Goal: Task Accomplishment & Management: Manage account settings

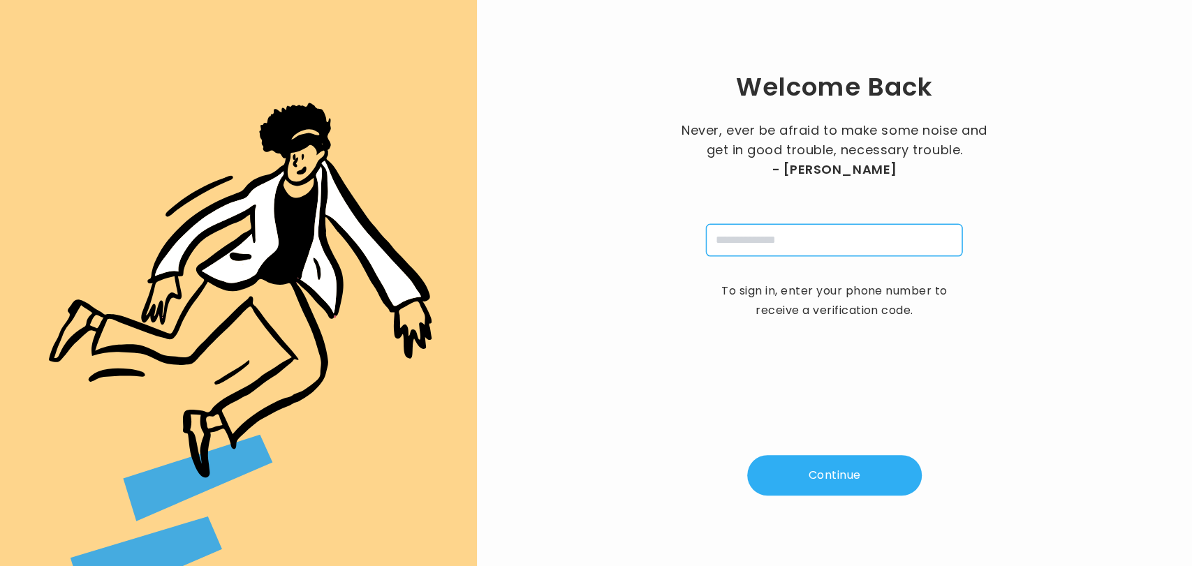
click at [782, 248] on input "tel" at bounding box center [834, 240] width 256 height 32
type input "**********"
click at [811, 486] on button "Continue" at bounding box center [834, 475] width 175 height 41
type input "*"
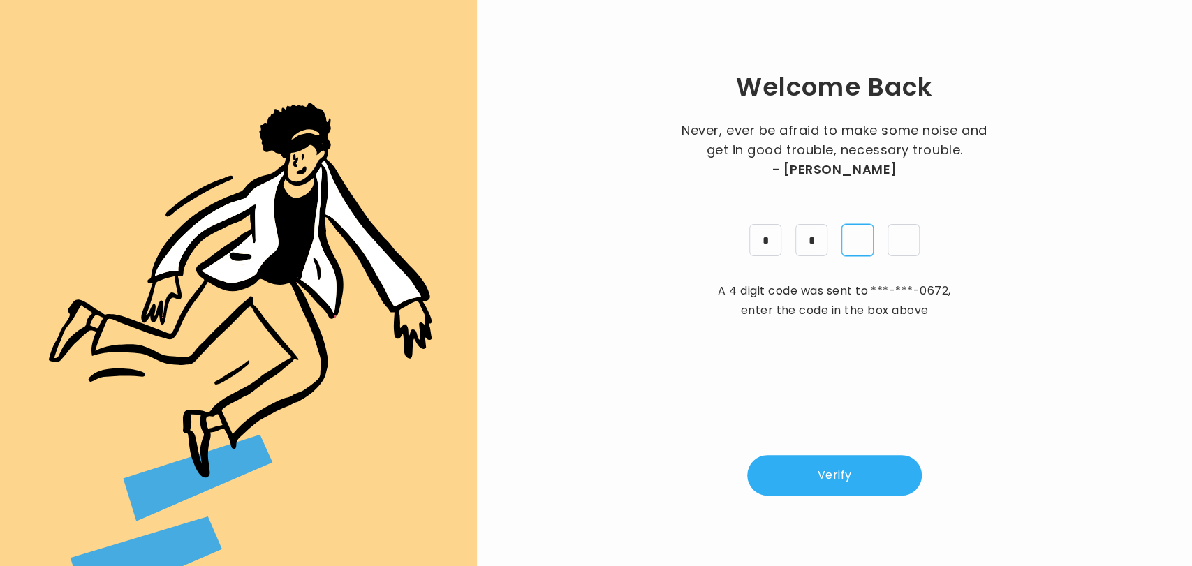
type input "*"
click at [818, 480] on button "Verify" at bounding box center [834, 475] width 175 height 41
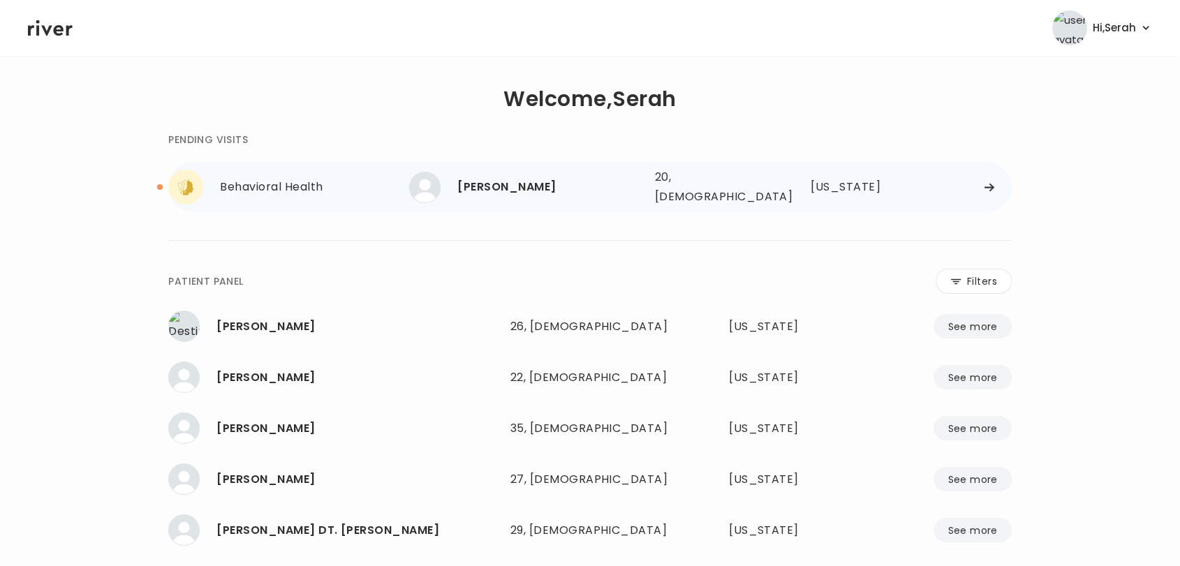
click at [540, 172] on div "Shakayla Genwright 20, Female See more" at bounding box center [526, 187] width 234 height 31
click at [529, 184] on div "[PERSON_NAME]" at bounding box center [550, 187] width 186 height 20
click at [534, 180] on div "[PERSON_NAME]" at bounding box center [550, 187] width 186 height 20
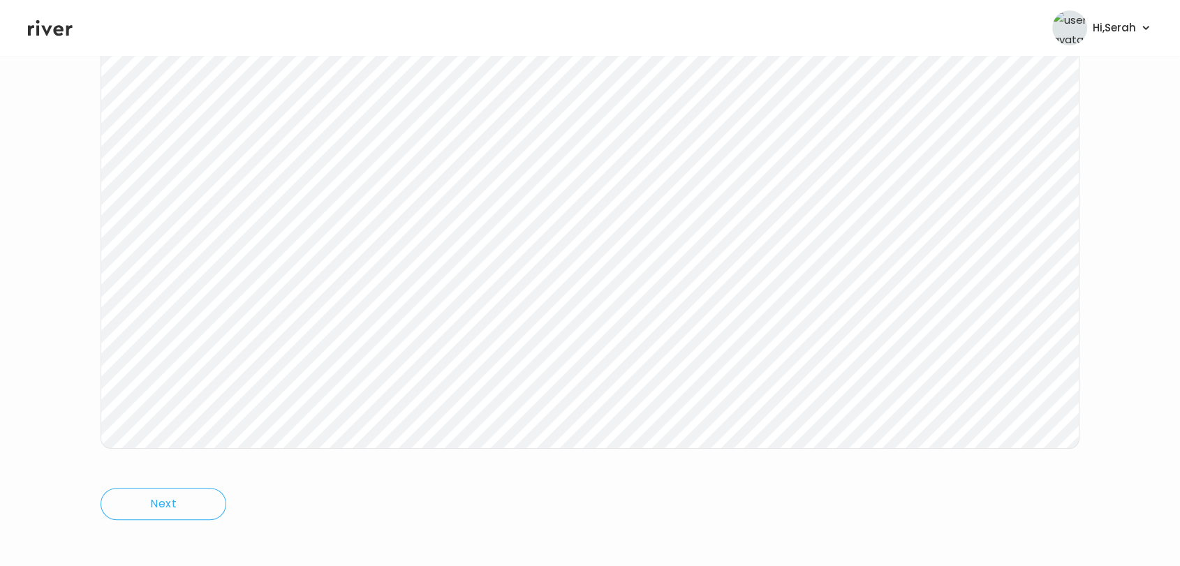
scroll to position [209, 0]
click at [48, 30] on icon at bounding box center [50, 28] width 45 height 16
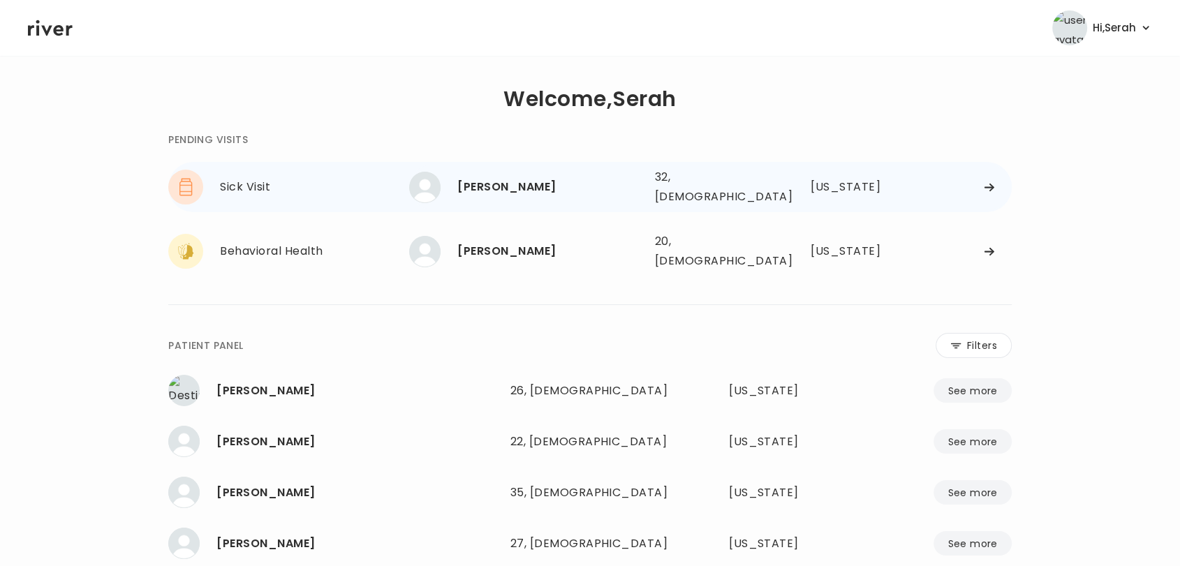
click at [500, 184] on div "BREEANA MICK" at bounding box center [550, 187] width 186 height 20
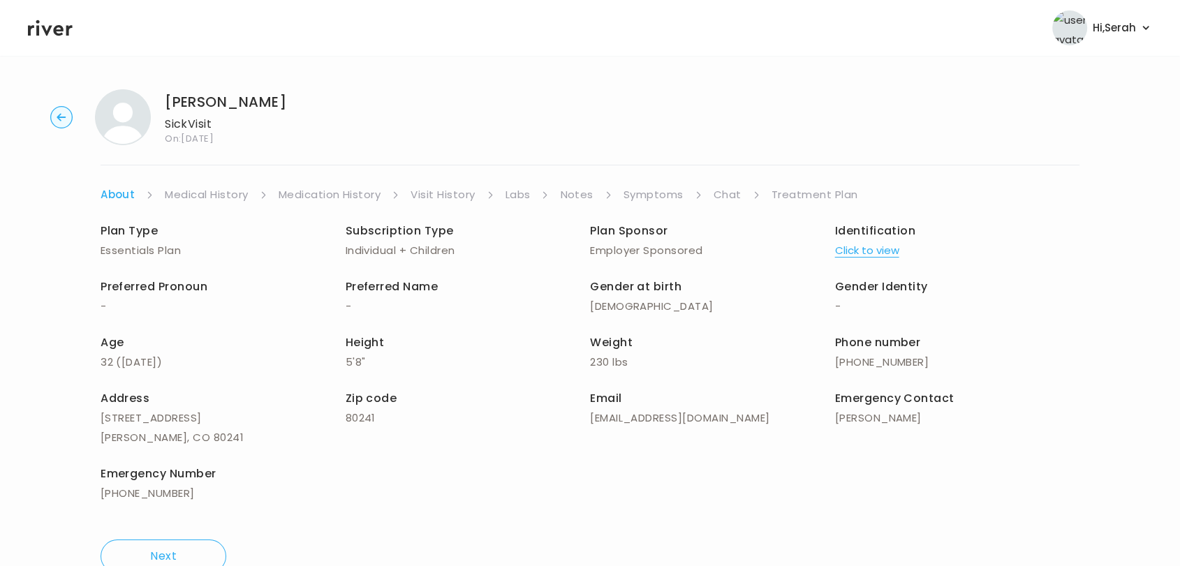
click at [663, 198] on link "Symptoms" at bounding box center [654, 195] width 60 height 20
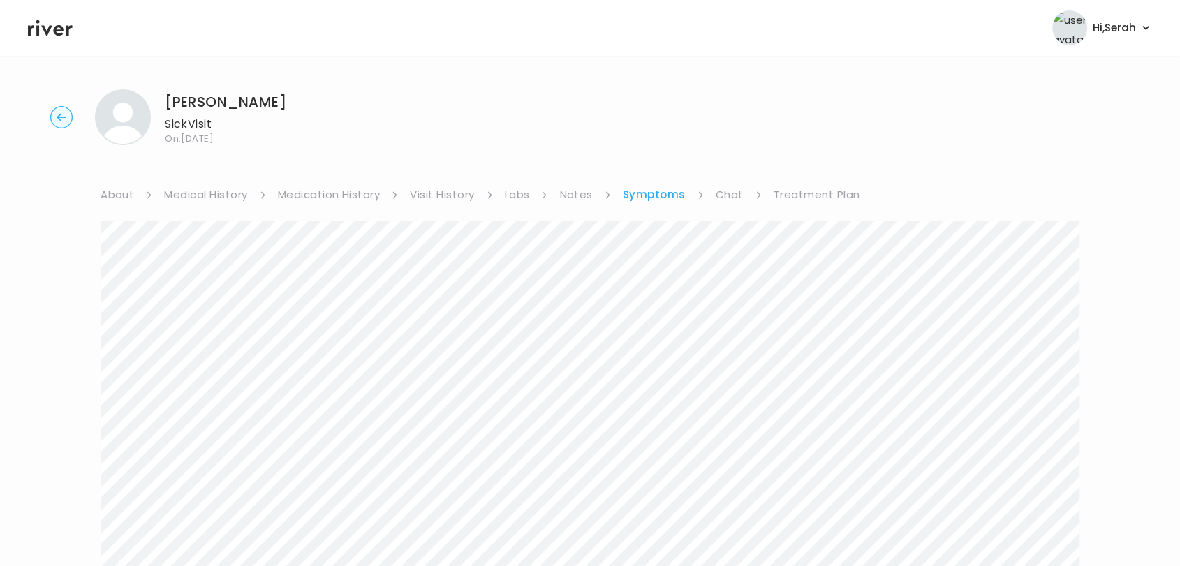
click at [663, 198] on link "Symptoms" at bounding box center [654, 195] width 63 height 20
click at [721, 198] on link "Chat" at bounding box center [730, 195] width 28 height 20
click at [645, 194] on link "Symptoms" at bounding box center [653, 195] width 60 height 20
click at [726, 189] on link "Chat" at bounding box center [730, 195] width 28 height 20
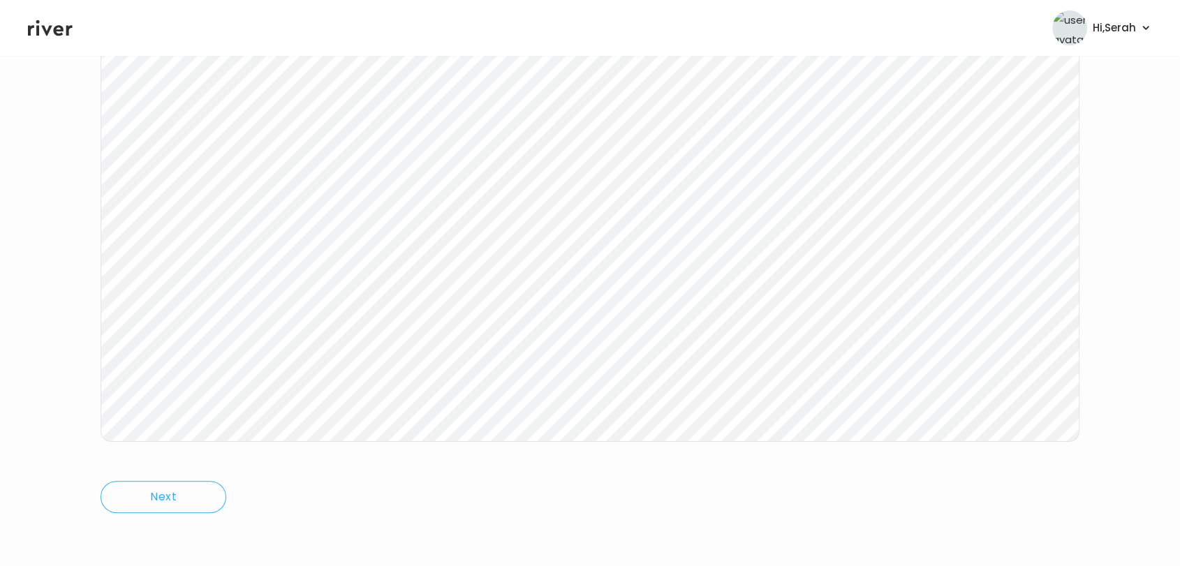
click at [59, 34] on icon at bounding box center [50, 28] width 45 height 16
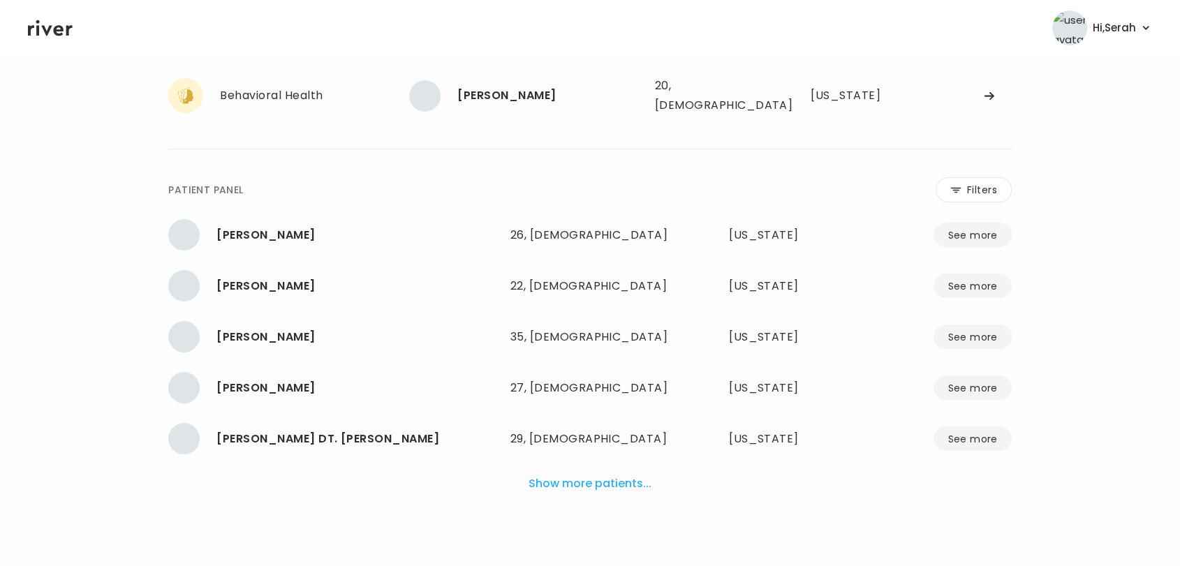
scroll to position [140, 0]
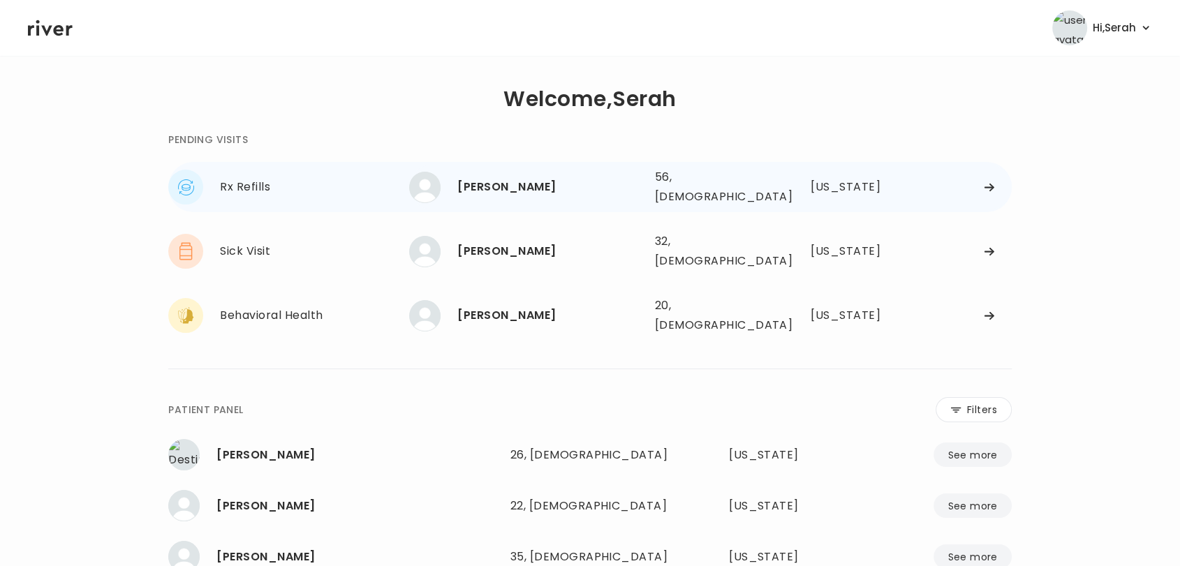
click at [499, 177] on div "[PERSON_NAME]" at bounding box center [550, 187] width 186 height 20
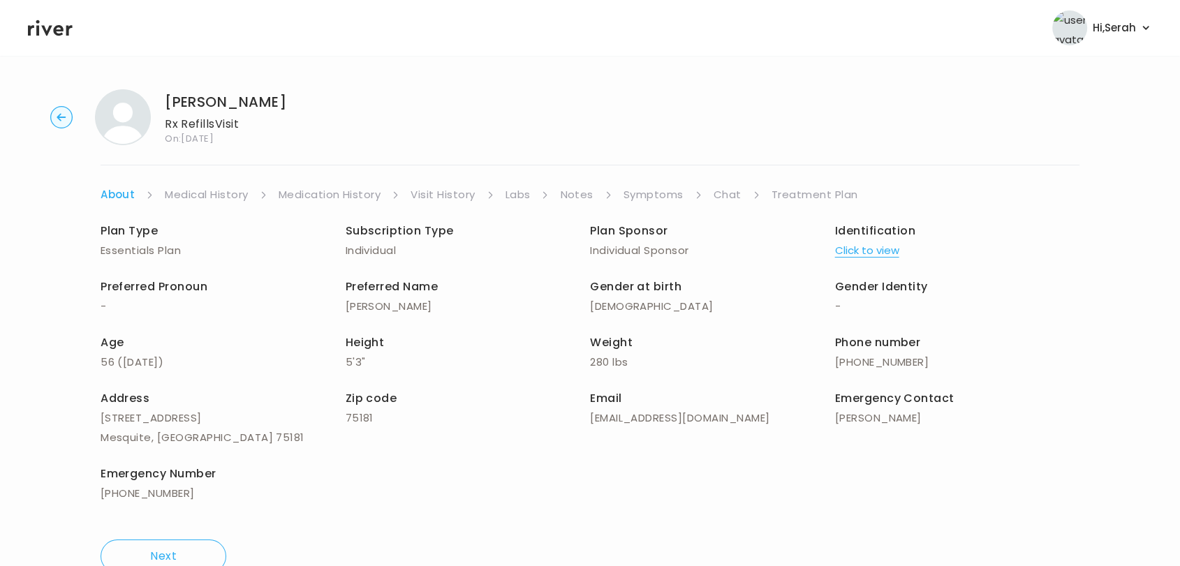
click at [640, 191] on link "Symptoms" at bounding box center [654, 195] width 60 height 20
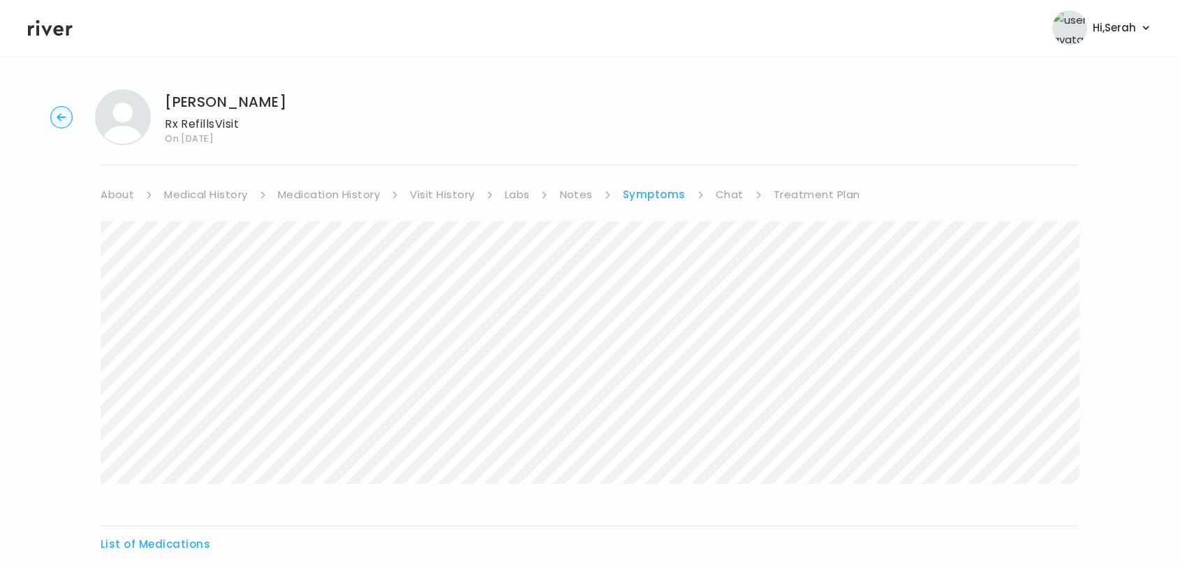
click at [424, 191] on link "Visit History" at bounding box center [442, 195] width 64 height 20
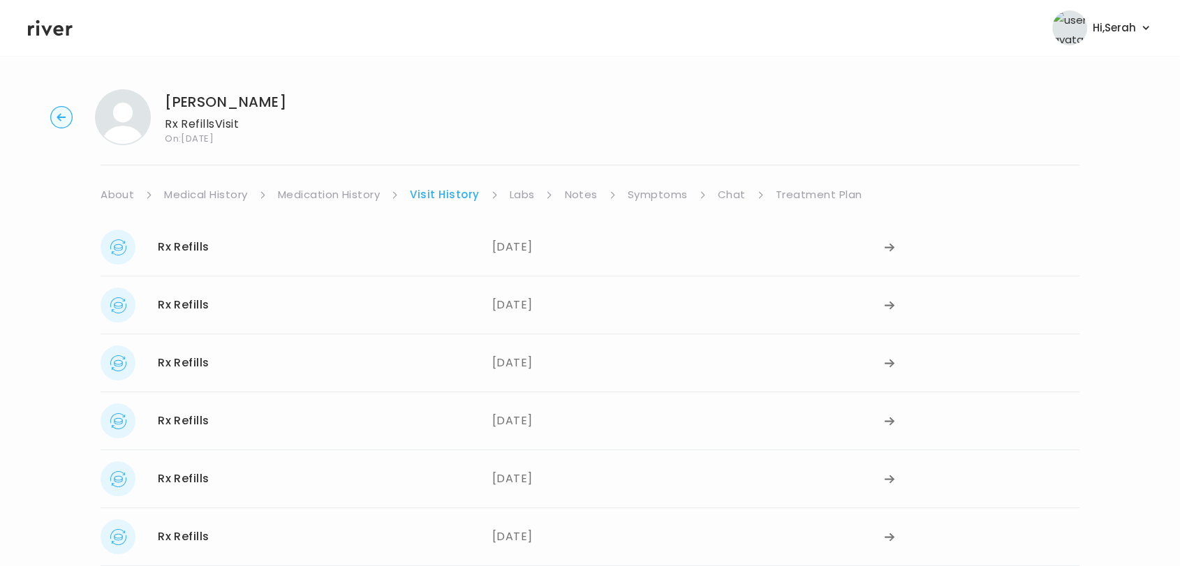
click at [28, 25] on icon at bounding box center [50, 28] width 45 height 16
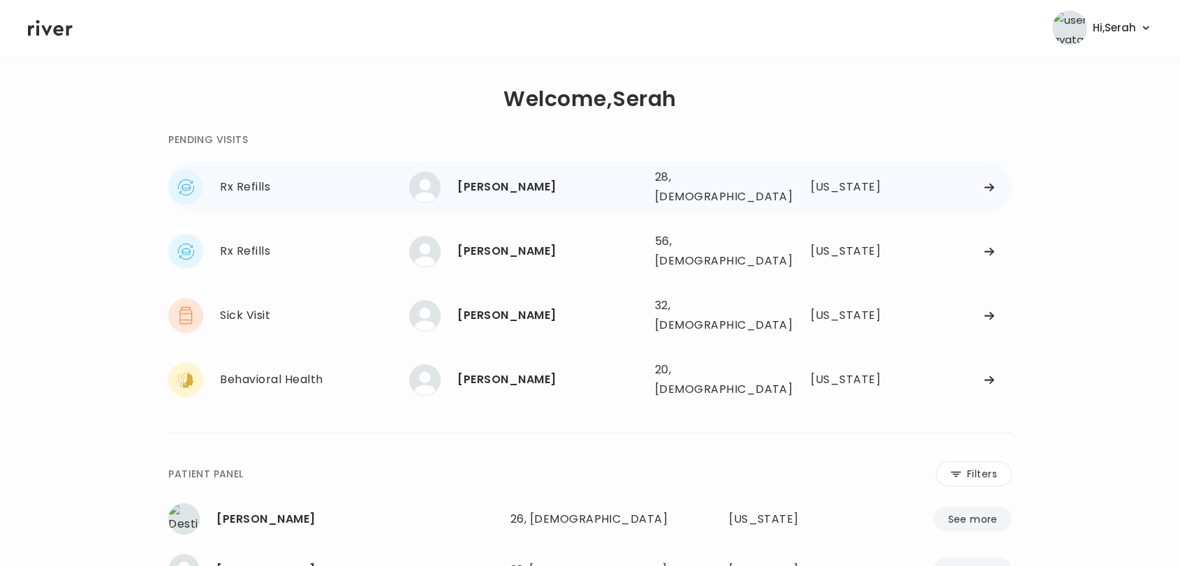
click at [516, 190] on div "[PERSON_NAME]" at bounding box center [550, 187] width 186 height 20
click at [534, 180] on div "[PERSON_NAME]" at bounding box center [550, 187] width 186 height 20
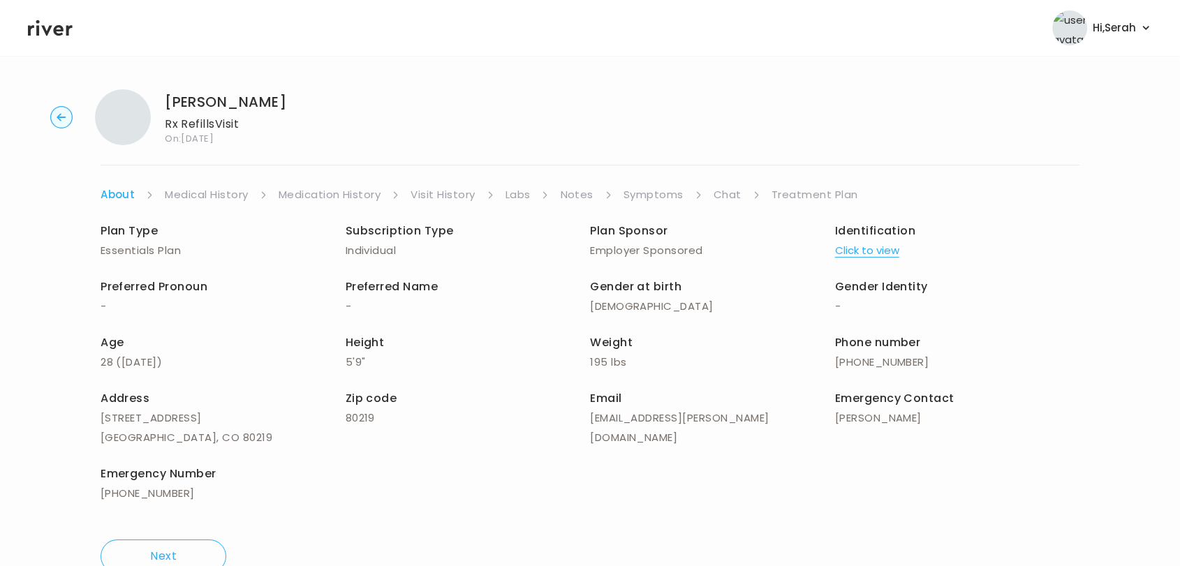
click at [534, 180] on div "[PERSON_NAME] Rx Refills Visit On: [DATE] About Medical History Medication Hist…" at bounding box center [590, 331] width 1180 height 506
click at [658, 195] on link "Symptoms" at bounding box center [654, 195] width 60 height 20
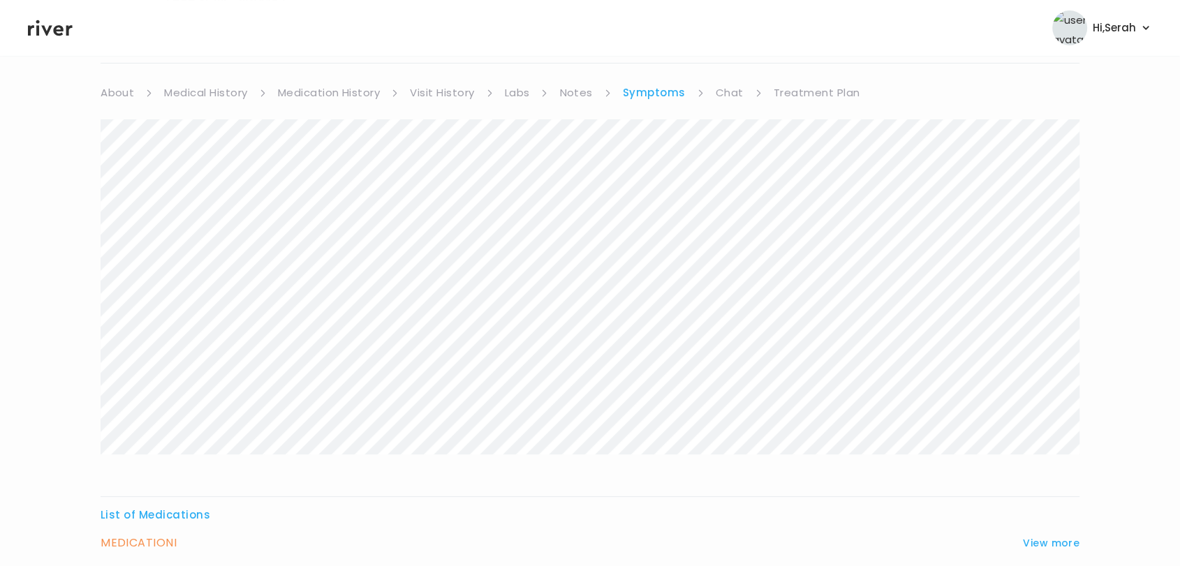
scroll to position [224, 0]
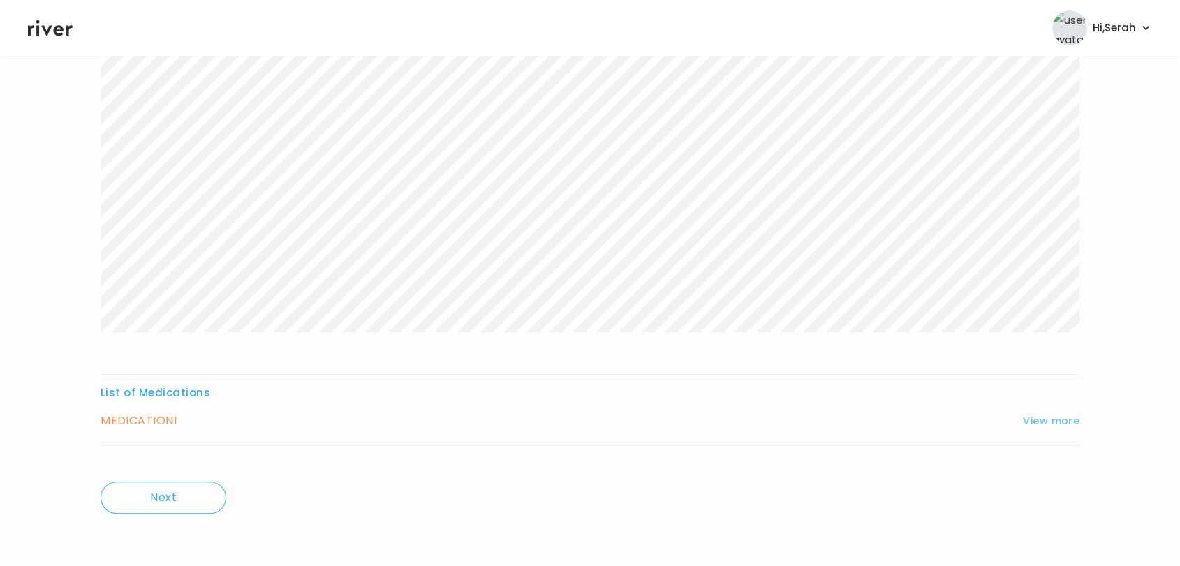
click at [1042, 420] on button "View more" at bounding box center [1051, 421] width 57 height 17
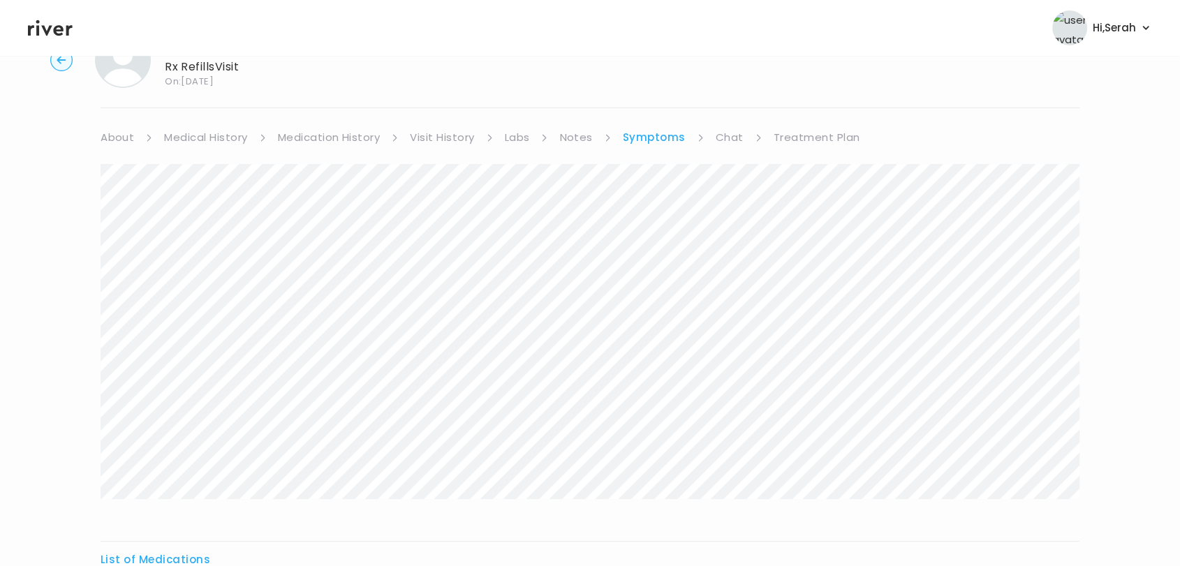
scroll to position [54, 0]
click at [318, 131] on link "Medication History" at bounding box center [329, 141] width 103 height 20
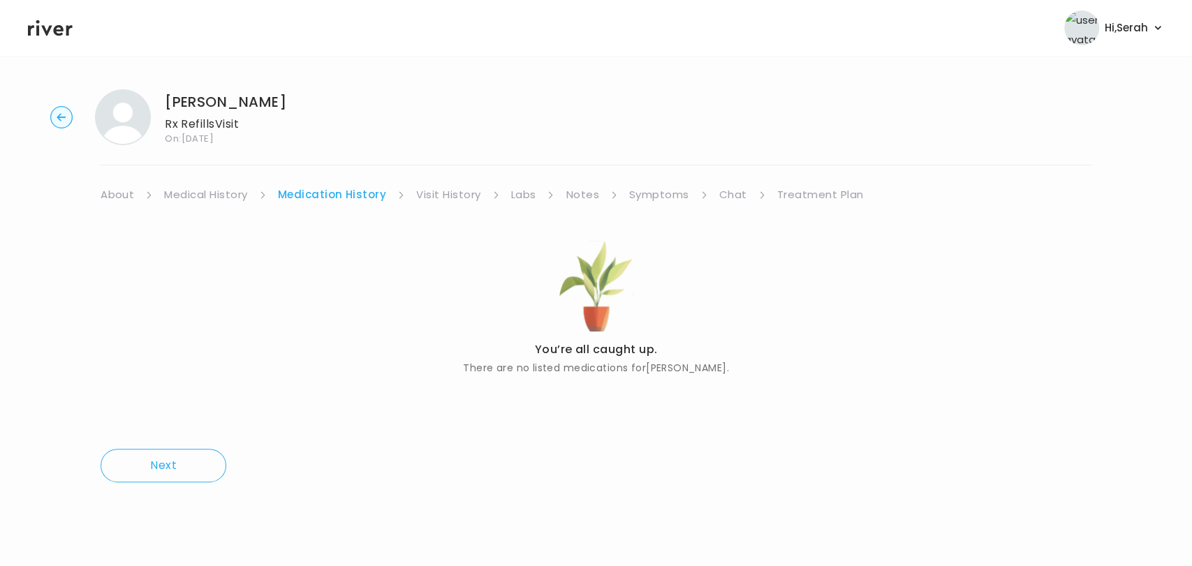
click at [663, 179] on div "Toren Underwood Rx Refills Visit On: 03 Sep 2025 About Medical History Medicati…" at bounding box center [596, 295] width 1192 height 435
click at [663, 191] on link "Symptoms" at bounding box center [659, 195] width 60 height 20
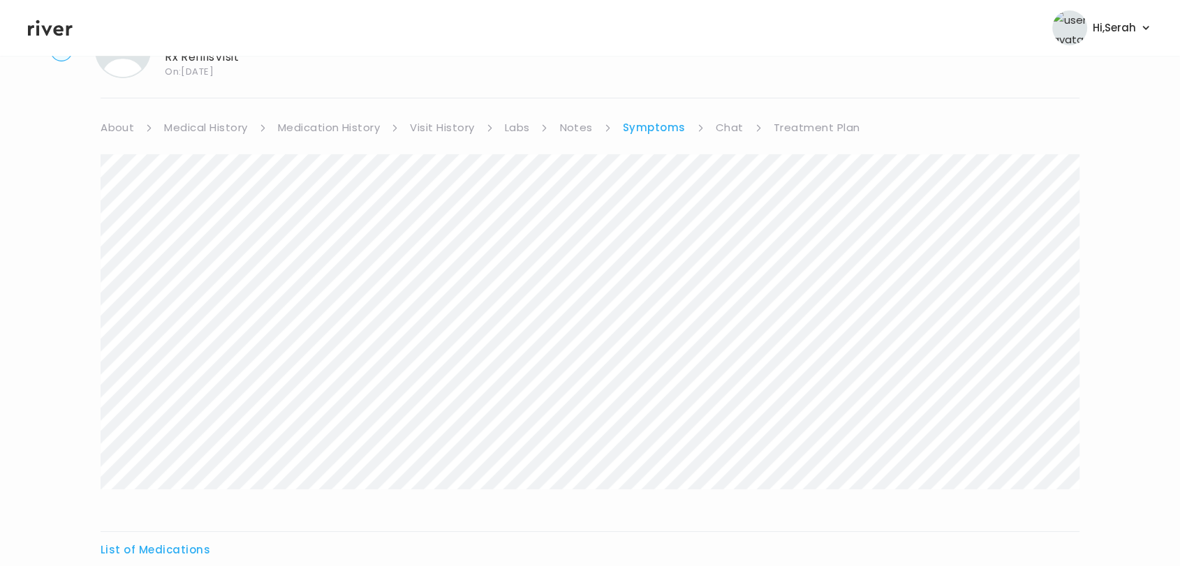
scroll to position [67, 0]
click at [734, 132] on link "Chat" at bounding box center [730, 128] width 28 height 20
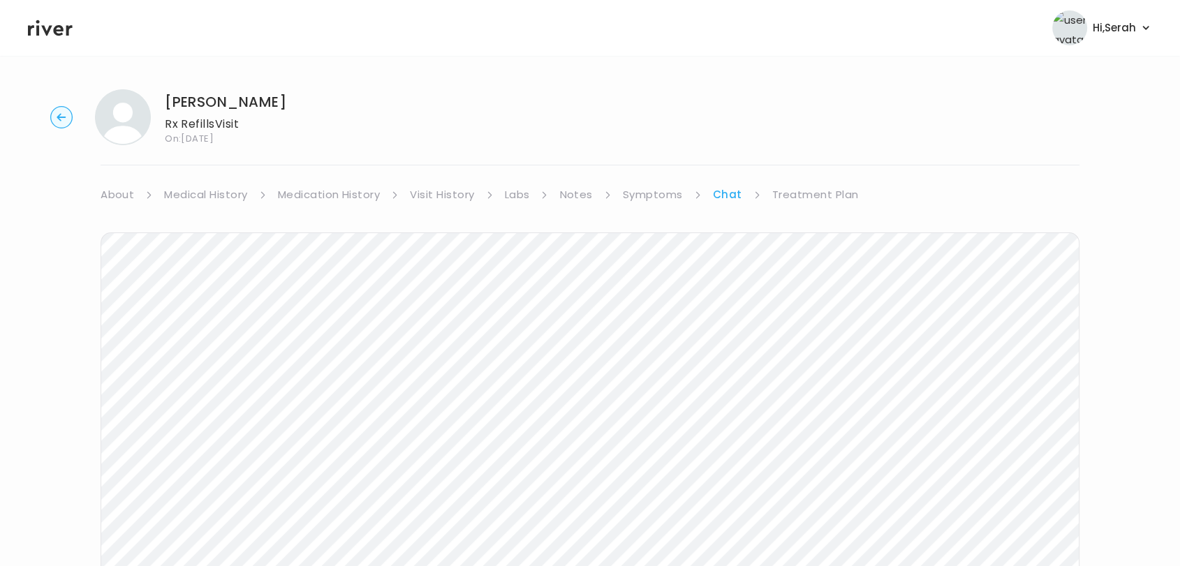
click at [792, 197] on link "Treatment Plan" at bounding box center [815, 195] width 87 height 20
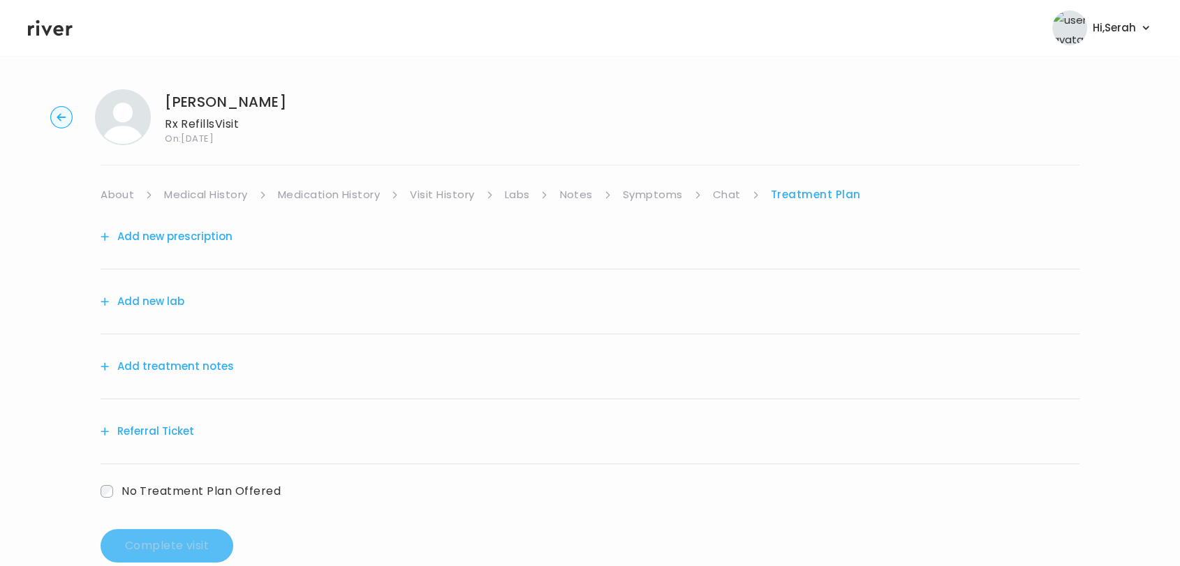
click at [183, 365] on button "Add treatment notes" at bounding box center [167, 367] width 133 height 20
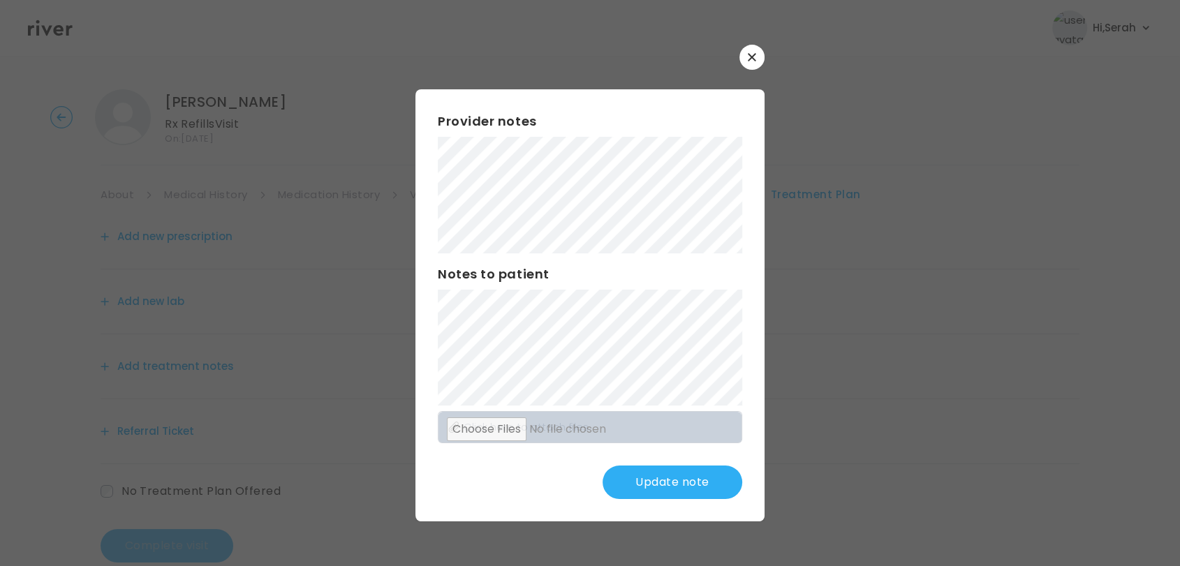
click at [693, 477] on button "Update note" at bounding box center [673, 483] width 140 height 34
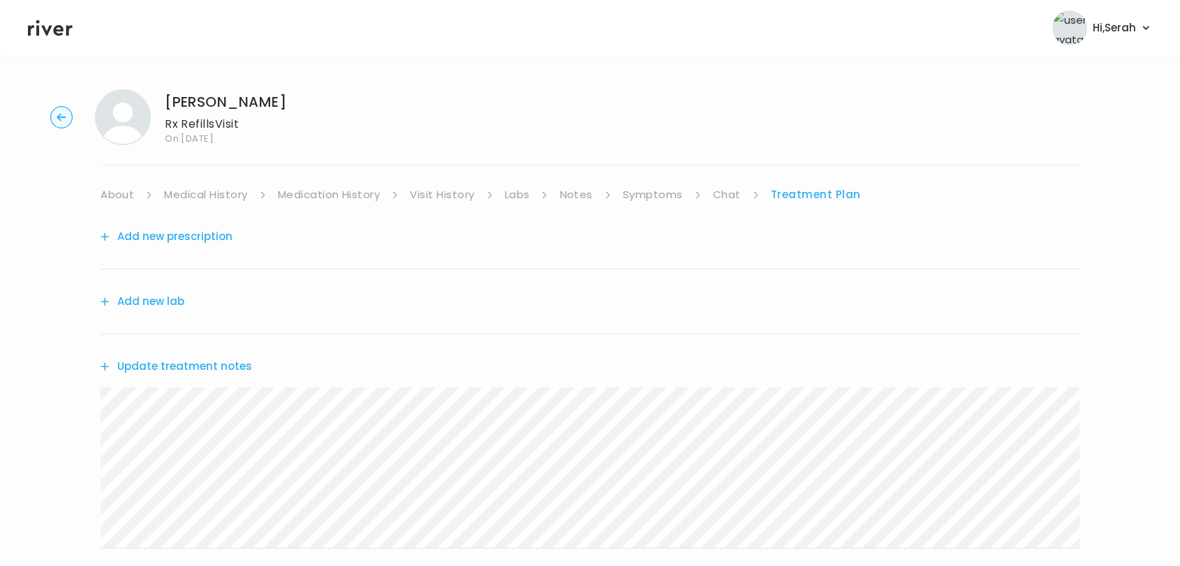
click at [221, 236] on button "Add new prescription" at bounding box center [167, 237] width 132 height 20
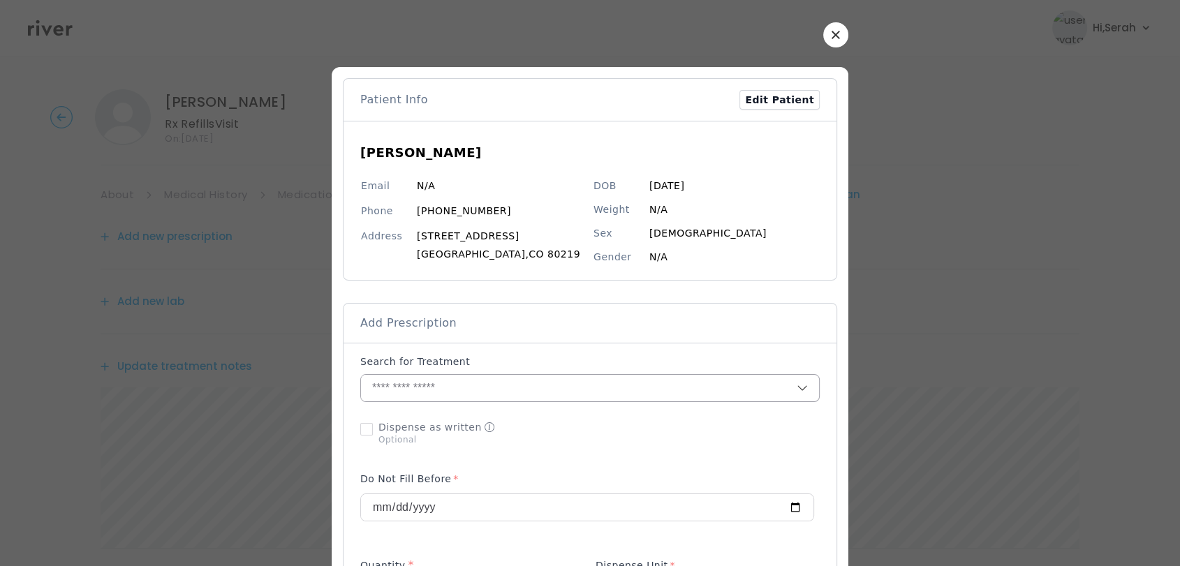
click at [441, 401] on input "text" at bounding box center [579, 388] width 436 height 27
click at [441, 399] on input "text" at bounding box center [579, 388] width 436 height 27
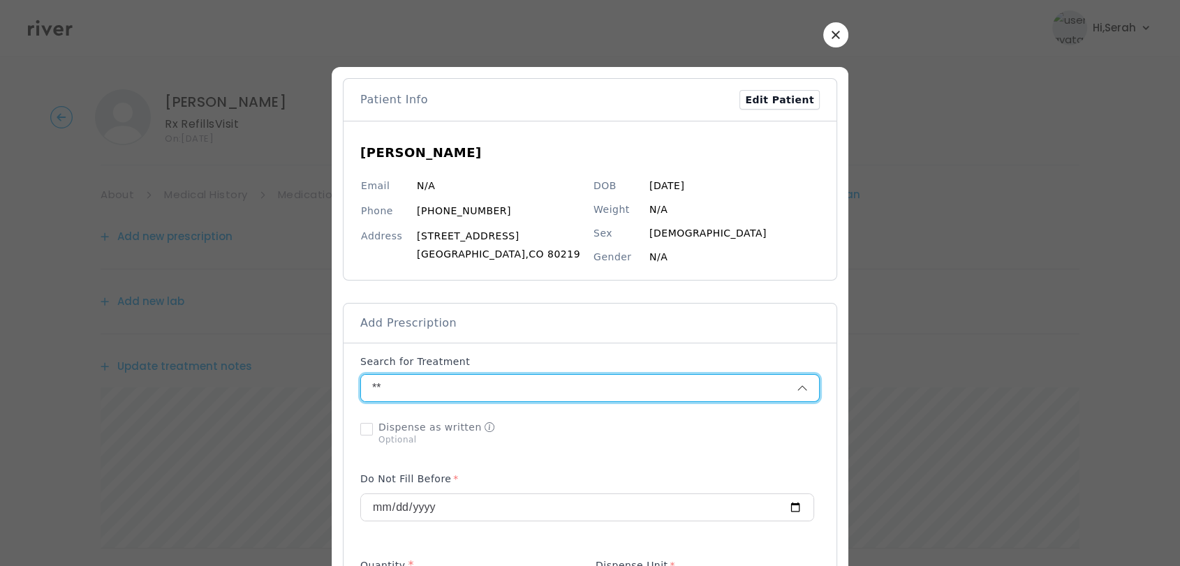
type input "*"
type input "*******"
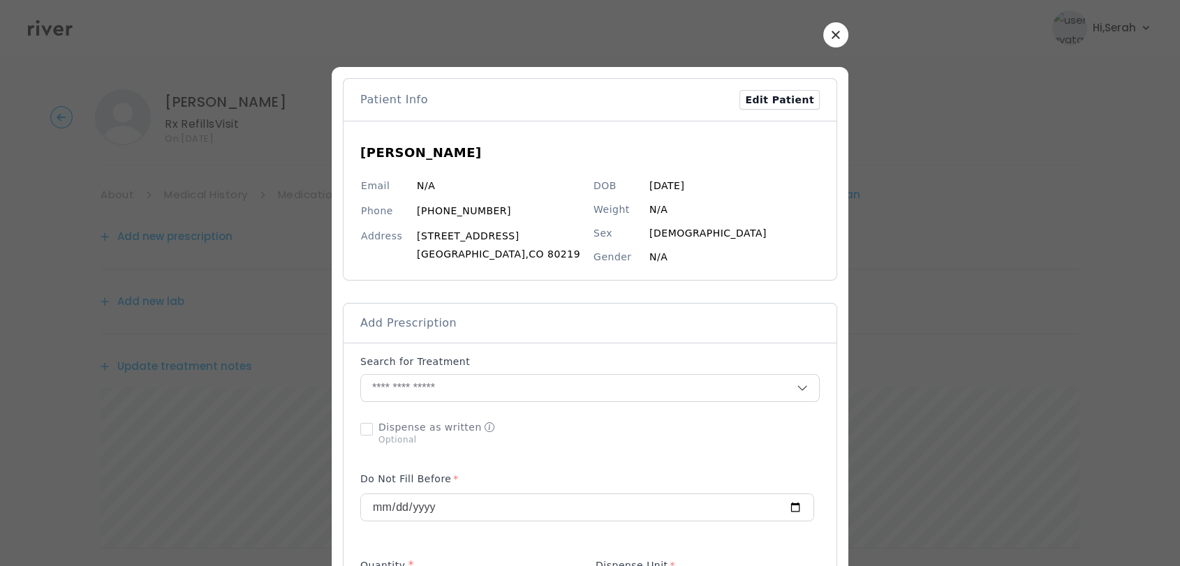
click at [464, 367] on div "Search for Treatment" at bounding box center [589, 365] width 459 height 20
click at [462, 390] on input "text" at bounding box center [579, 388] width 436 height 27
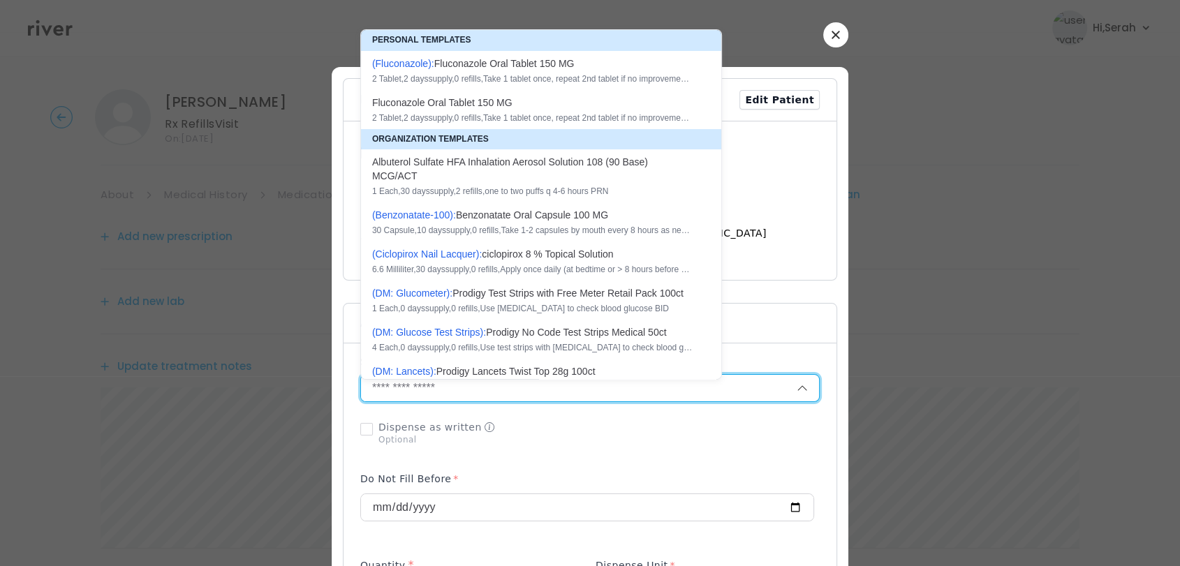
paste input "*******"
type input "*******"
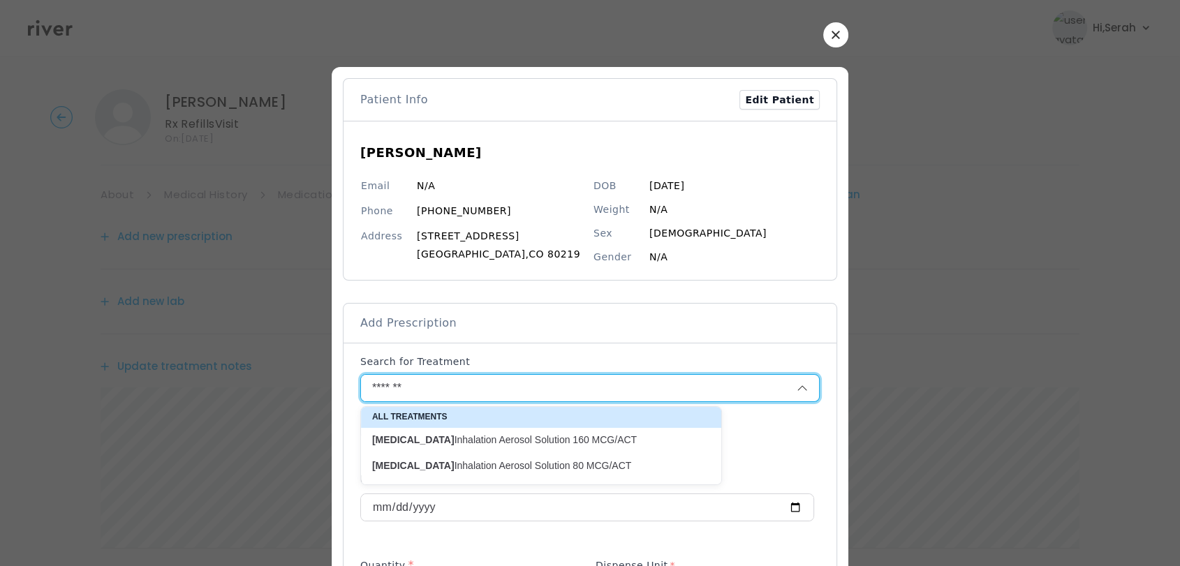
click at [829, 44] on button "button" at bounding box center [835, 34] width 25 height 25
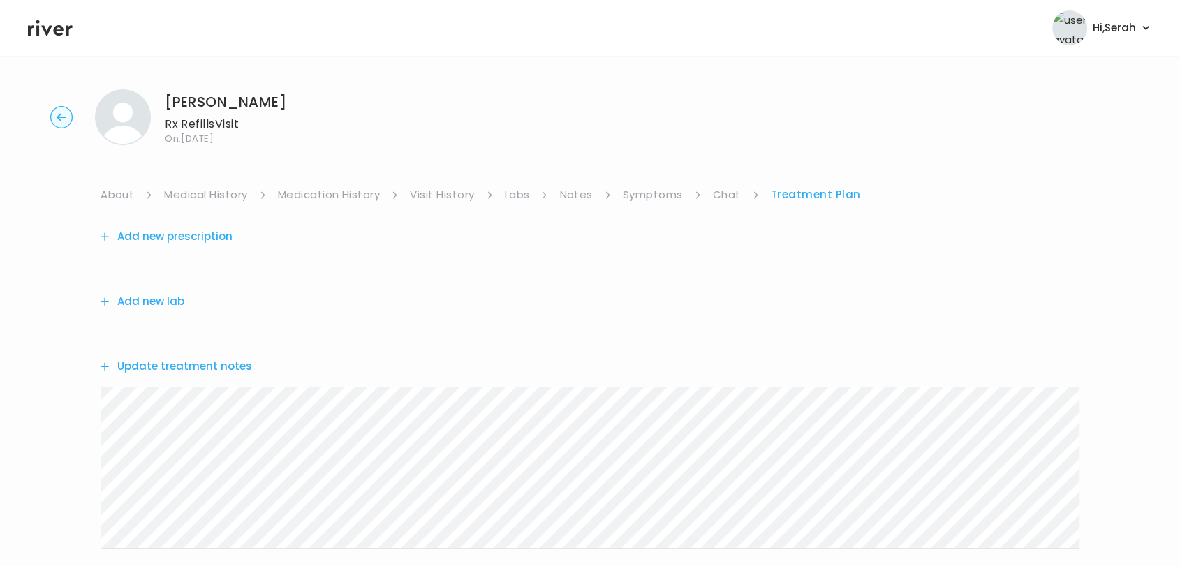
click at [654, 188] on link "Symptoms" at bounding box center [653, 195] width 60 height 20
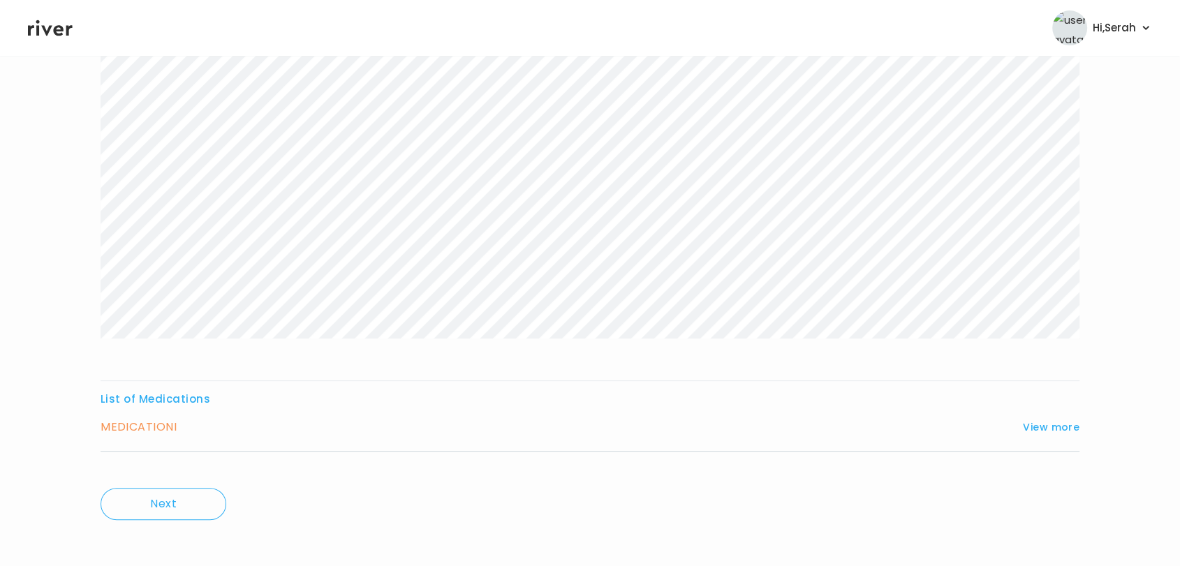
scroll to position [219, 0]
click at [1058, 418] on button "View more" at bounding box center [1051, 426] width 57 height 17
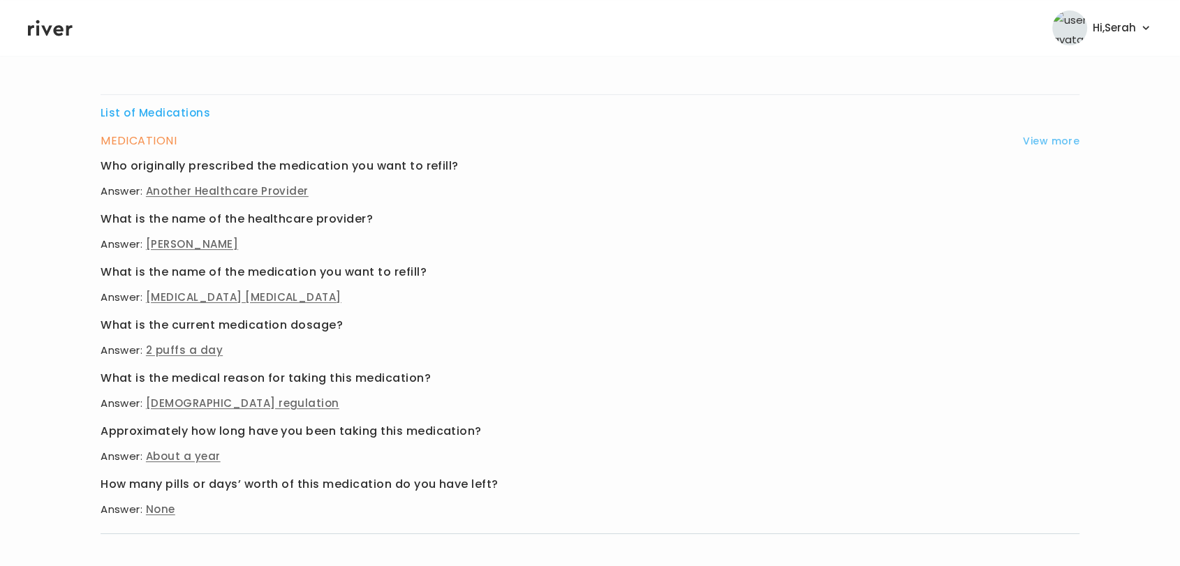
scroll to position [0, 0]
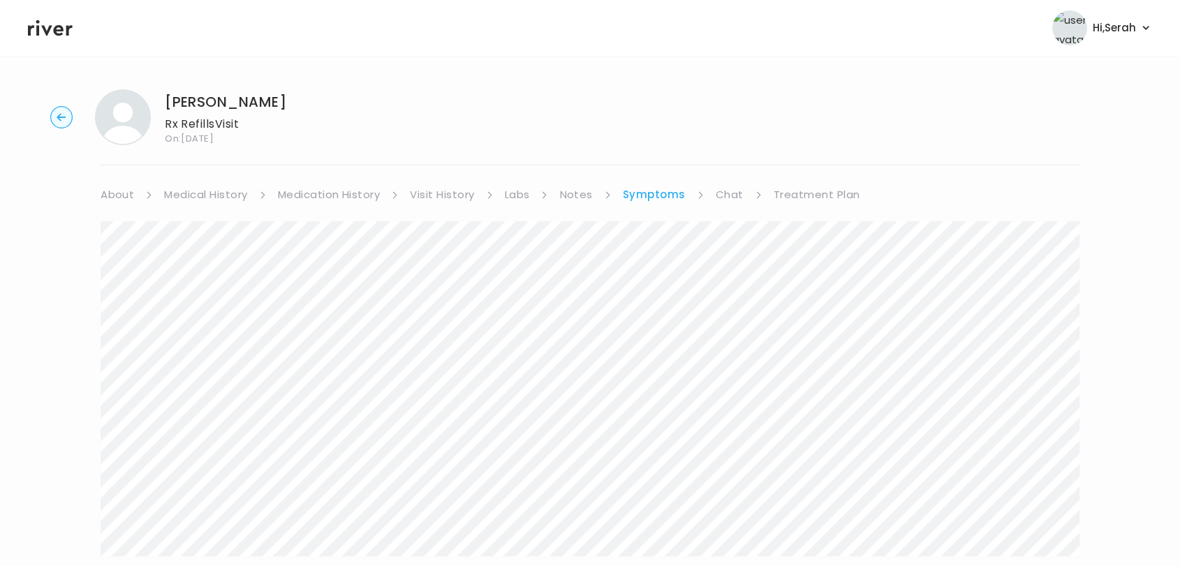
click at [355, 196] on link "Medication History" at bounding box center [329, 195] width 103 height 20
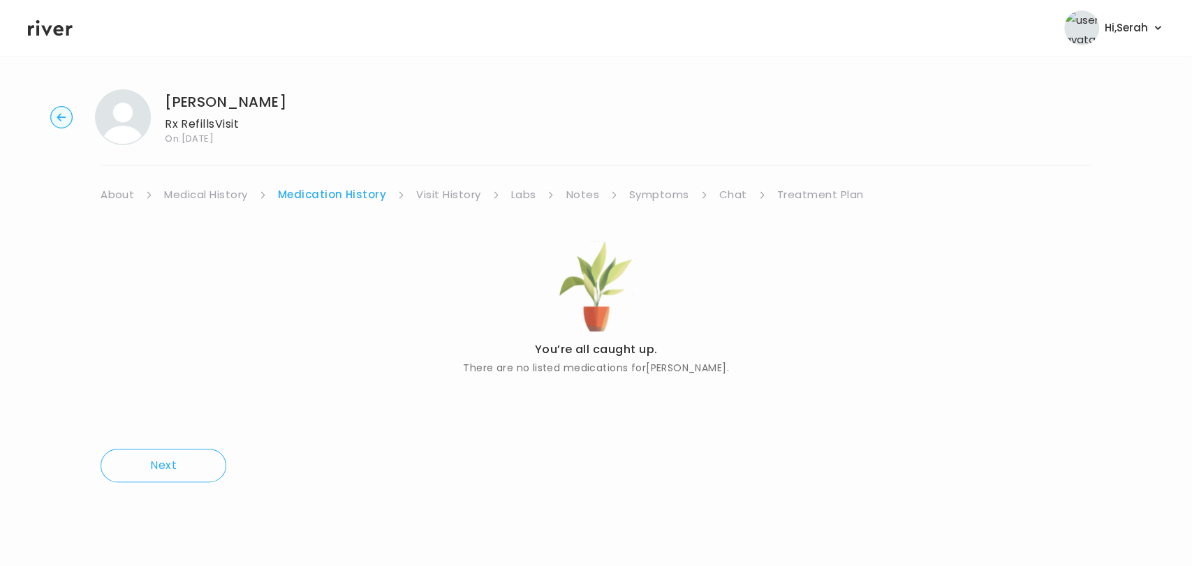
click at [663, 209] on div "You’re all caught up. There are no listed medications for Toren Underwood . Next" at bounding box center [596, 353] width 991 height 297
click at [676, 191] on link "Symptoms" at bounding box center [659, 195] width 60 height 20
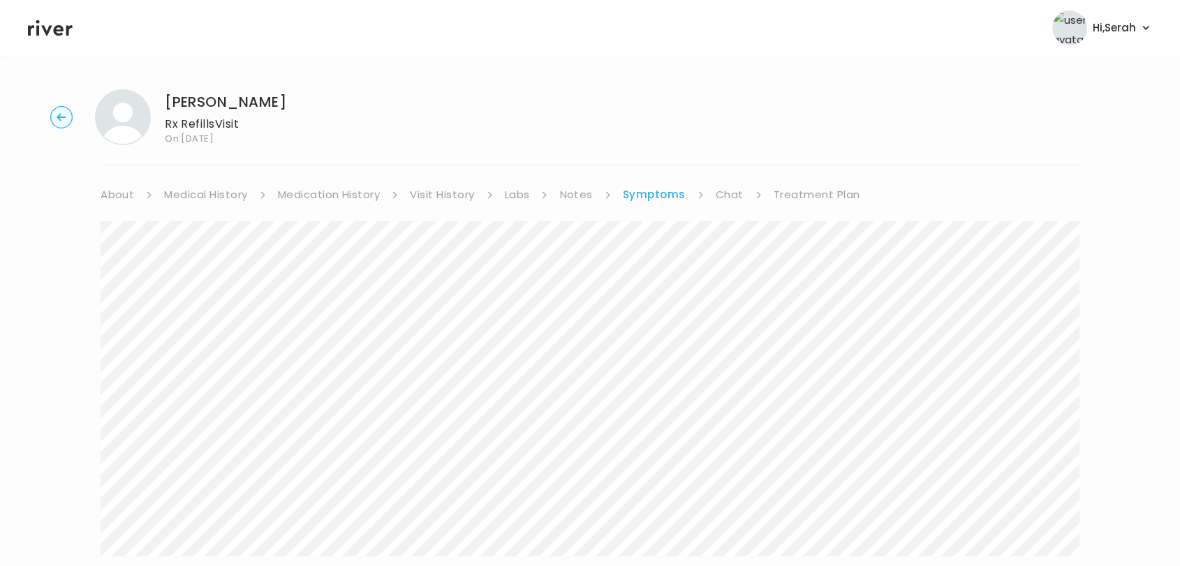
click at [833, 191] on link "Treatment Plan" at bounding box center [817, 195] width 87 height 20
click at [189, 231] on button "Add new prescription" at bounding box center [167, 237] width 132 height 20
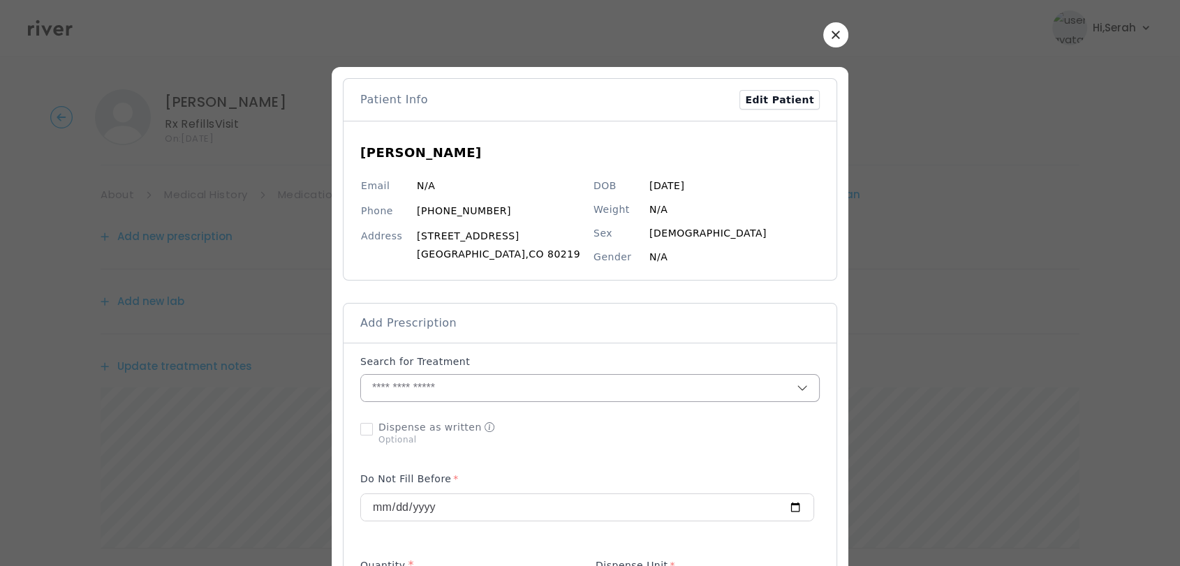
click at [492, 392] on input "text" at bounding box center [579, 388] width 436 height 27
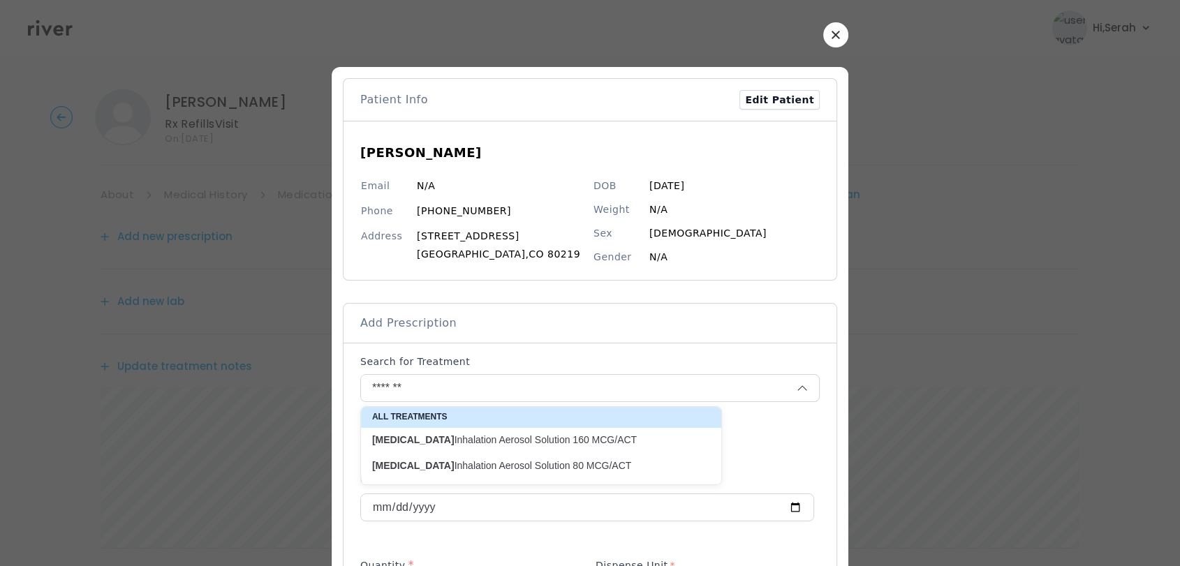
click at [494, 439] on p "Alvesco Inhalation Aerosol Solution 160 MCG/ACT" at bounding box center [532, 440] width 321 height 13
type input "**********"
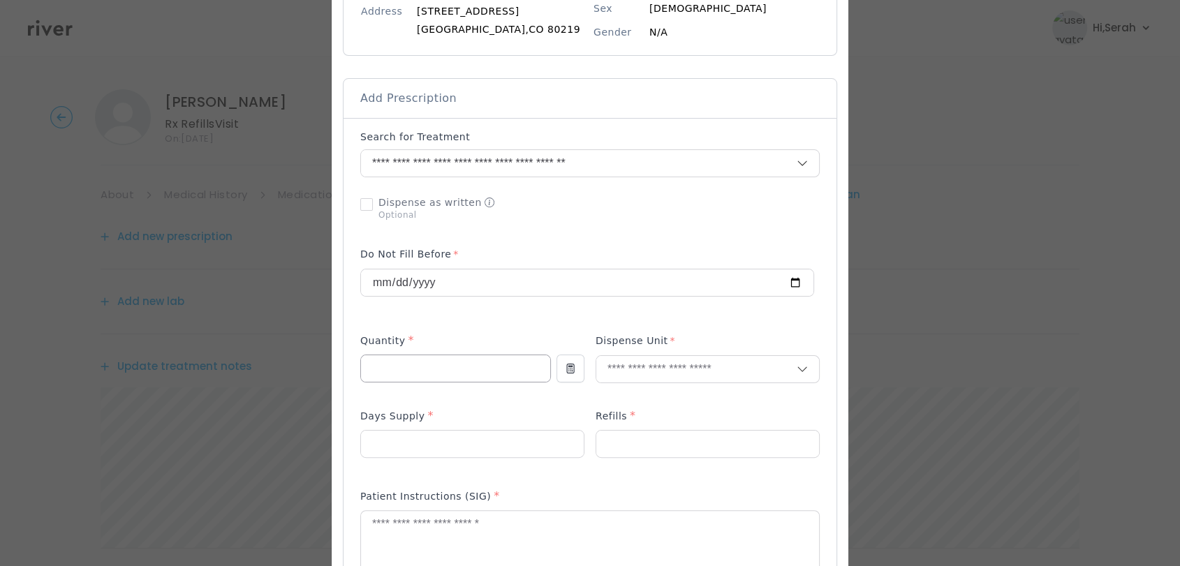
scroll to position [226, 0]
click at [455, 352] on div "Quantity *" at bounding box center [455, 343] width 191 height 22
click at [452, 369] on input "number" at bounding box center [455, 368] width 189 height 27
type input "*"
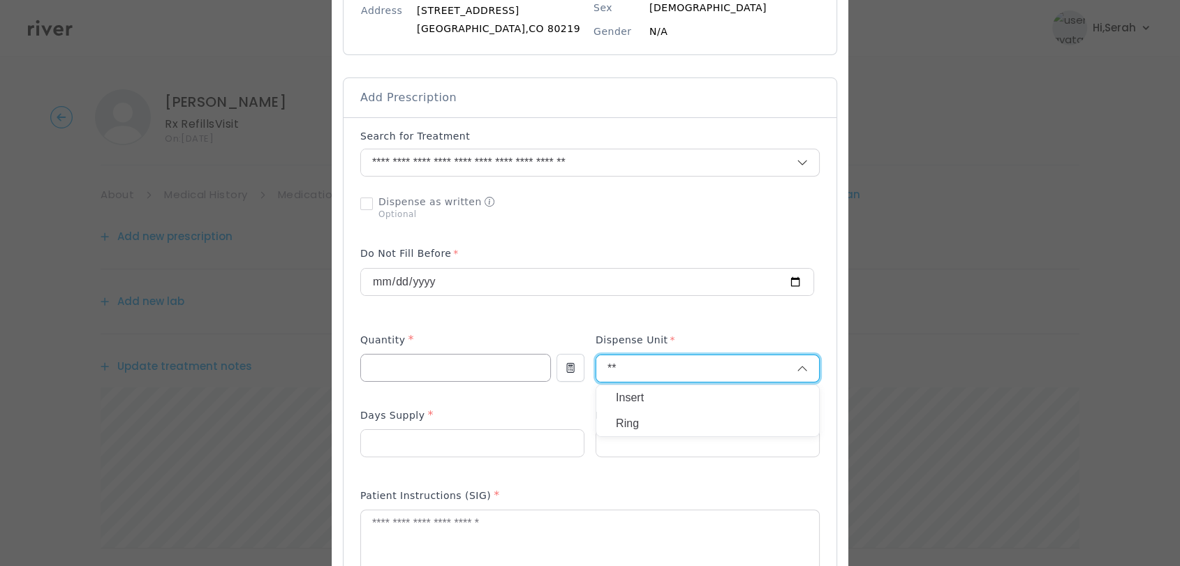
type input "*"
type input "**"
click at [644, 405] on p "Each" at bounding box center [708, 398] width 184 height 20
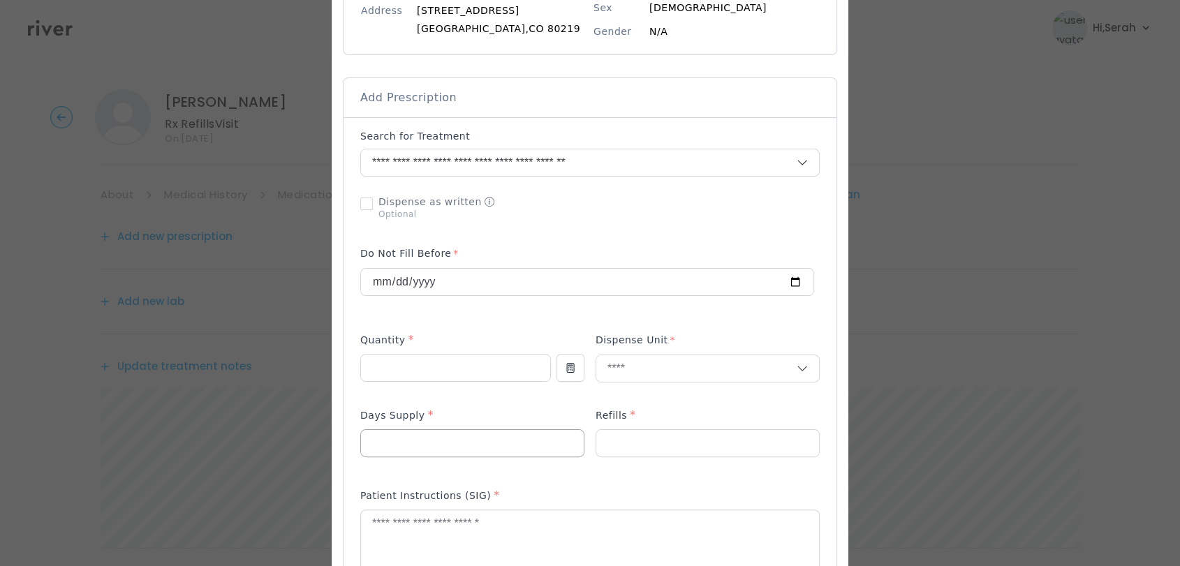
click at [457, 443] on input "number" at bounding box center [472, 443] width 223 height 27
type input "**"
type input "*"
click at [483, 532] on textarea at bounding box center [590, 547] width 458 height 74
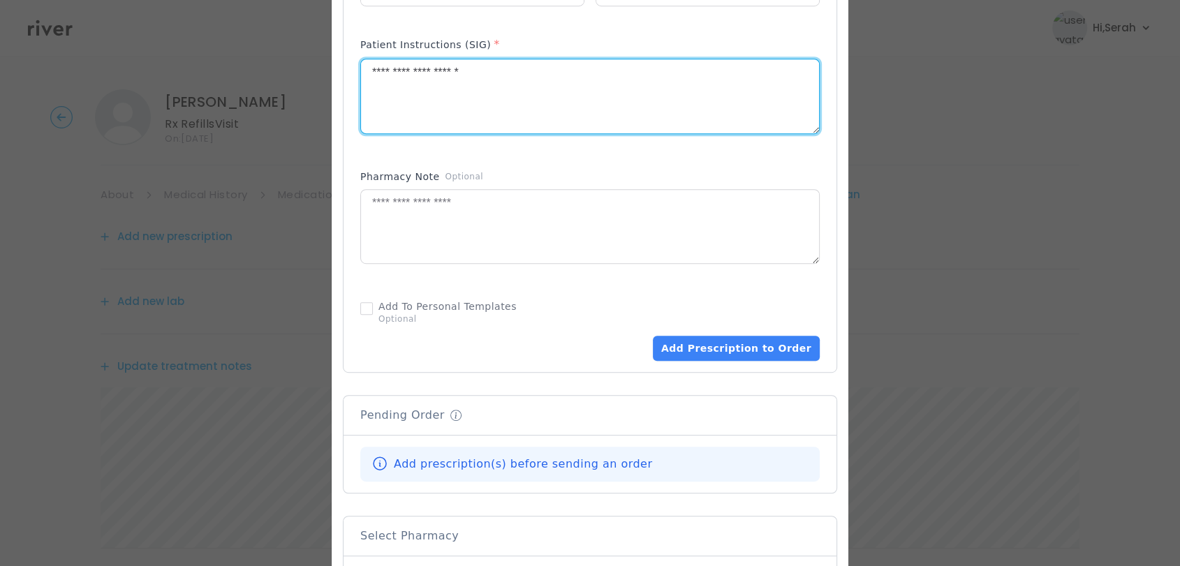
scroll to position [678, 0]
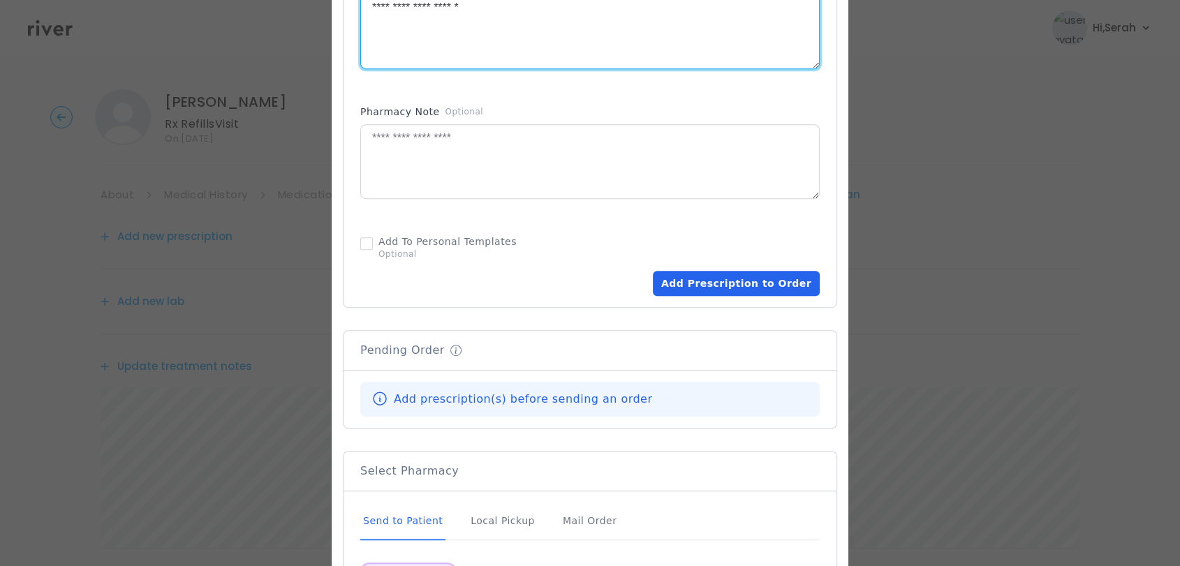
type textarea "**********"
click at [733, 277] on button "Add Prescription to Order" at bounding box center [736, 283] width 167 height 25
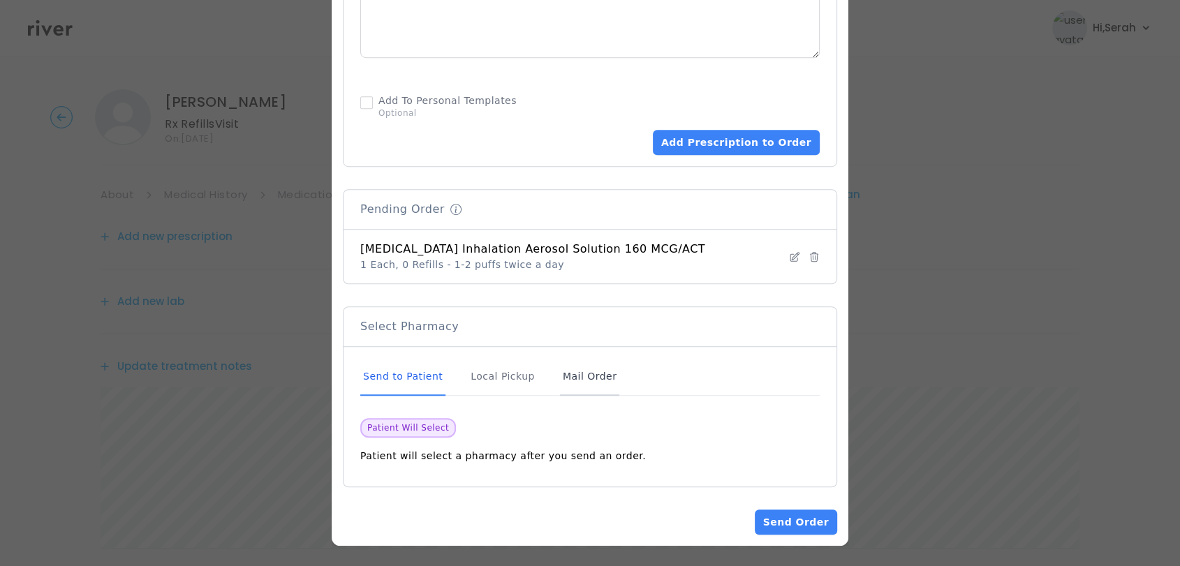
click at [573, 392] on div "Mail Order" at bounding box center [589, 377] width 59 height 38
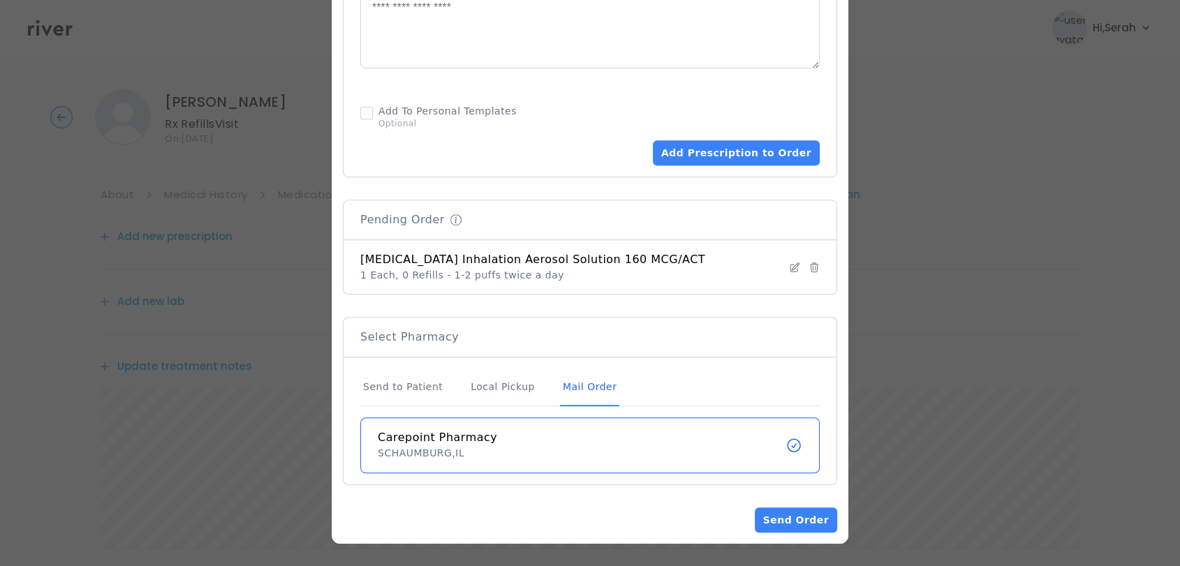
scroll to position [871, 0]
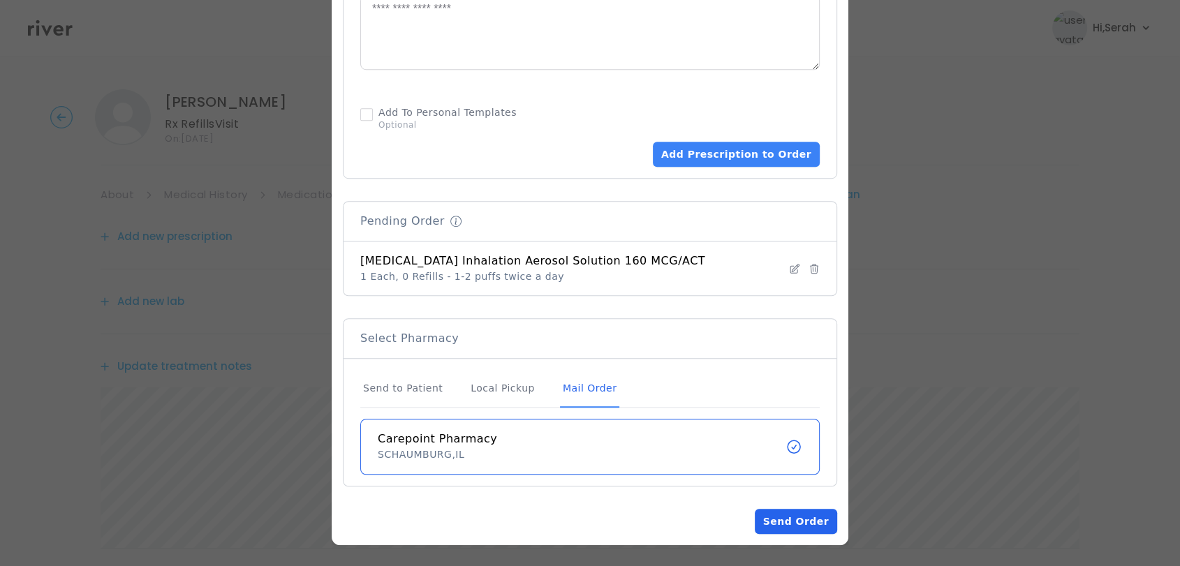
click at [793, 519] on button "Send Order" at bounding box center [796, 521] width 82 height 25
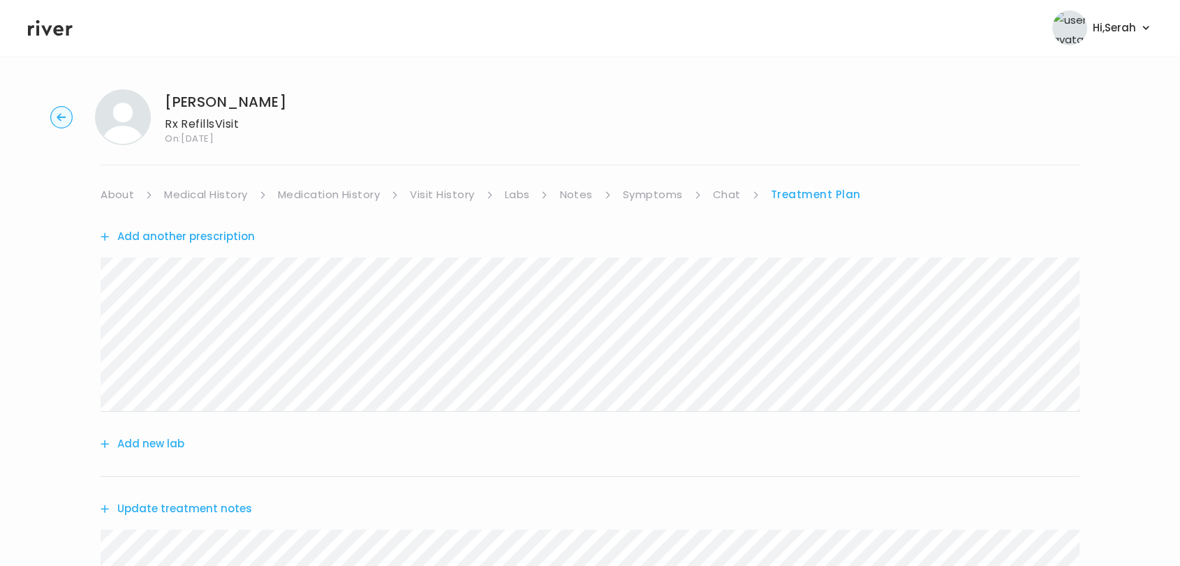
click at [654, 190] on link "Symptoms" at bounding box center [653, 195] width 60 height 20
click at [716, 193] on link "Chat" at bounding box center [730, 195] width 28 height 20
click at [799, 186] on link "Treatment Plan" at bounding box center [815, 195] width 87 height 20
click at [207, 237] on button "Add another prescription" at bounding box center [178, 237] width 154 height 20
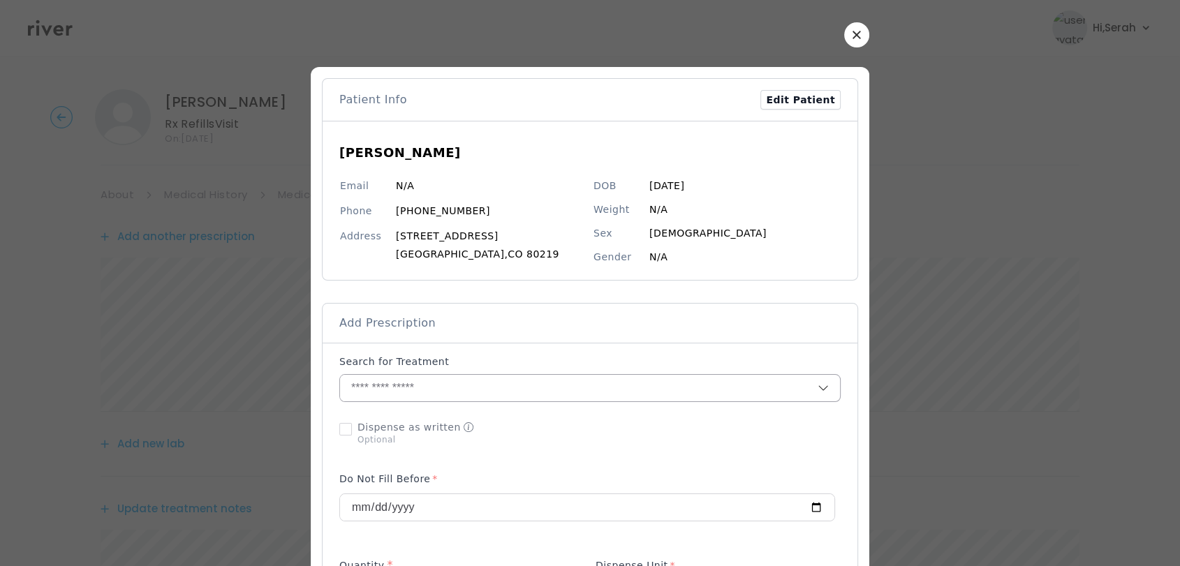
click at [473, 392] on input "text" at bounding box center [579, 388] width 478 height 27
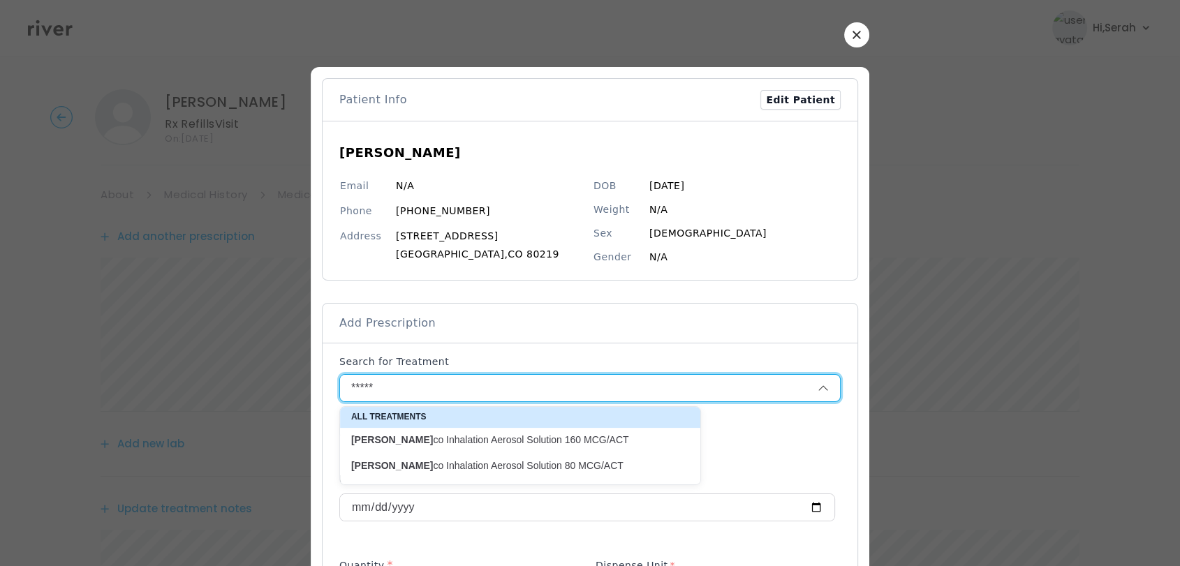
click at [474, 436] on p "Alves co Inhalation Aerosol Solution 160 MCG/ACT" at bounding box center [511, 440] width 321 height 13
type input "**********"
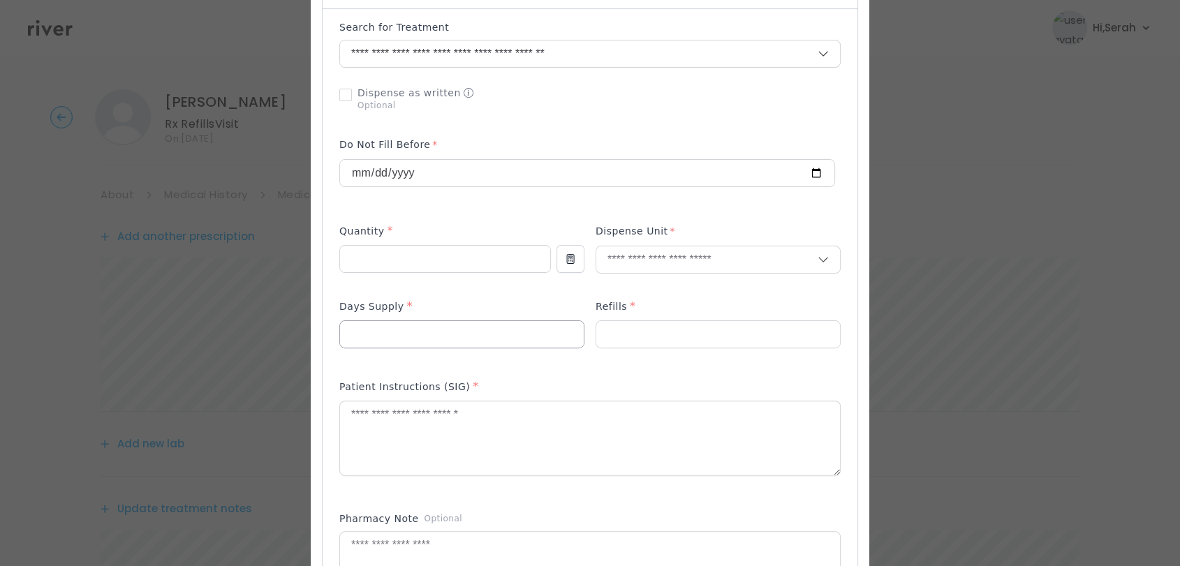
scroll to position [335, 0]
click at [426, 255] on input "number" at bounding box center [445, 258] width 210 height 27
type input "*"
type input "**"
click at [658, 292] on p "Each" at bounding box center [718, 289] width 205 height 20
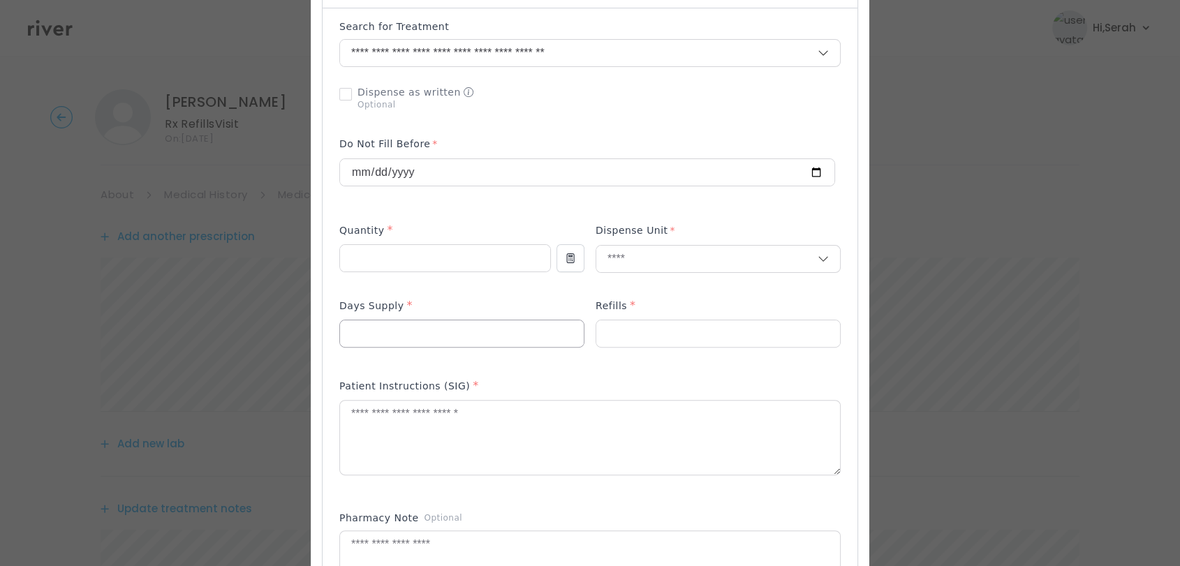
click at [506, 321] on input "number" at bounding box center [462, 334] width 244 height 27
type input "**"
type input "*"
click at [509, 443] on textarea at bounding box center [590, 438] width 500 height 74
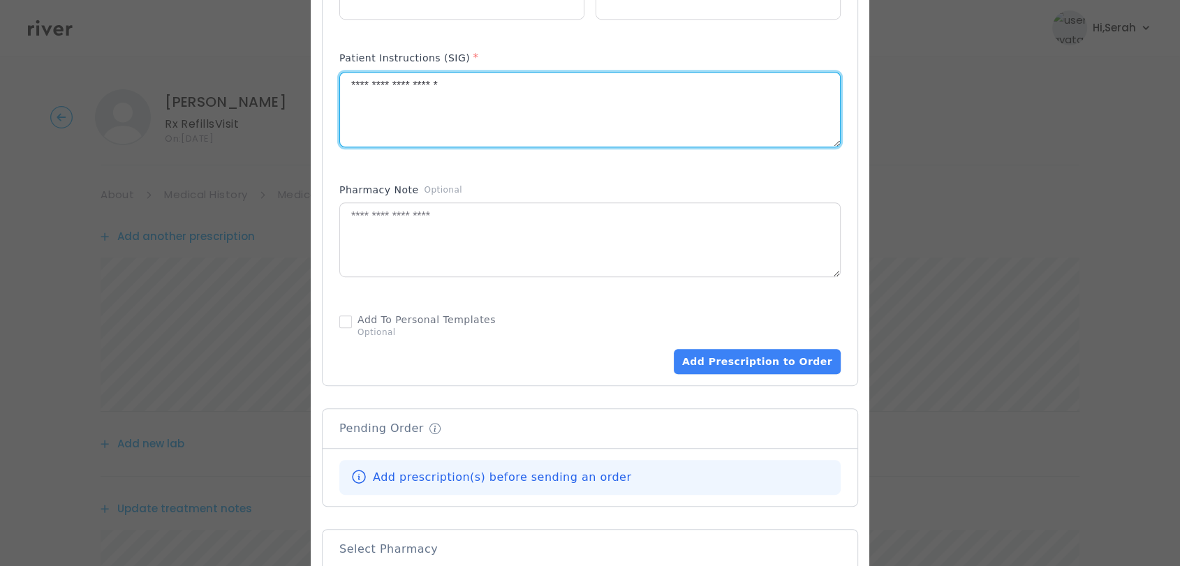
scroll to position [693, 0]
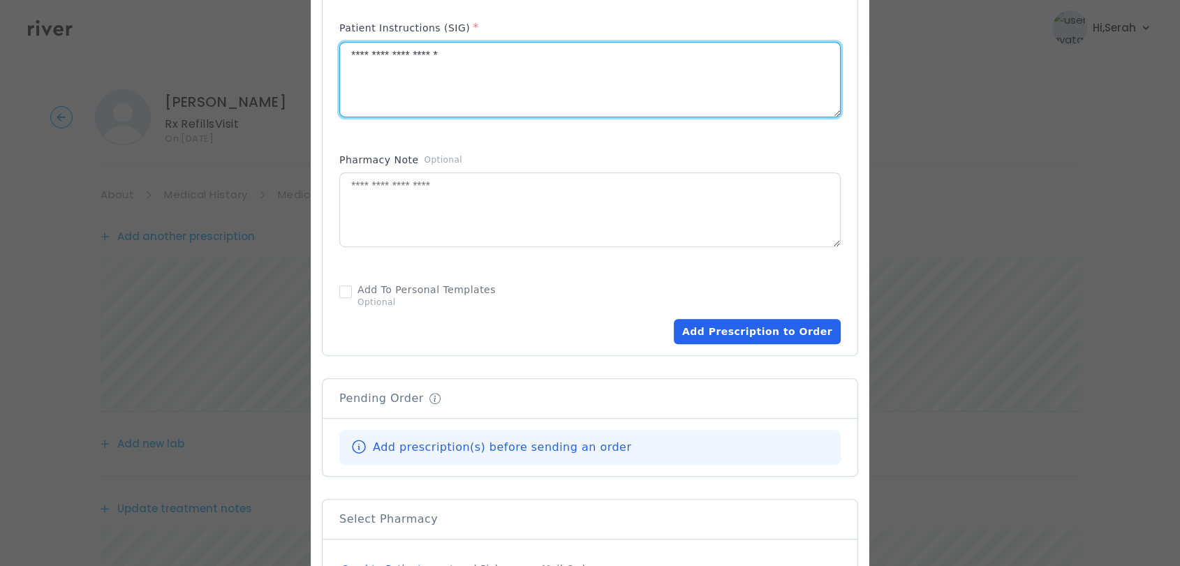
type textarea "**********"
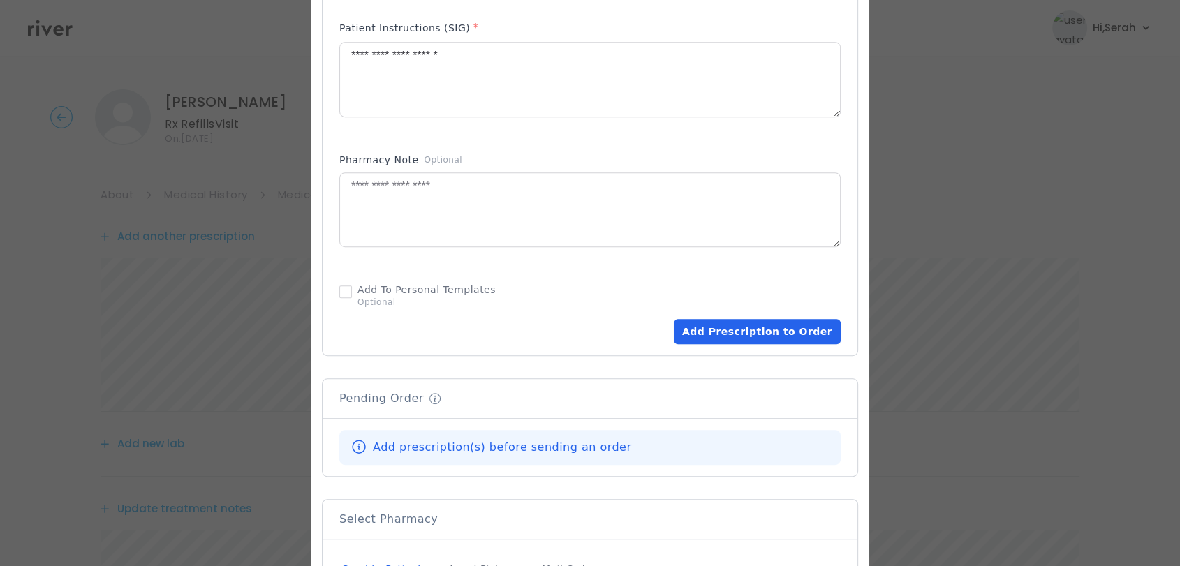
click at [735, 325] on button "Add Prescription to Order" at bounding box center [757, 331] width 167 height 25
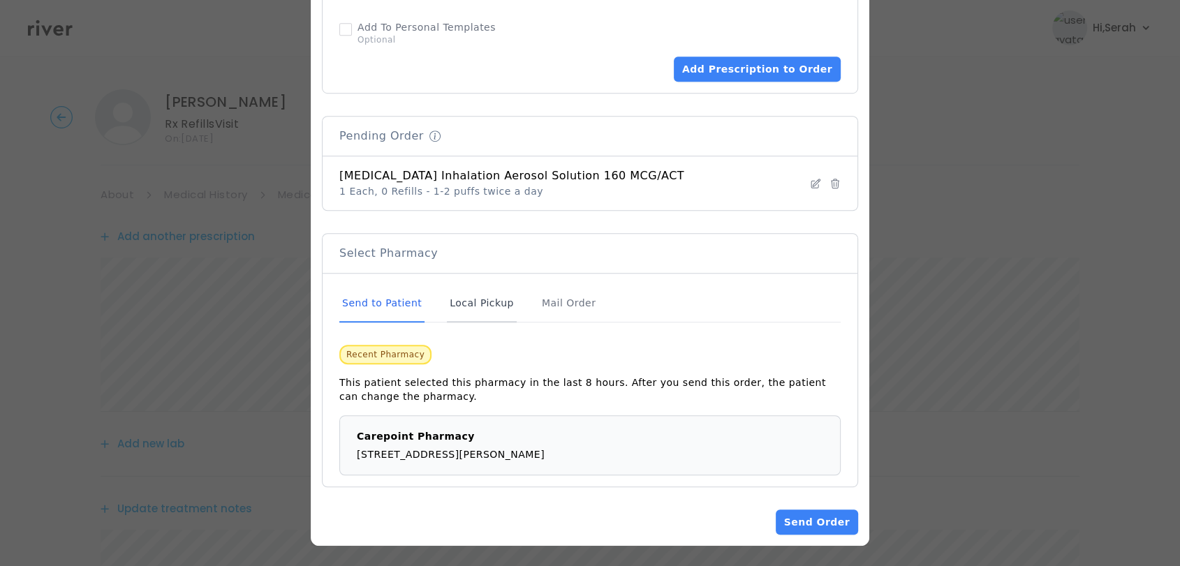
click at [480, 308] on div "Local Pickup" at bounding box center [482, 304] width 70 height 38
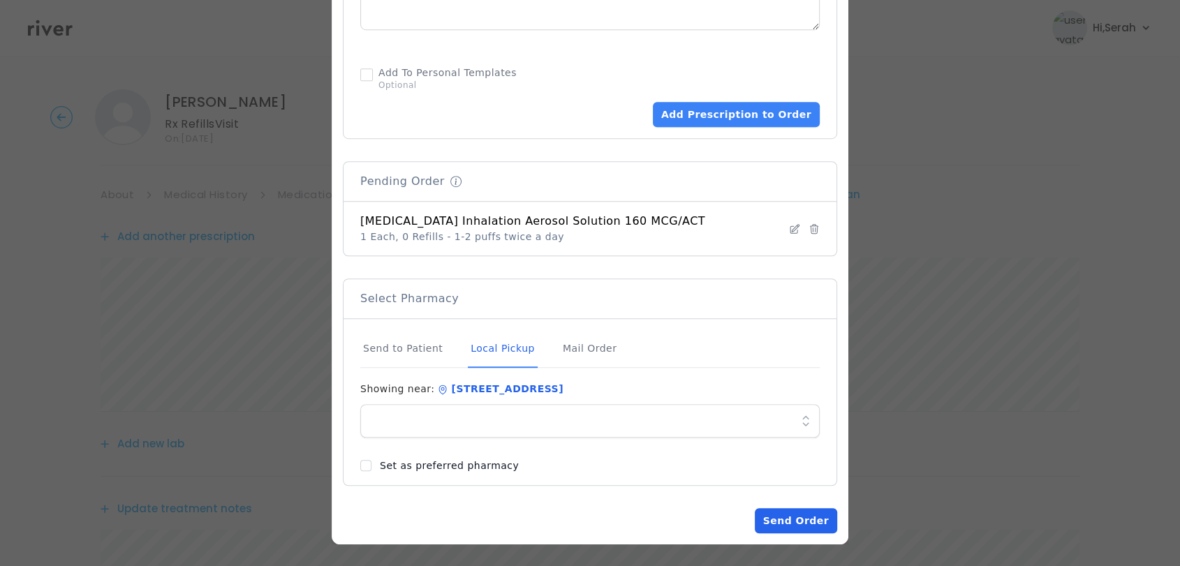
click at [816, 525] on button "Send Order" at bounding box center [796, 520] width 82 height 25
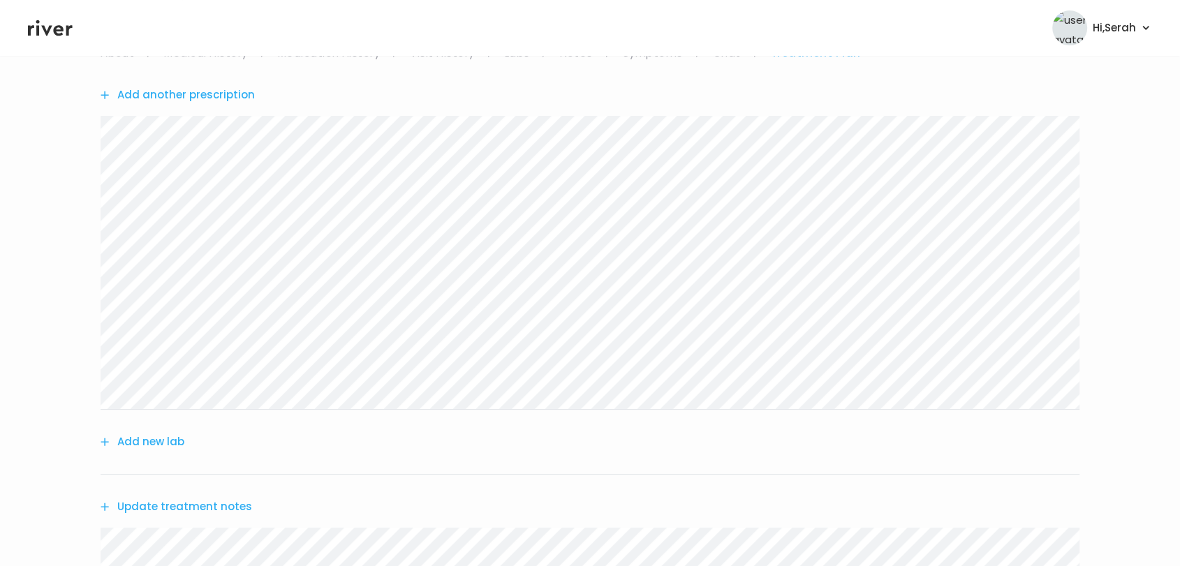
scroll to position [0, 0]
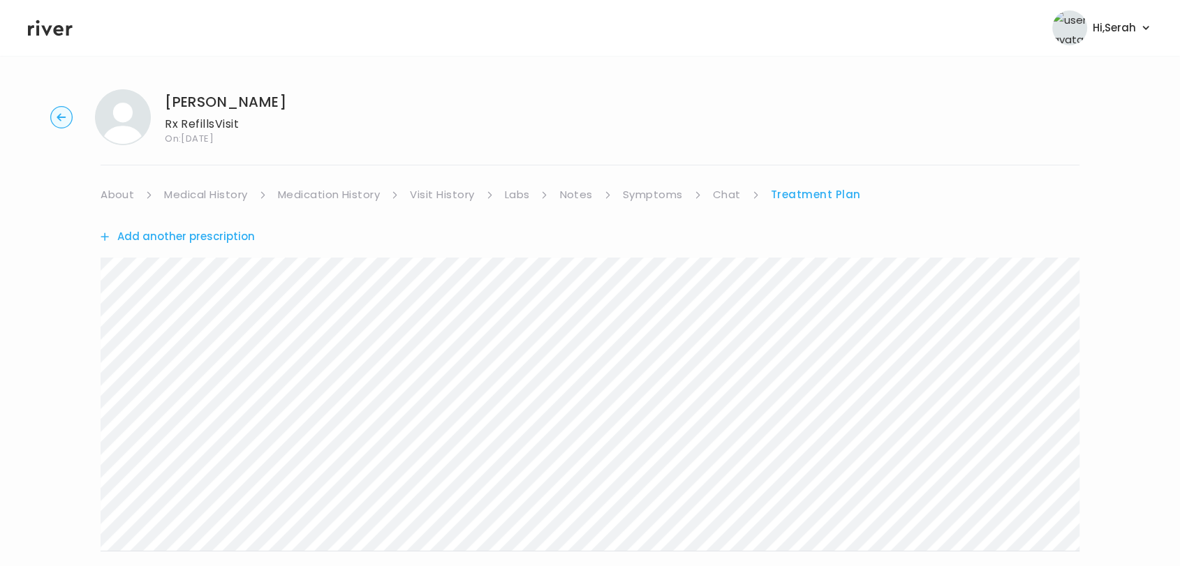
click at [720, 193] on link "Chat" at bounding box center [727, 195] width 28 height 20
click at [808, 205] on div "Next Ping message sent" at bounding box center [590, 474] width 979 height 538
click at [804, 200] on link "Treatment Plan" at bounding box center [815, 195] width 87 height 20
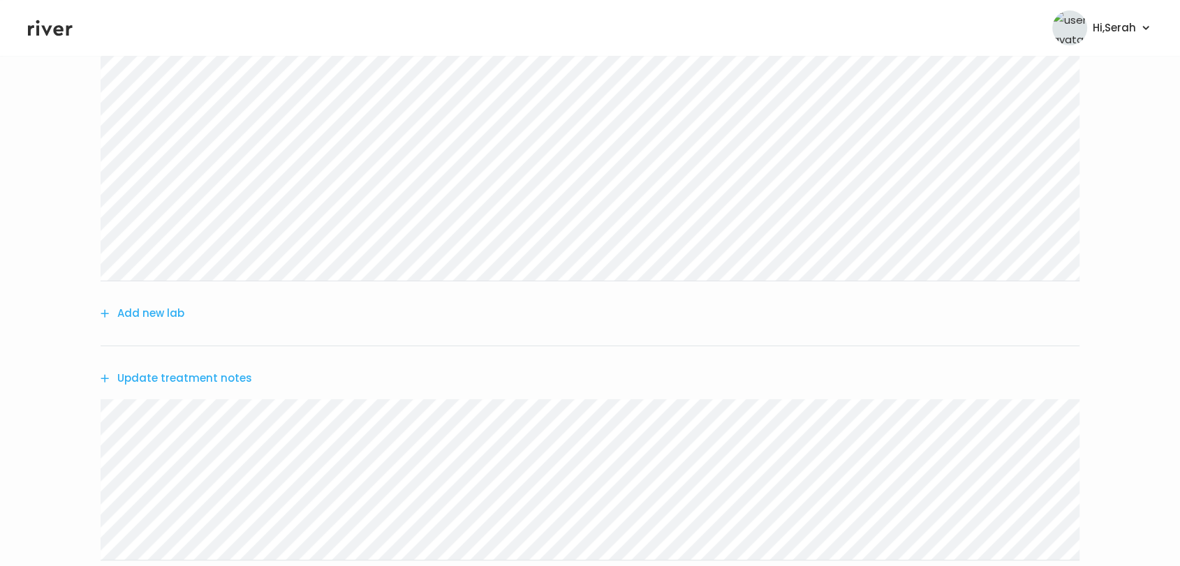
scroll to position [276, 0]
click at [212, 365] on button "Update treatment notes" at bounding box center [177, 373] width 152 height 20
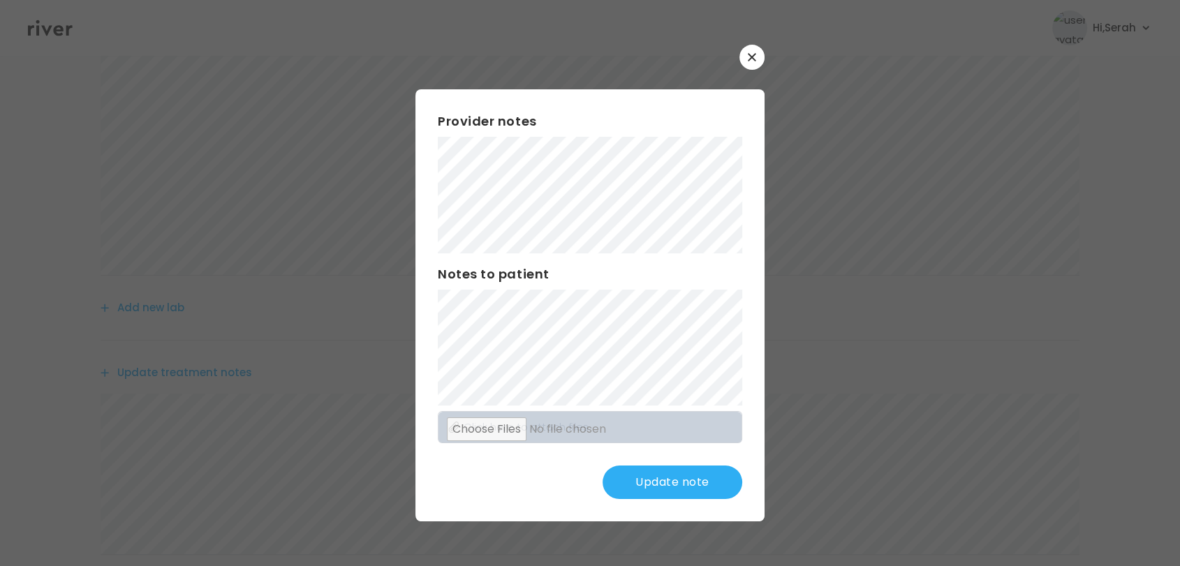
click at [669, 483] on button "Update note" at bounding box center [673, 483] width 140 height 34
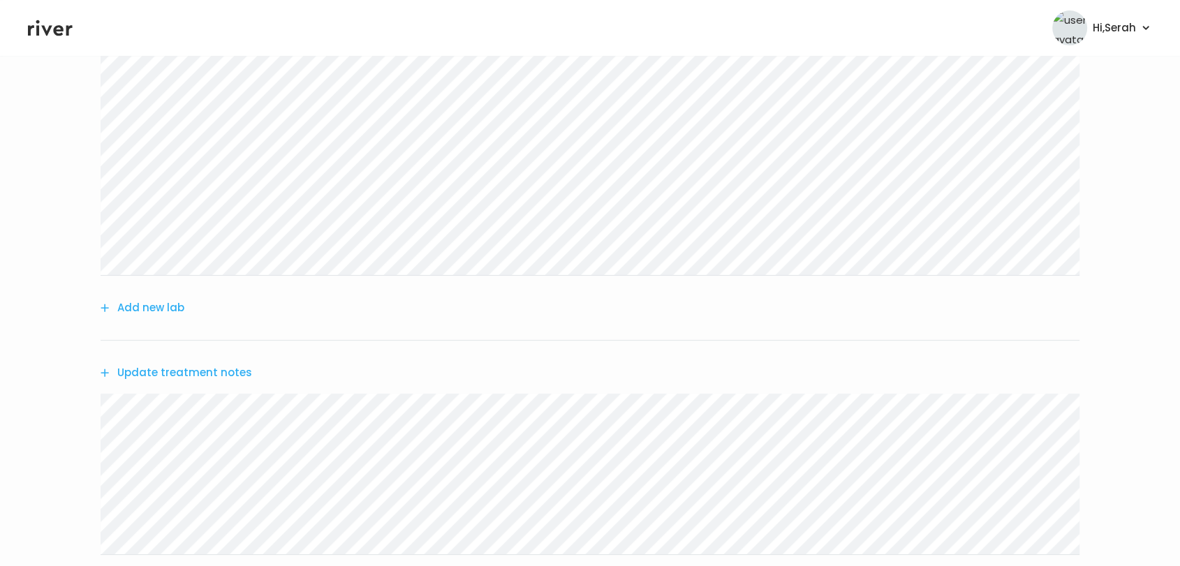
scroll to position [462, 0]
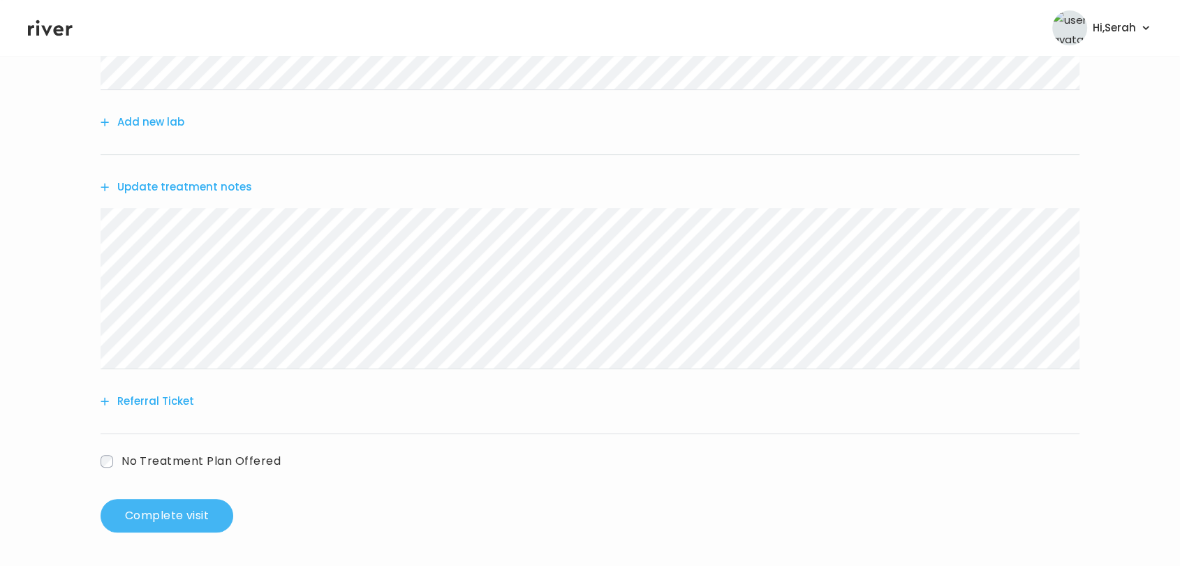
click at [150, 506] on button "Complete visit" at bounding box center [167, 516] width 133 height 34
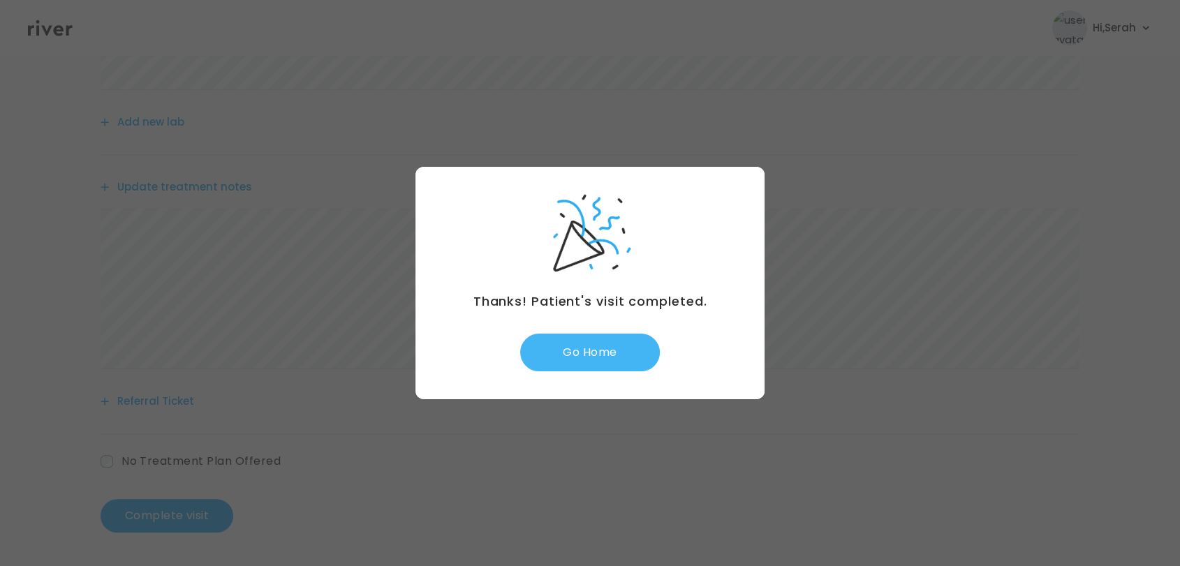
click at [575, 357] on button "Go Home" at bounding box center [590, 353] width 140 height 38
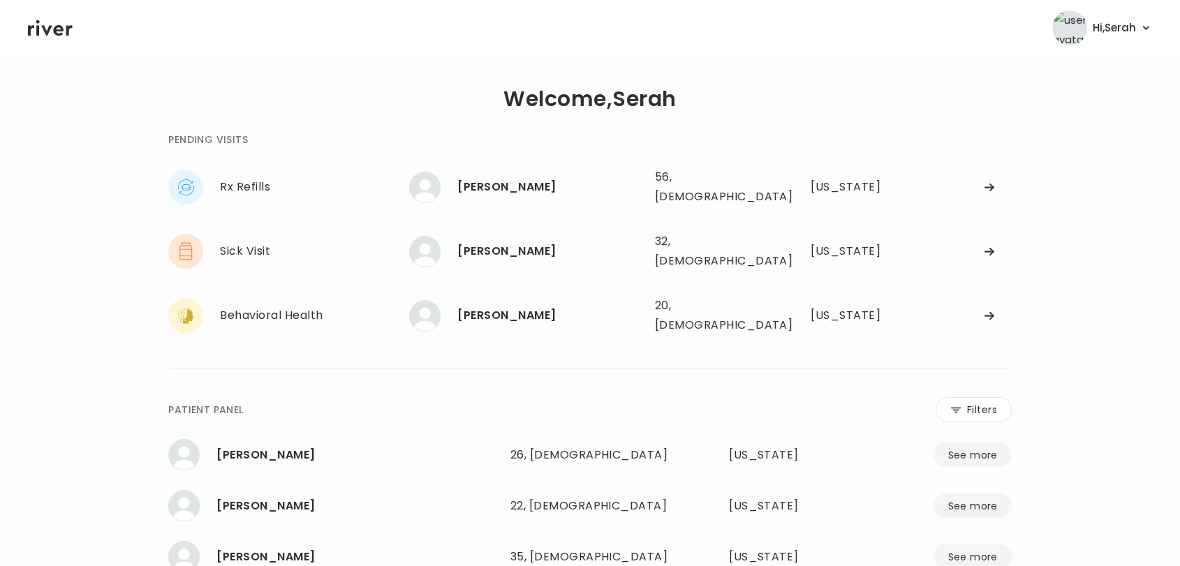
click at [498, 135] on div "PENDING VISITS" at bounding box center [590, 139] width 844 height 17
click at [517, 180] on div "[PERSON_NAME]" at bounding box center [550, 187] width 186 height 20
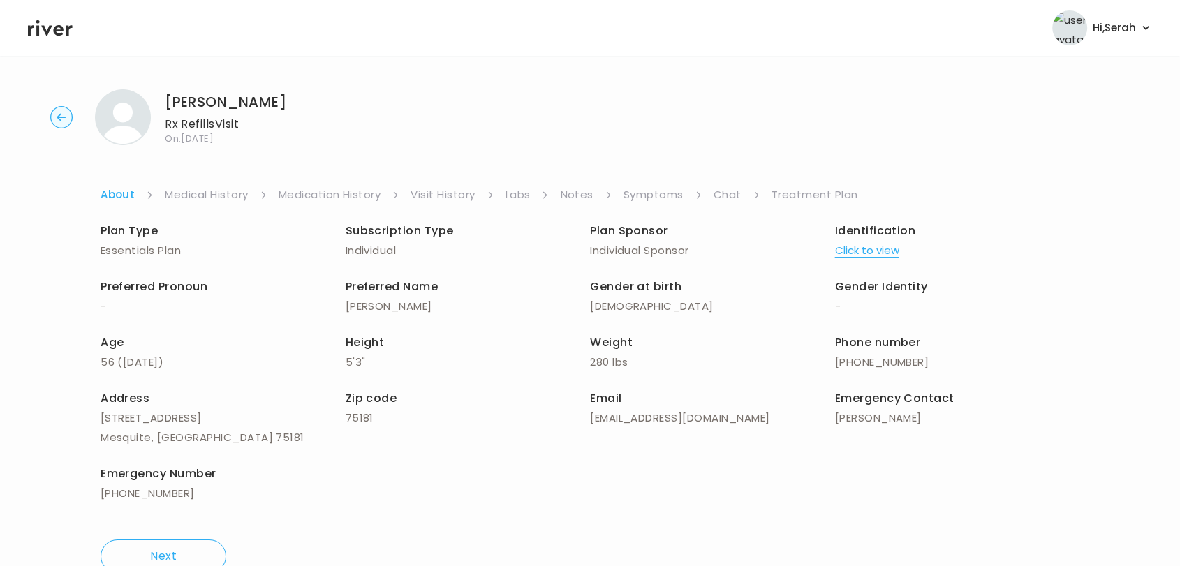
click at [673, 196] on link "Symptoms" at bounding box center [654, 195] width 60 height 20
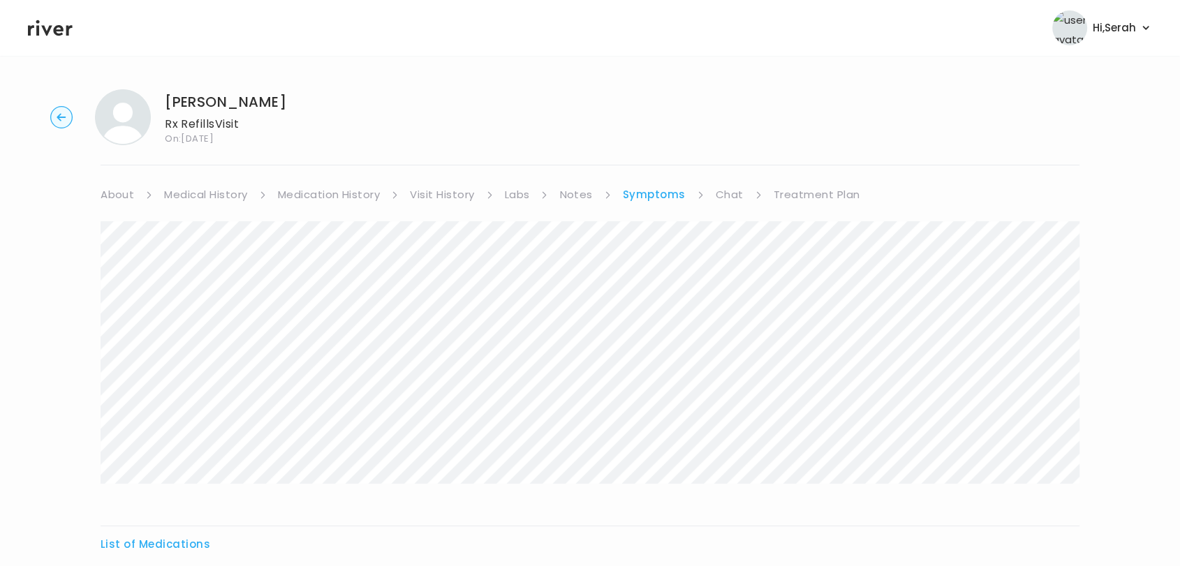
scroll to position [152, 0]
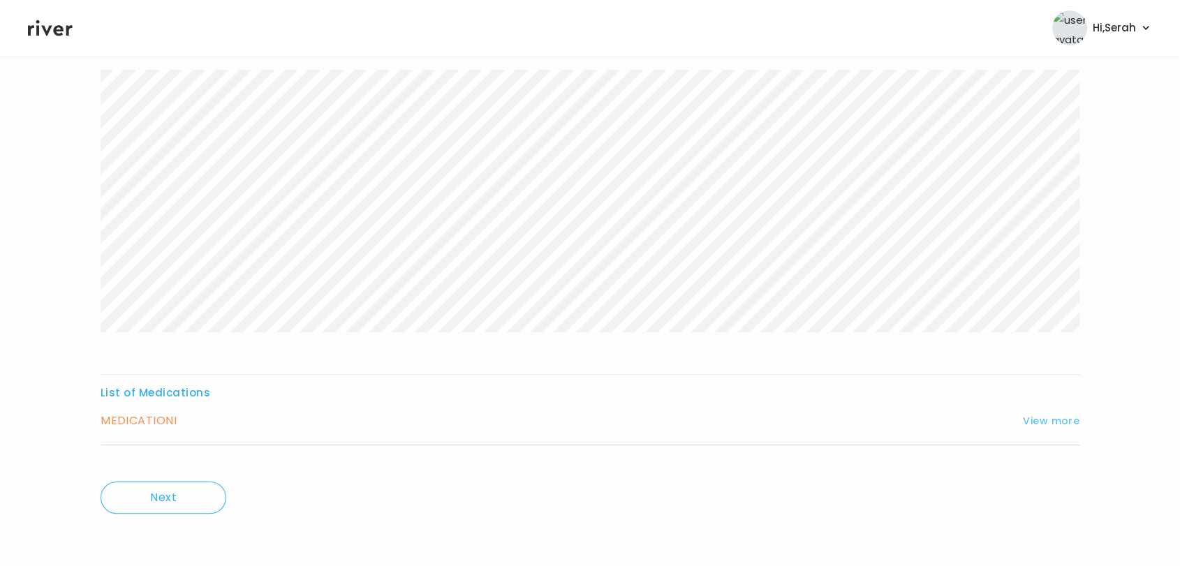
click at [1032, 420] on button "View more" at bounding box center [1051, 421] width 57 height 17
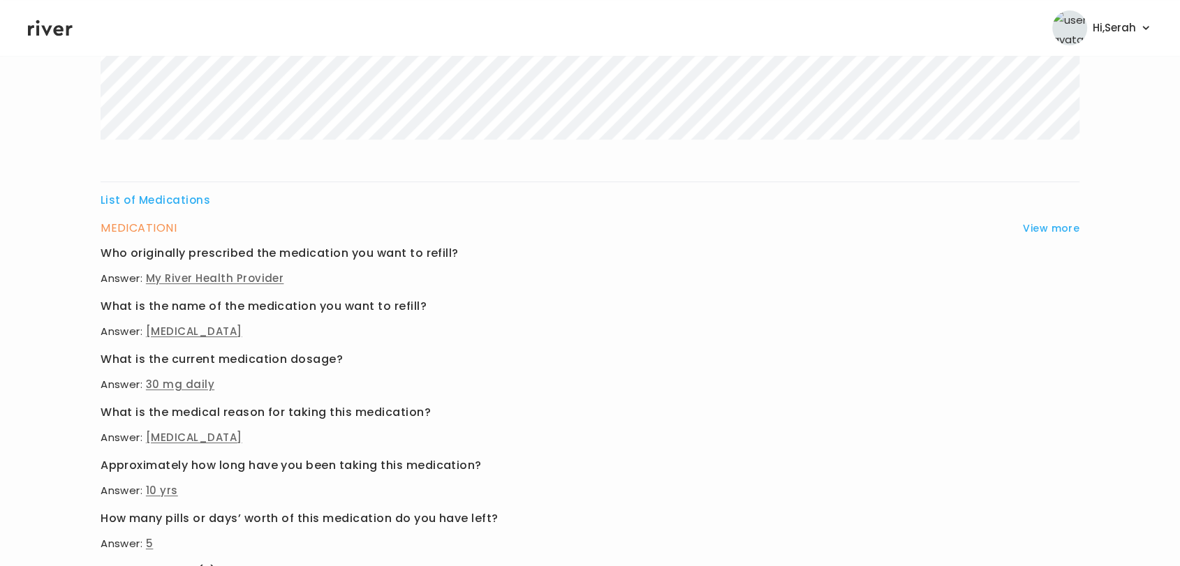
scroll to position [527, 0]
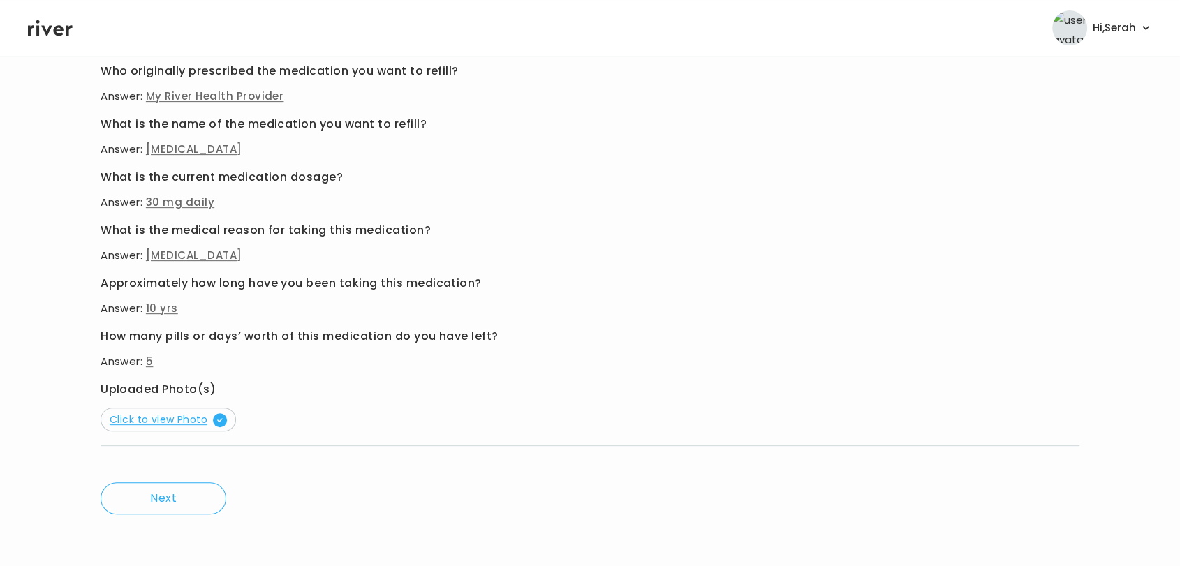
click at [200, 424] on span "Click to view Photo" at bounding box center [168, 420] width 117 height 14
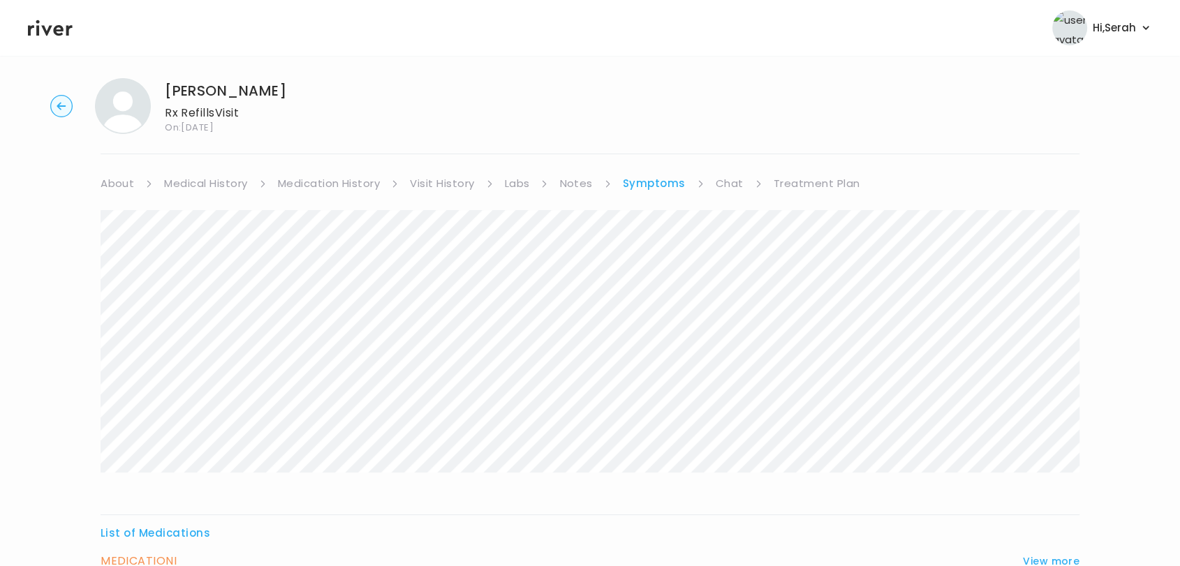
scroll to position [10, 0]
click at [313, 178] on link "Medication History" at bounding box center [329, 185] width 103 height 20
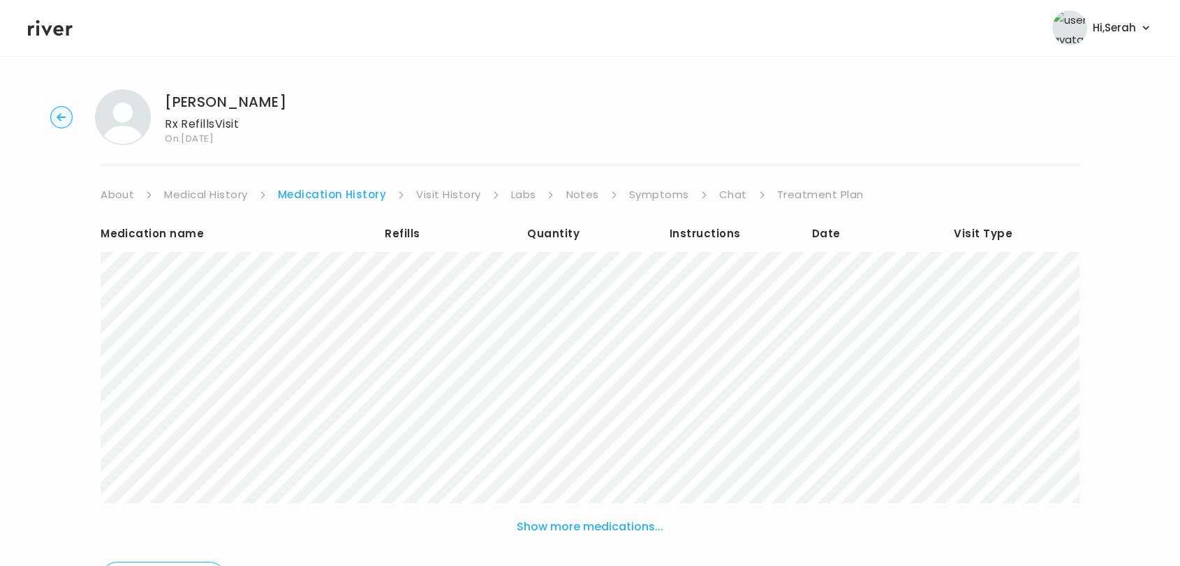
click at [524, 196] on link "Labs" at bounding box center [523, 195] width 25 height 20
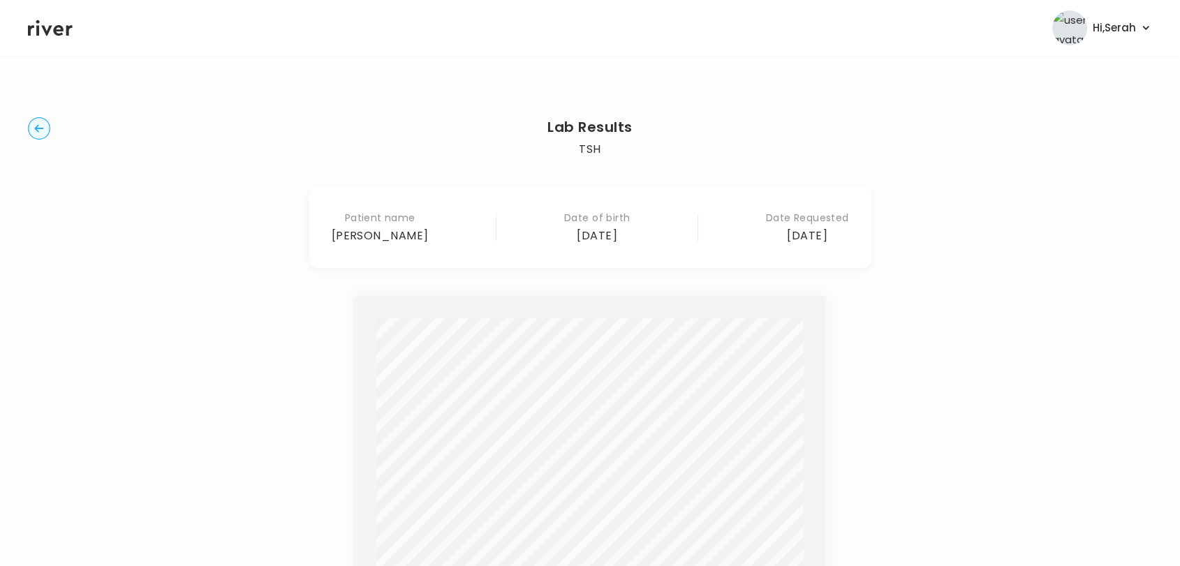
click at [39, 132] on circle "button" at bounding box center [40, 129] width 22 height 22
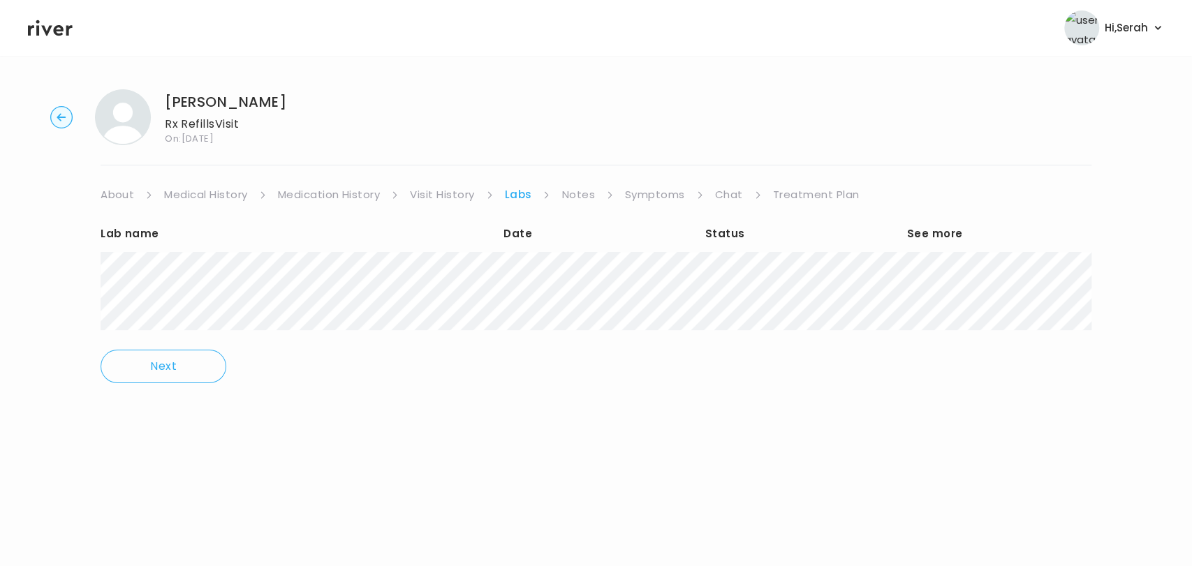
click at [731, 182] on div "[PERSON_NAME] Rx Refills Visit On: [DATE] About Medical History Medication Hist…" at bounding box center [596, 236] width 1192 height 316
click at [728, 197] on link "Chat" at bounding box center [729, 195] width 28 height 20
click at [787, 193] on link "Treatment Plan" at bounding box center [815, 195] width 87 height 20
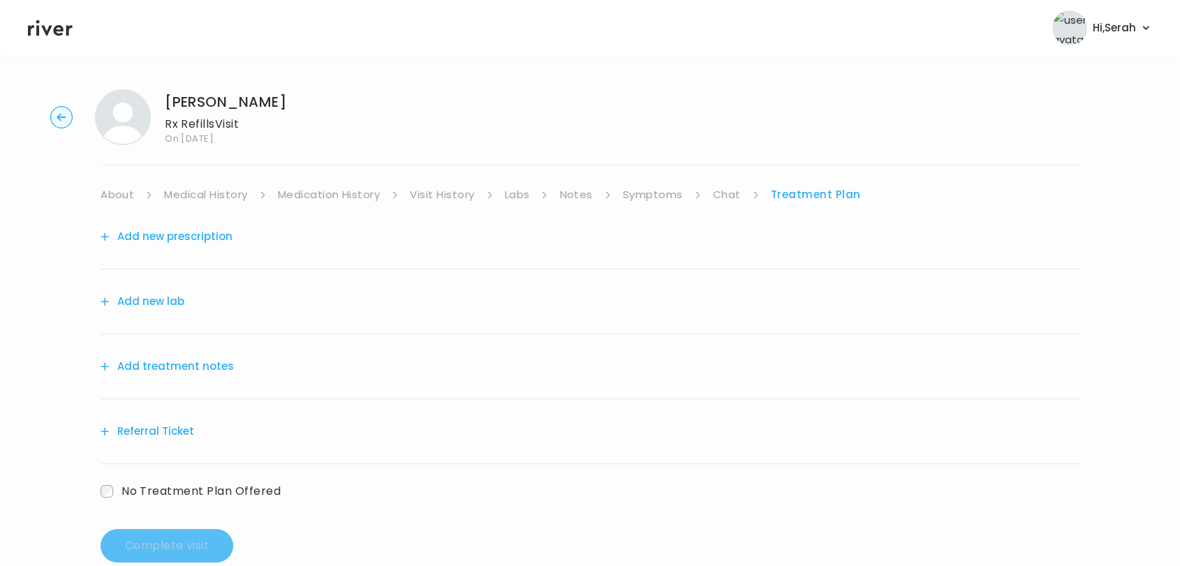
click at [175, 253] on div "Add new prescription" at bounding box center [590, 237] width 979 height 65
click at [215, 227] on button "Add new prescription" at bounding box center [167, 237] width 132 height 20
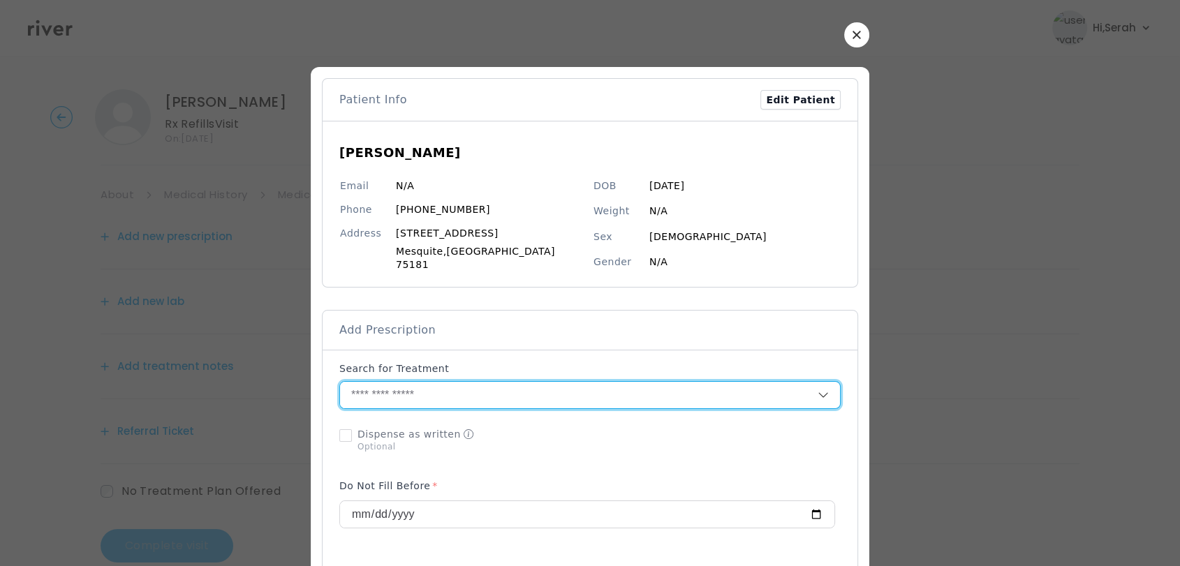
click at [508, 390] on input "text" at bounding box center [579, 395] width 478 height 27
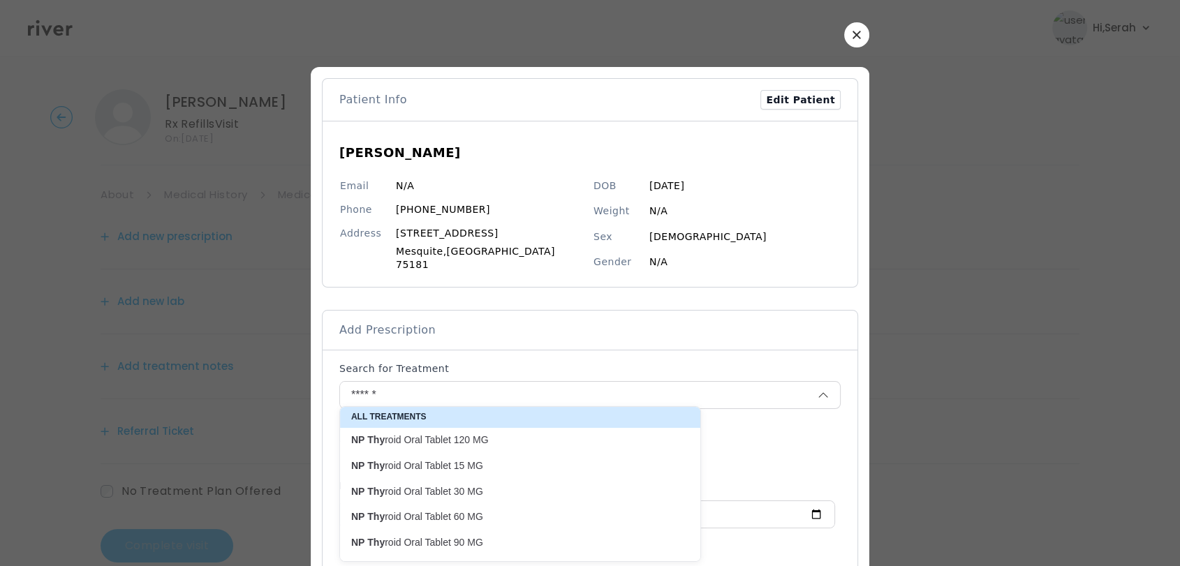
click at [487, 489] on p "NP Thy roid Oral Tablet 30 MG" at bounding box center [511, 491] width 321 height 13
type input "**********"
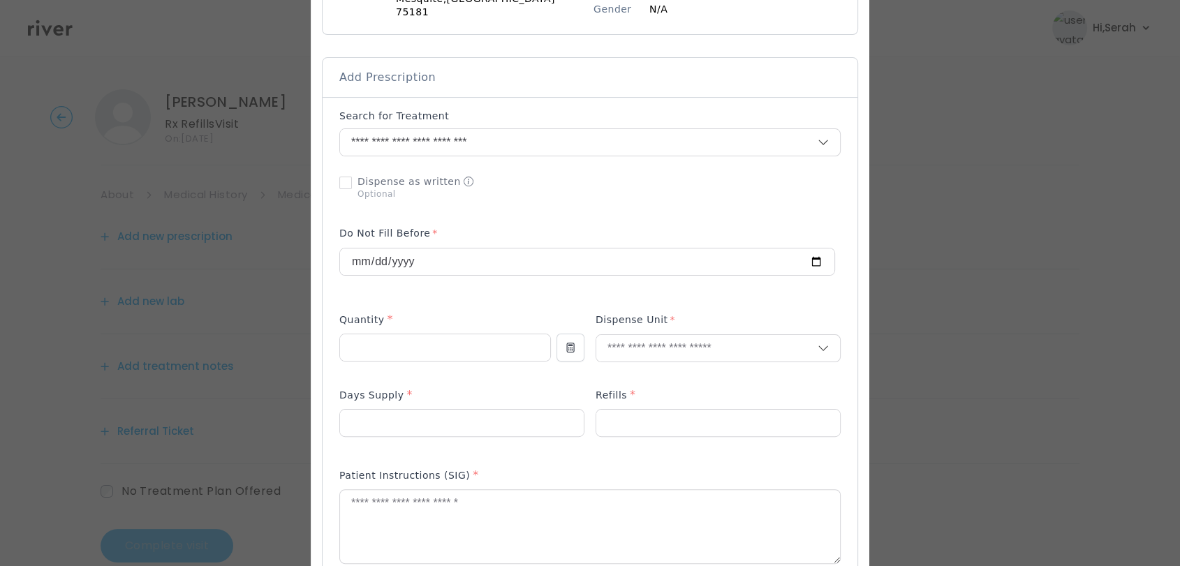
scroll to position [256, 0]
click at [460, 335] on input "number" at bounding box center [445, 344] width 210 height 27
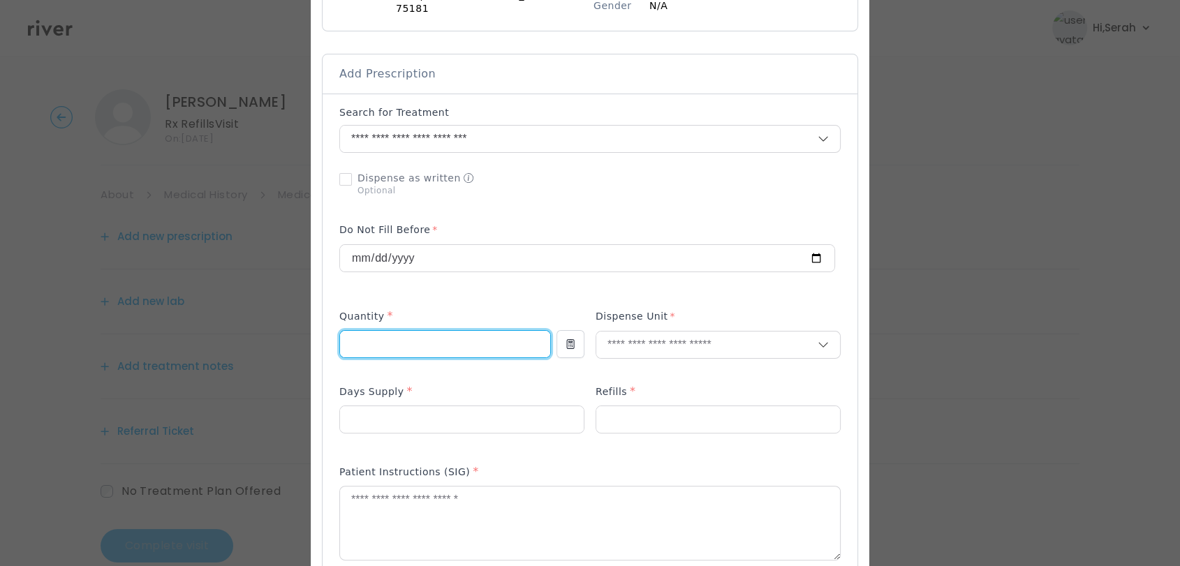
type input "**"
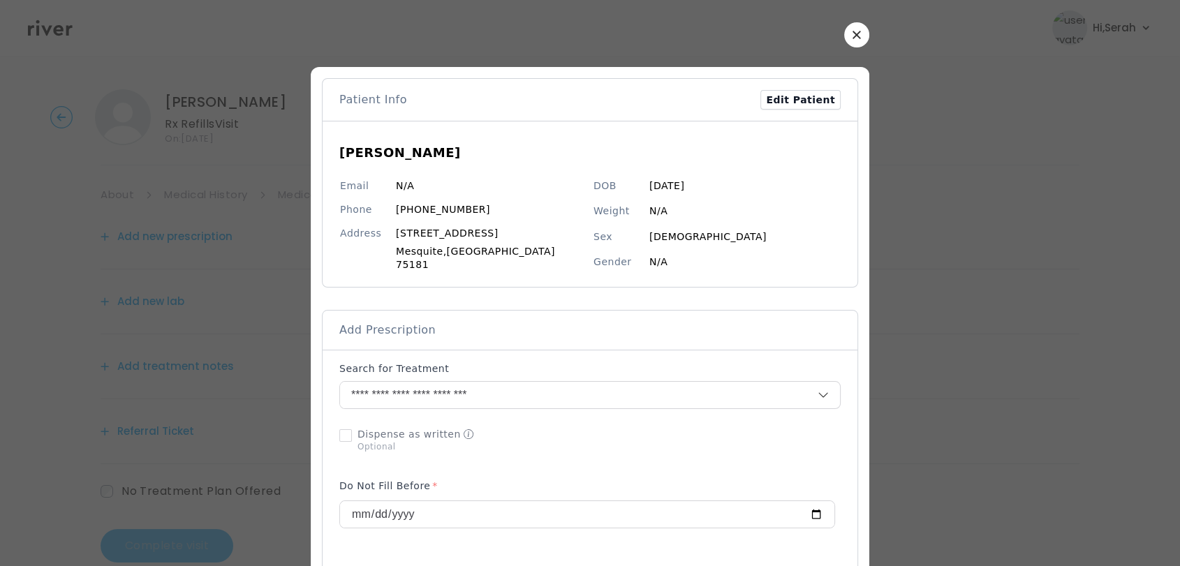
click at [844, 27] on button "button" at bounding box center [856, 34] width 25 height 25
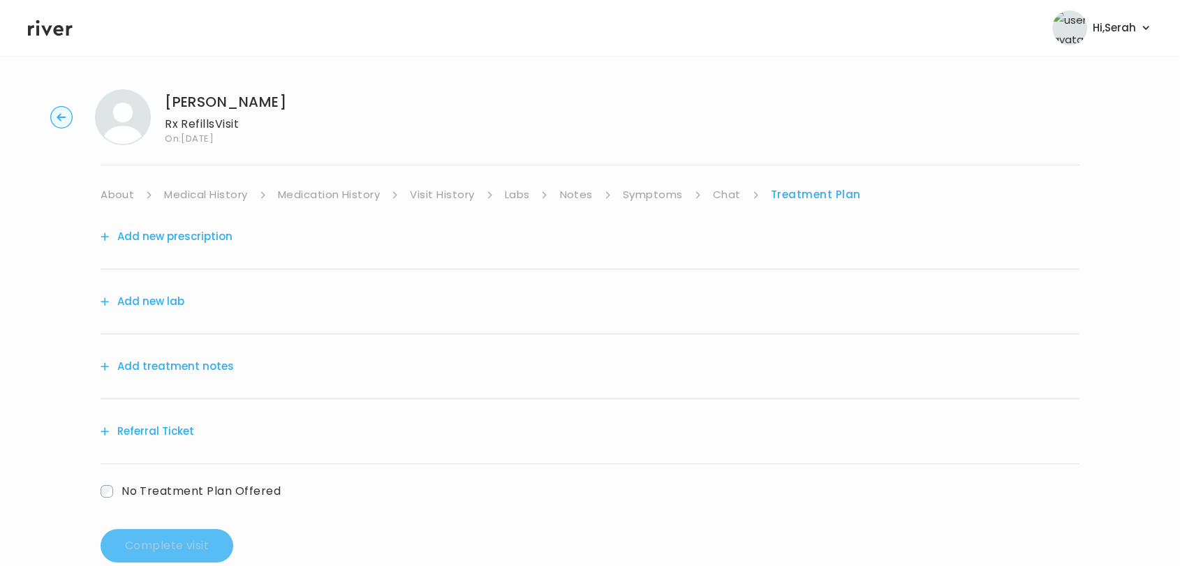
click at [642, 200] on link "Symptoms" at bounding box center [653, 195] width 60 height 20
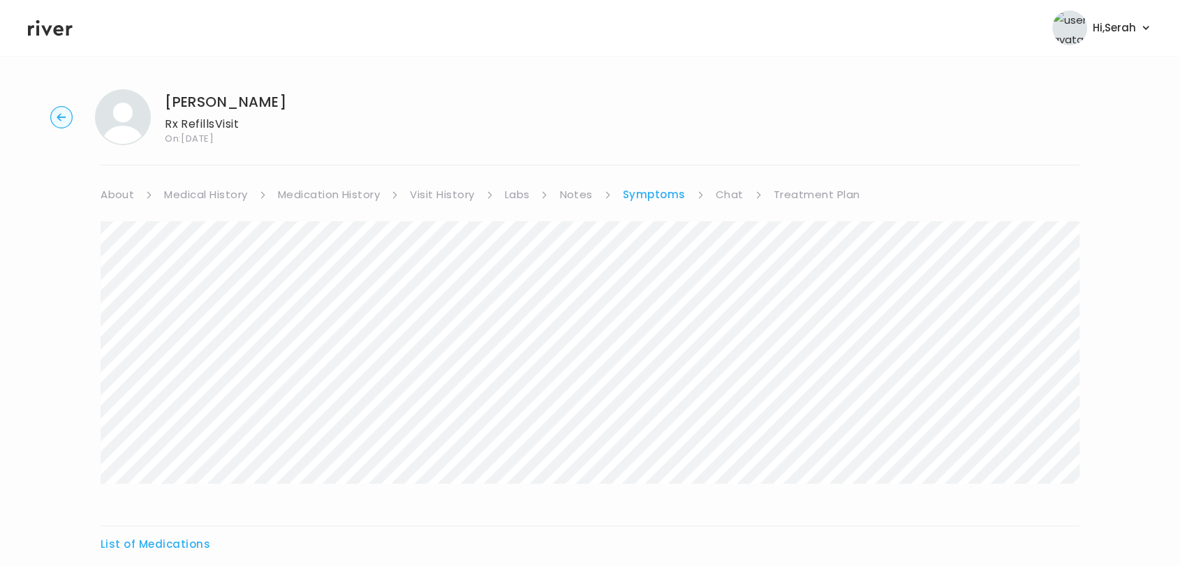
click at [795, 195] on link "Treatment Plan" at bounding box center [817, 195] width 87 height 20
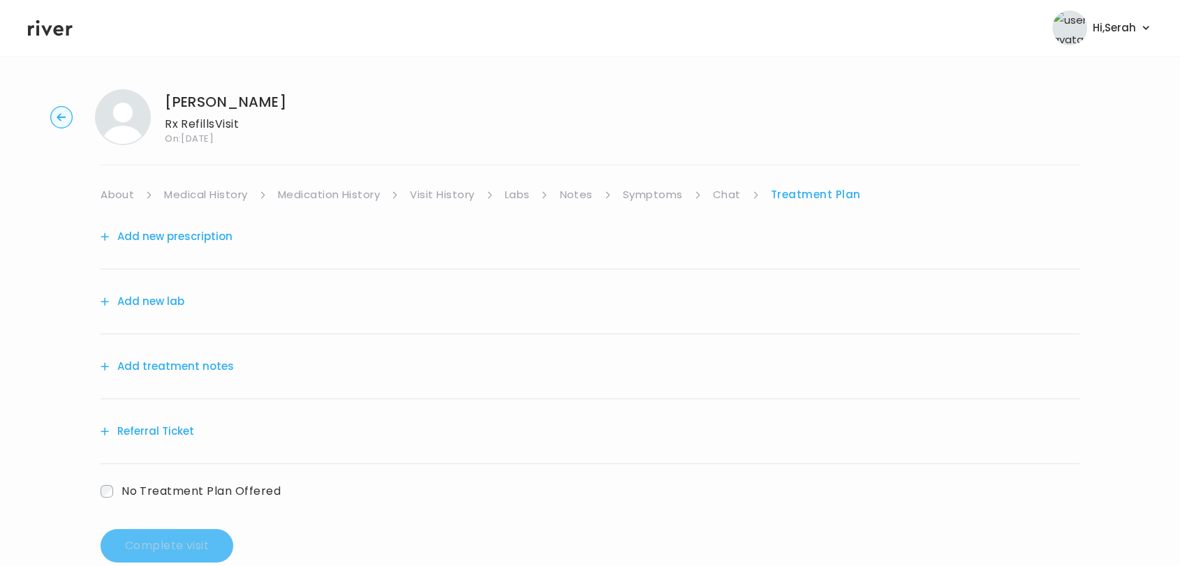
click at [190, 228] on button "Add new prescription" at bounding box center [167, 237] width 132 height 20
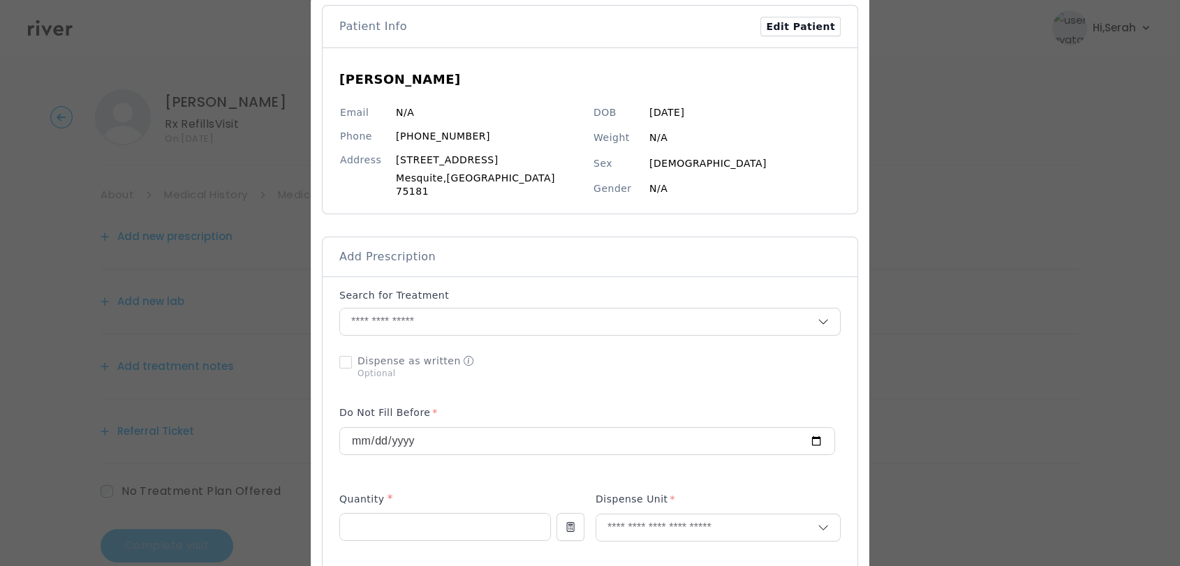
scroll to position [78, 0]
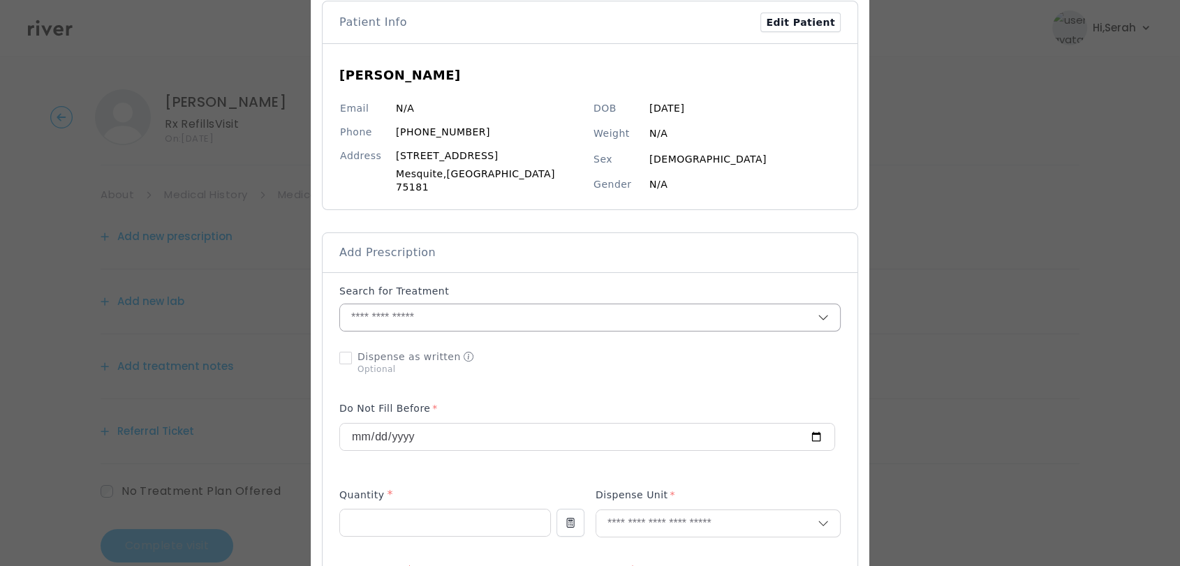
click at [499, 304] on input "text" at bounding box center [579, 317] width 478 height 27
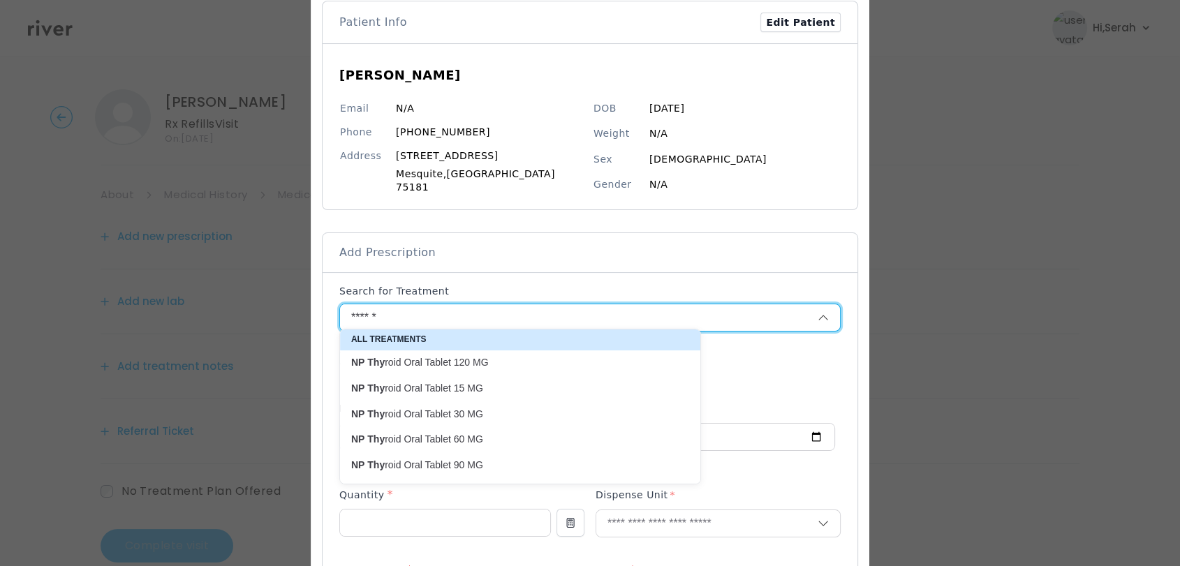
click at [457, 406] on p "NP Thy roid Oral Tablet 30 MG" at bounding box center [512, 414] width 338 height 19
type input "**********"
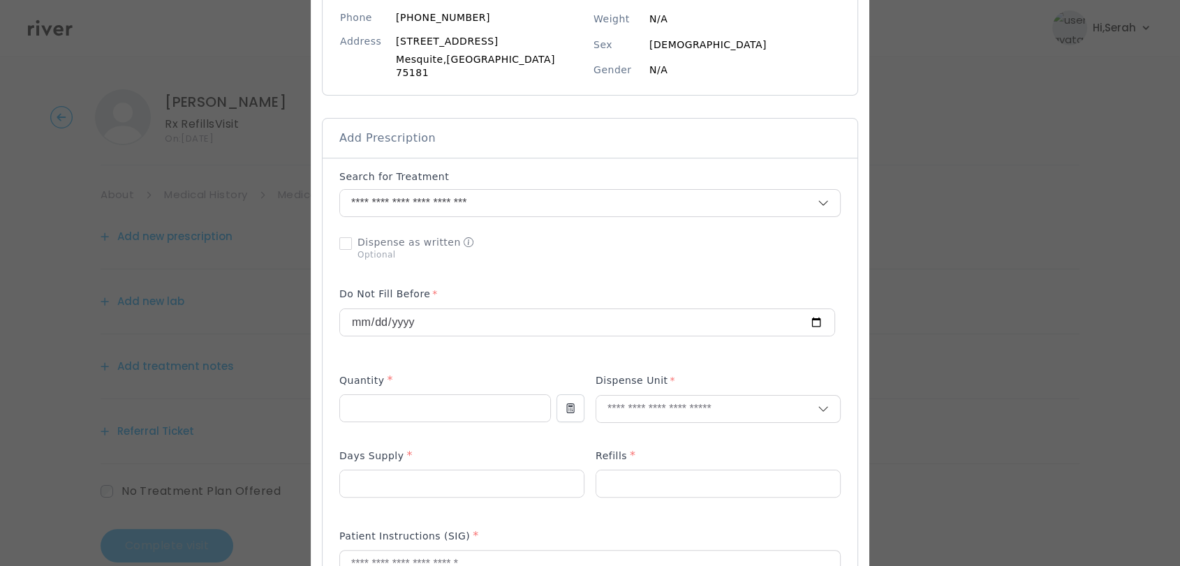
scroll to position [196, 0]
click at [452, 394] on input "number" at bounding box center [445, 405] width 210 height 27
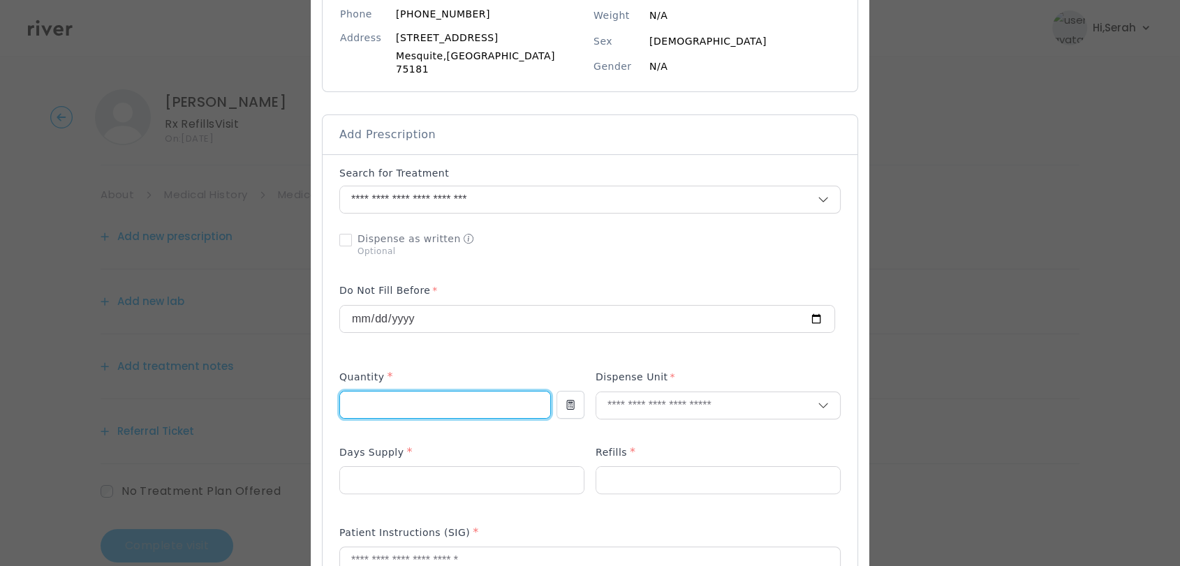
type input "**"
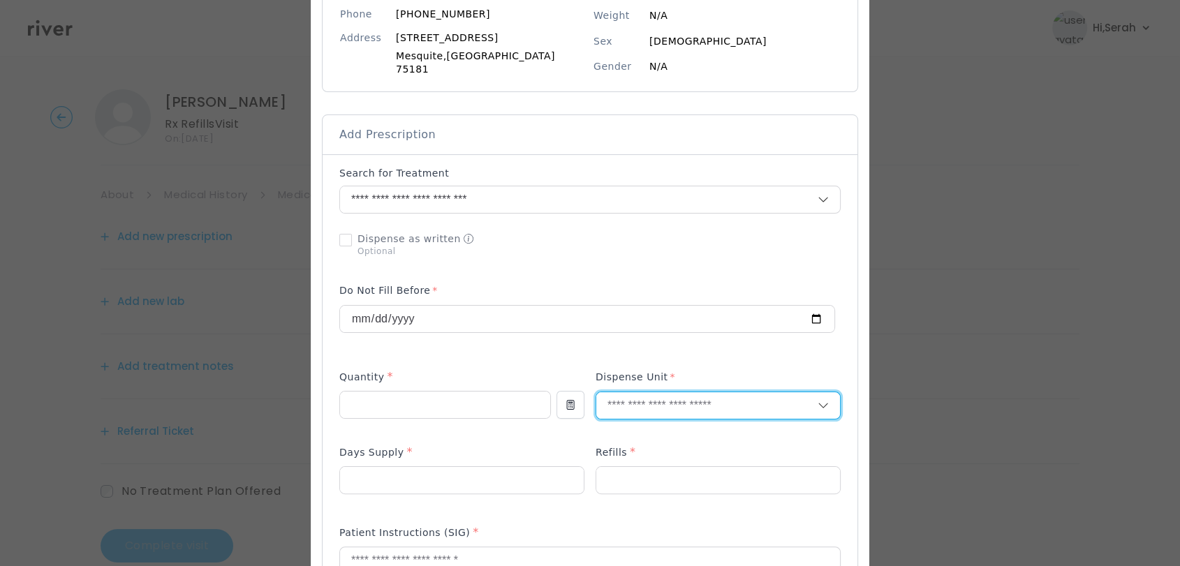
click at [670, 401] on input "text" at bounding box center [706, 405] width 221 height 27
type input "***"
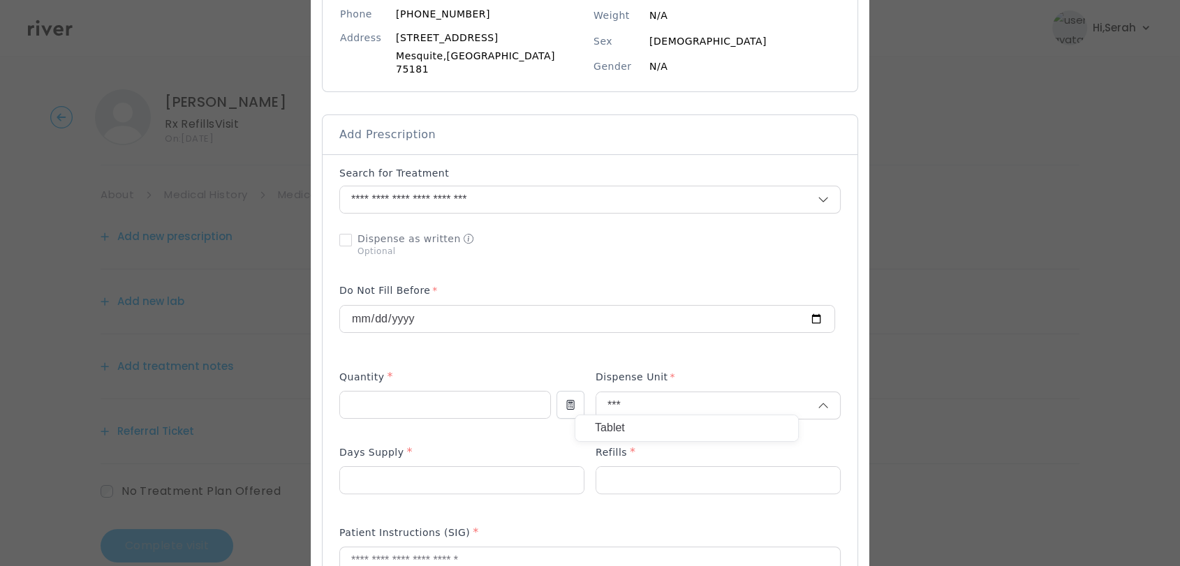
click at [654, 427] on p "Tablet" at bounding box center [687, 428] width 184 height 20
click at [480, 475] on input "number" at bounding box center [462, 480] width 244 height 27
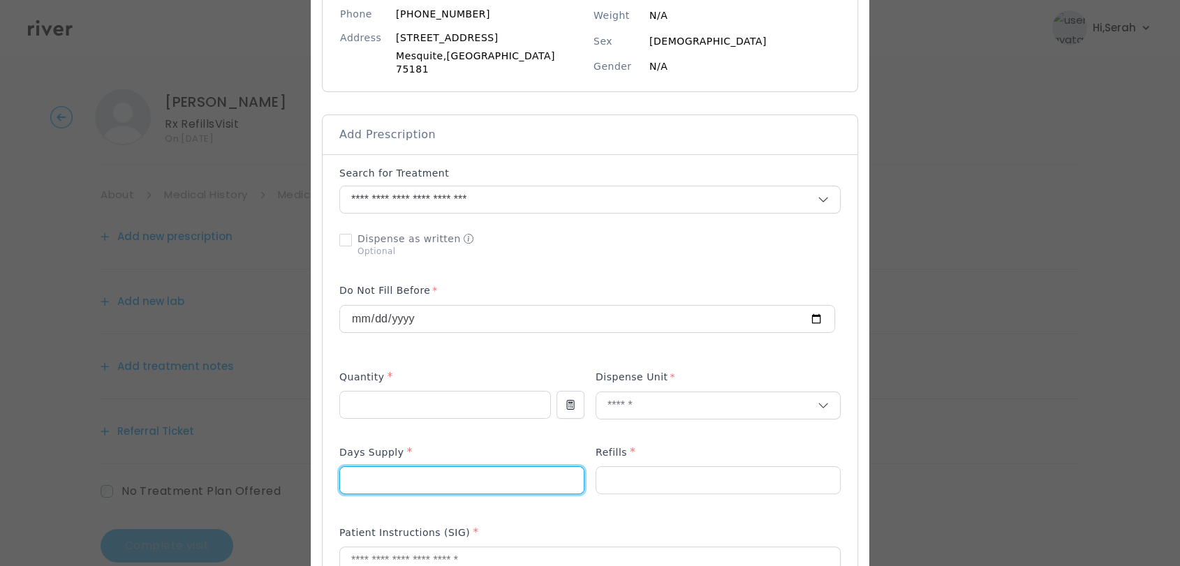
type input "**"
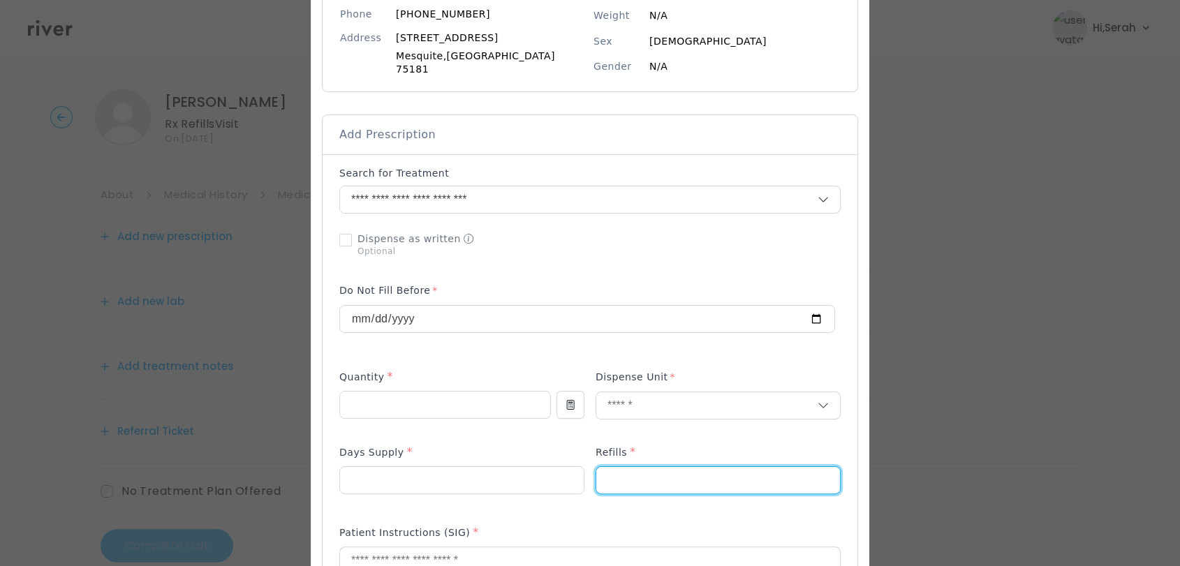
type input "*"
click at [487, 503] on div "Add Prescription to Order" at bounding box center [589, 507] width 501 height 683
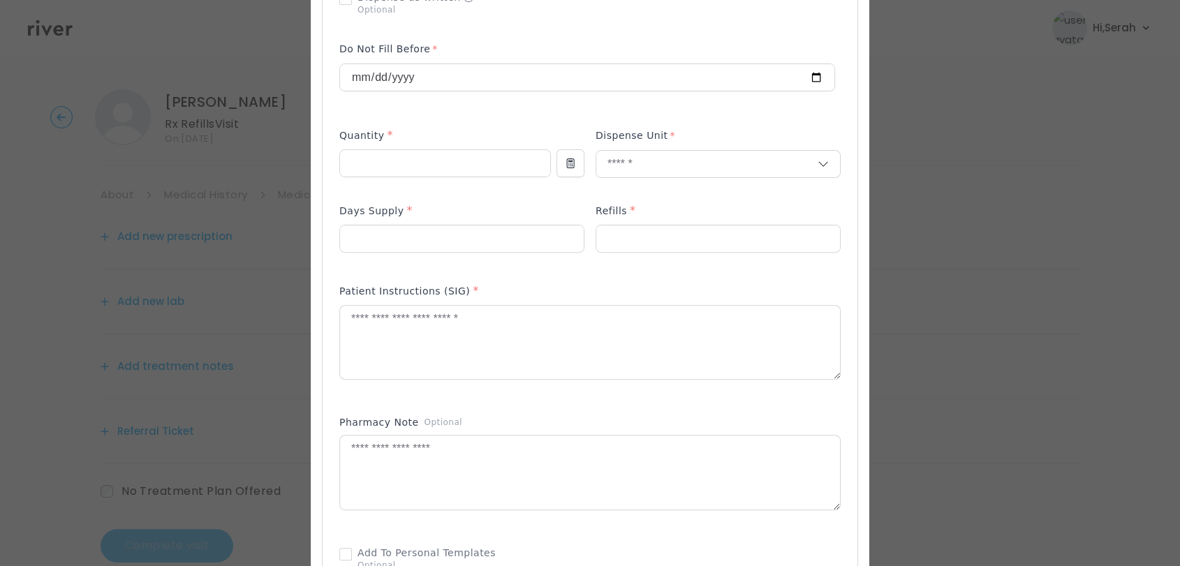
scroll to position [462, 0]
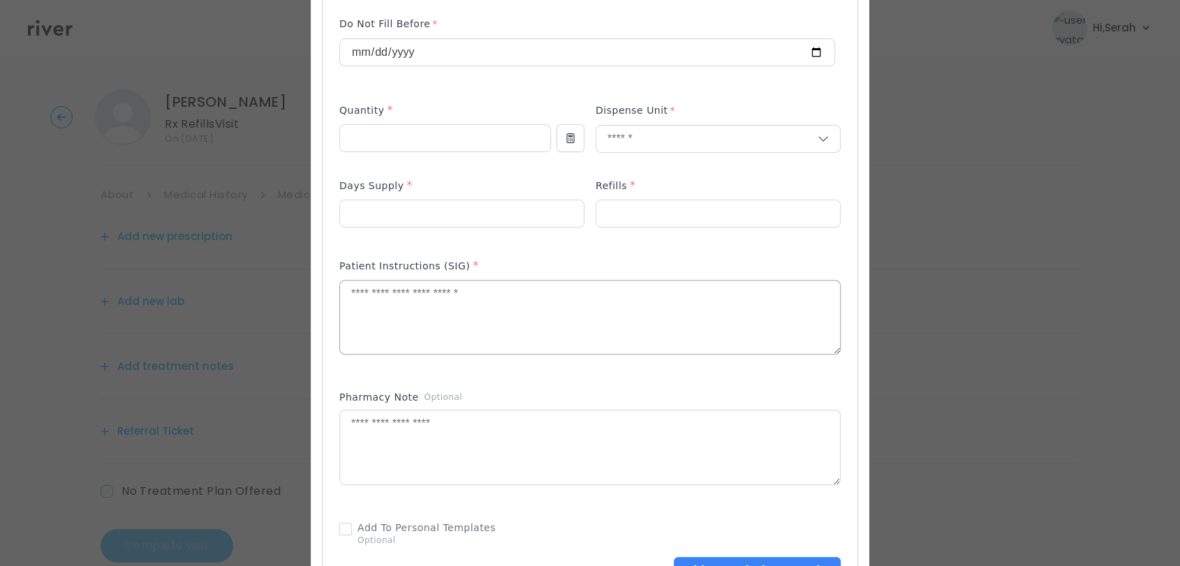
click at [479, 304] on textarea at bounding box center [590, 318] width 500 height 74
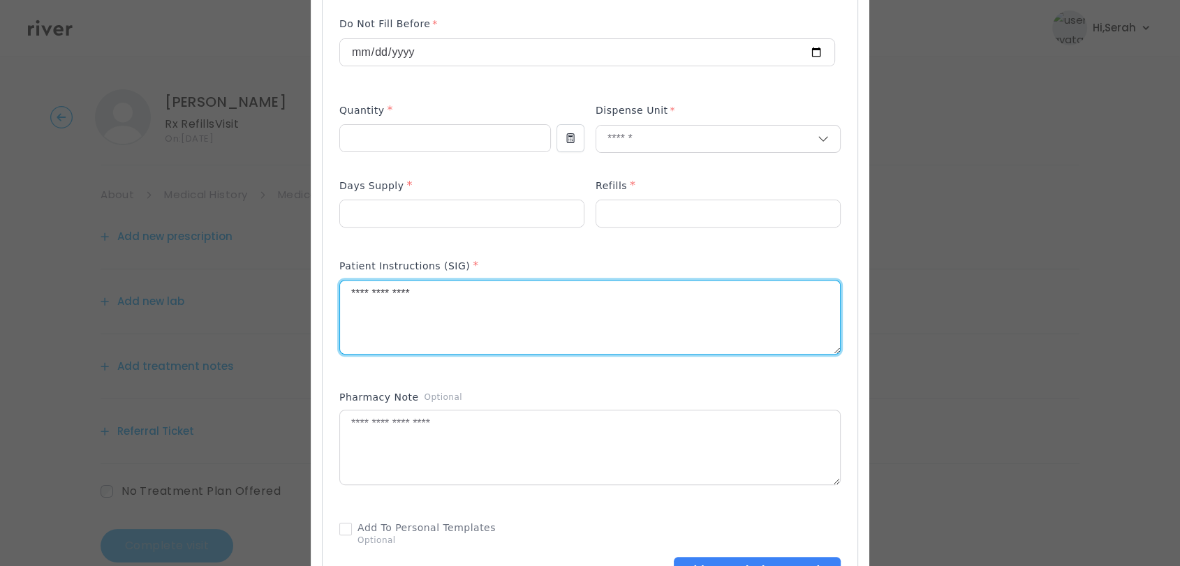
type textarea "**********"
click at [481, 358] on p at bounding box center [589, 363] width 501 height 15
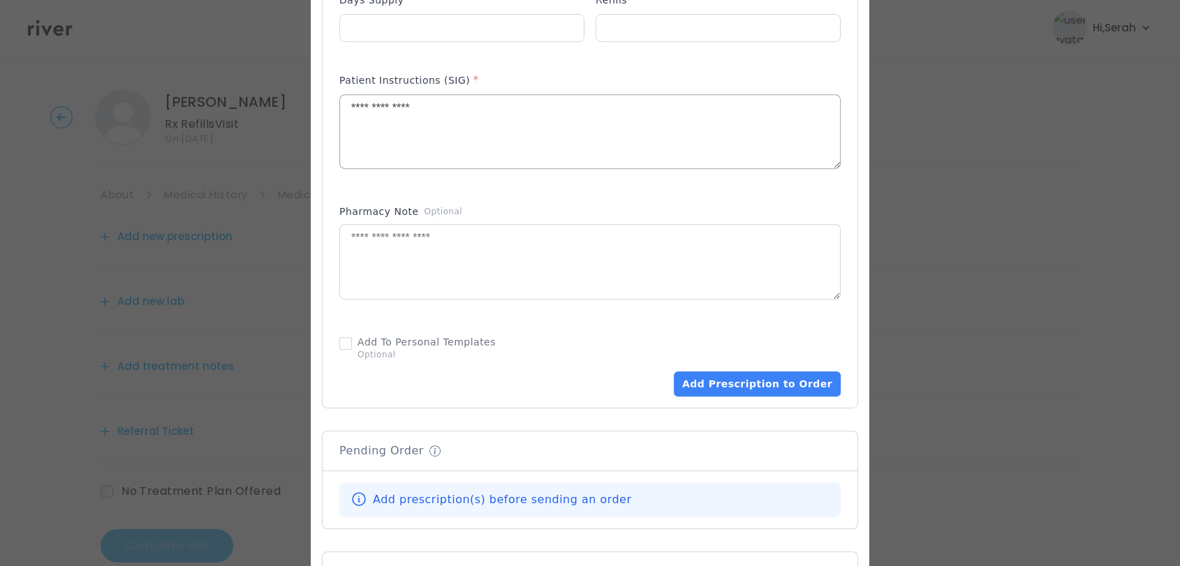
scroll to position [664, 0]
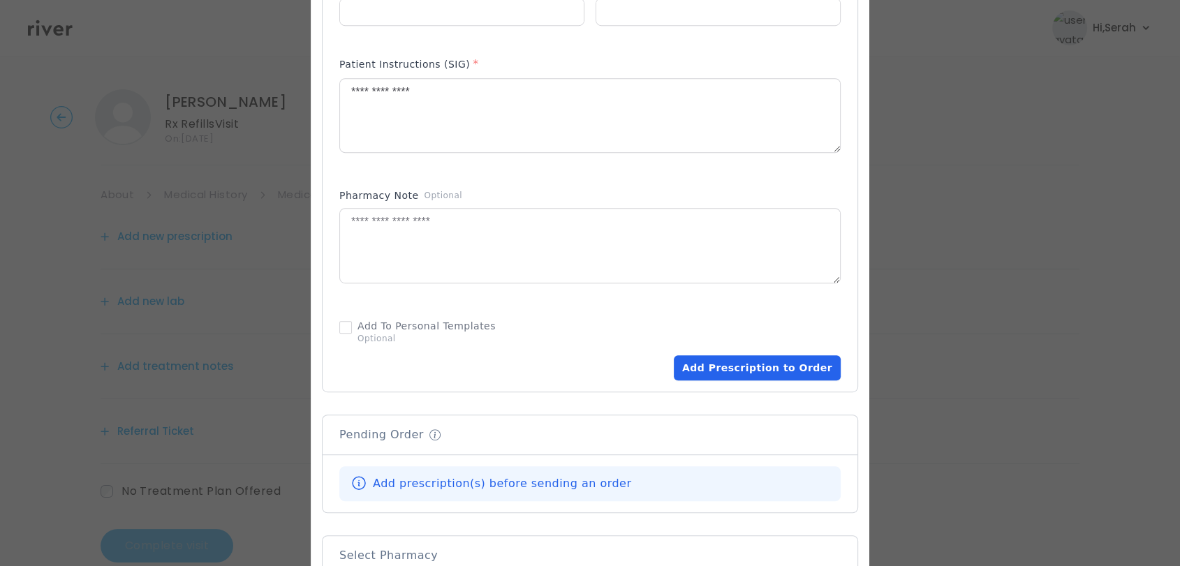
click at [704, 365] on button "Add Prescription to Order" at bounding box center [757, 367] width 167 height 25
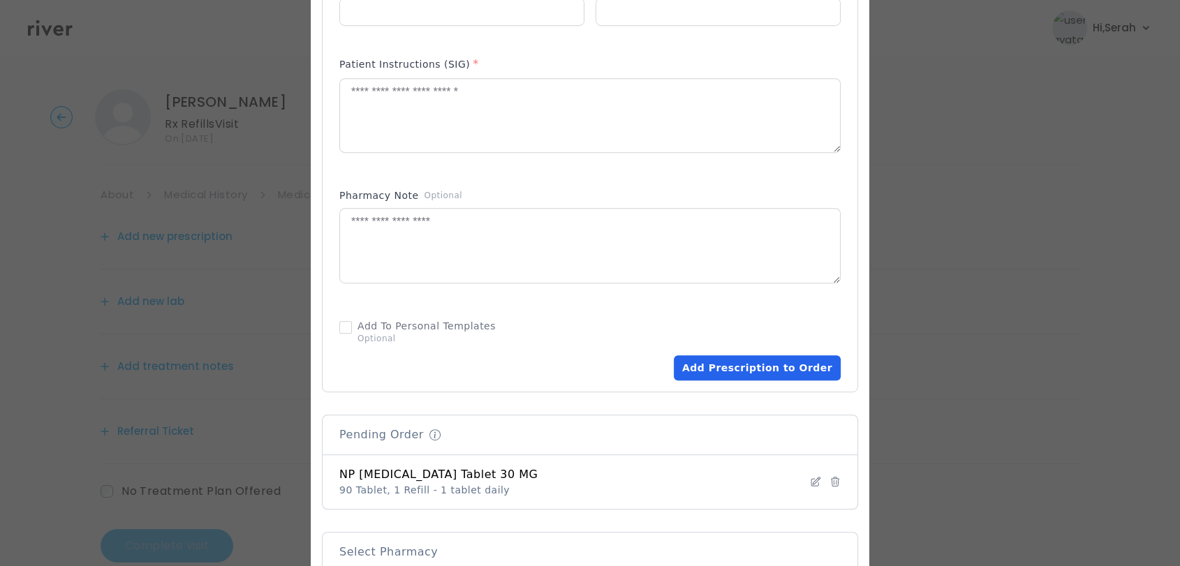
scroll to position [883, 0]
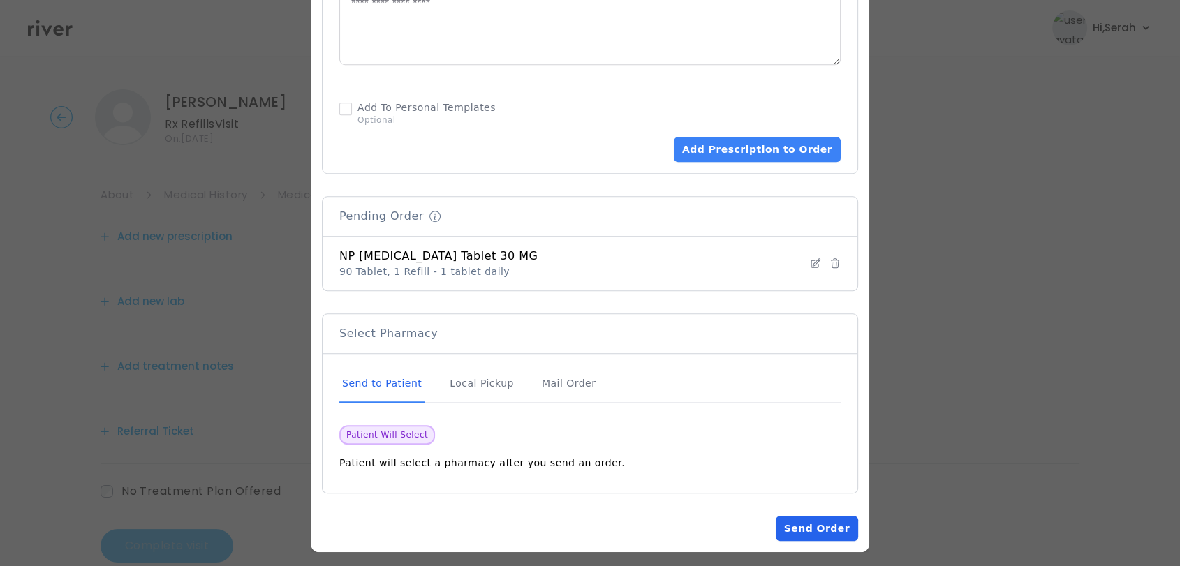
click at [776, 516] on button "Send Order" at bounding box center [817, 528] width 82 height 25
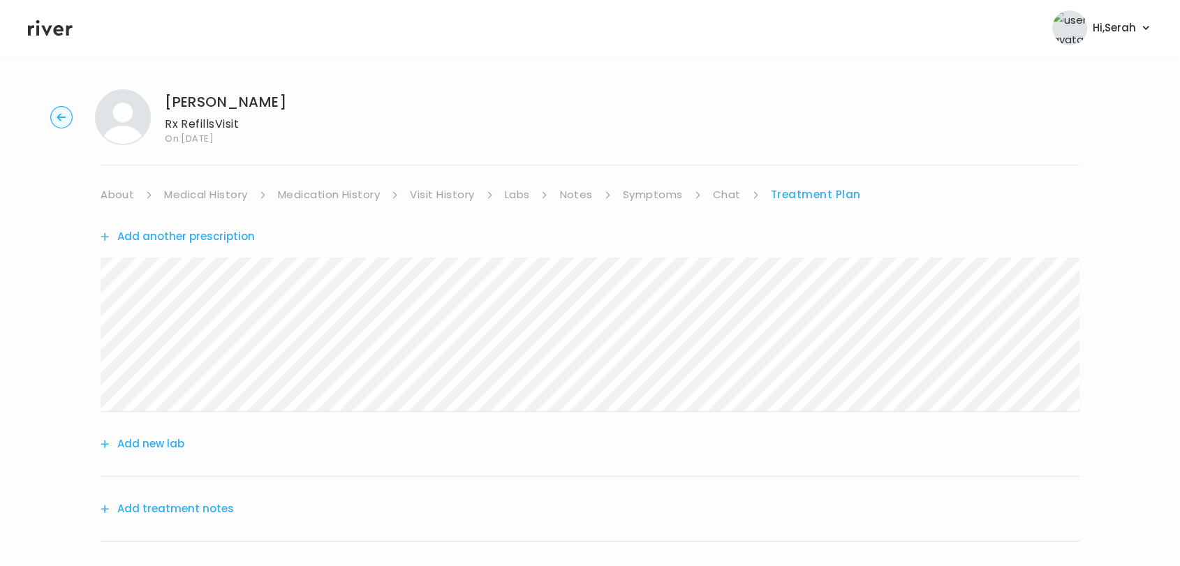
scroll to position [172, 0]
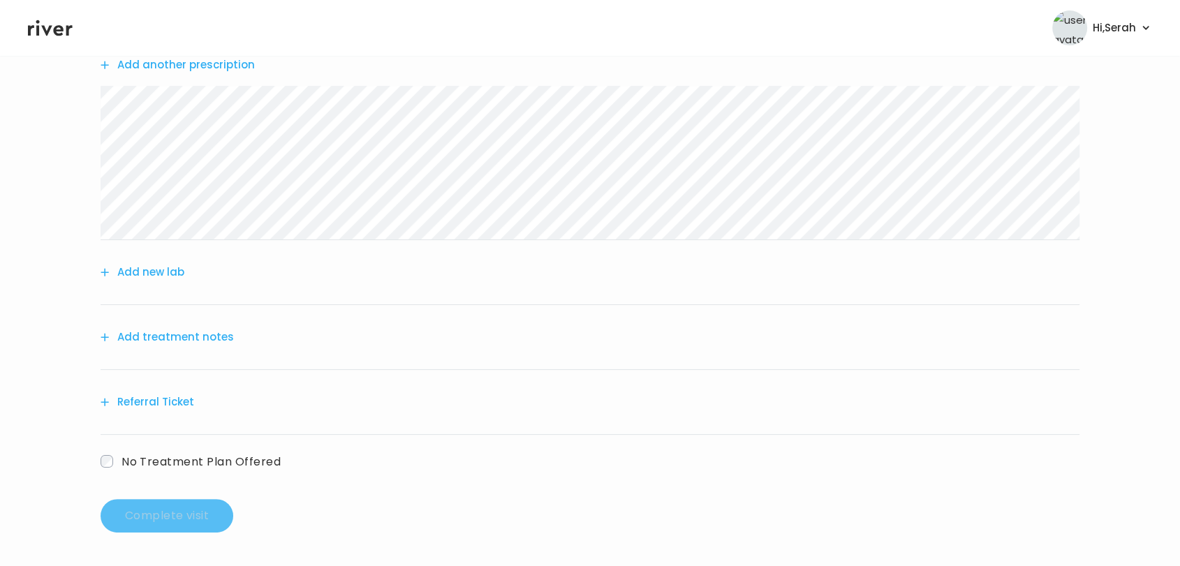
click at [211, 339] on button "Add treatment notes" at bounding box center [167, 338] width 133 height 20
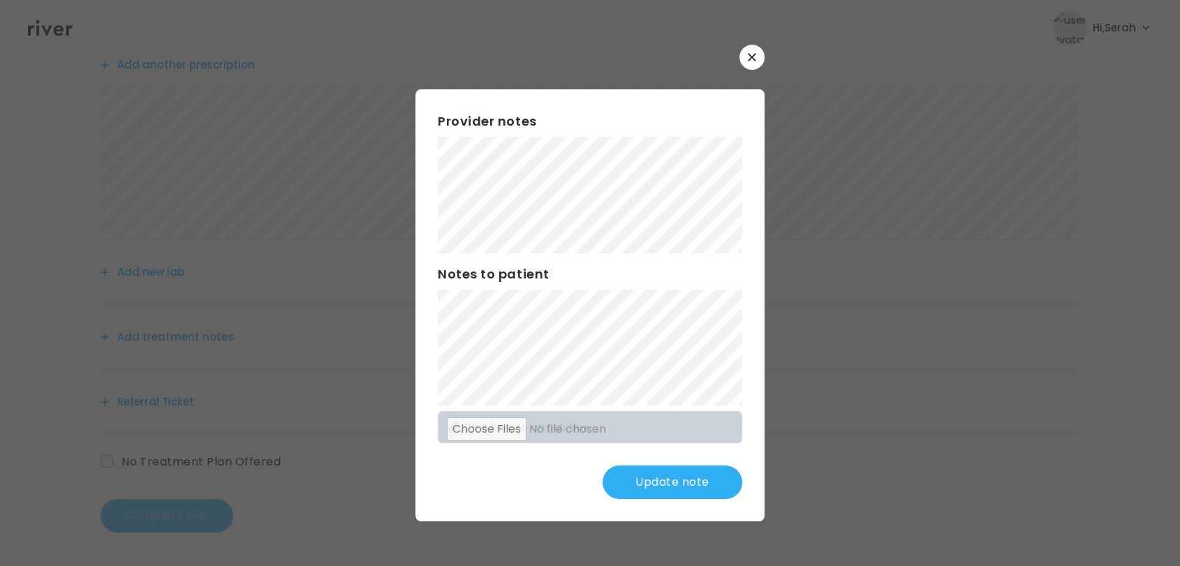
click at [707, 479] on button "Update note" at bounding box center [673, 483] width 140 height 34
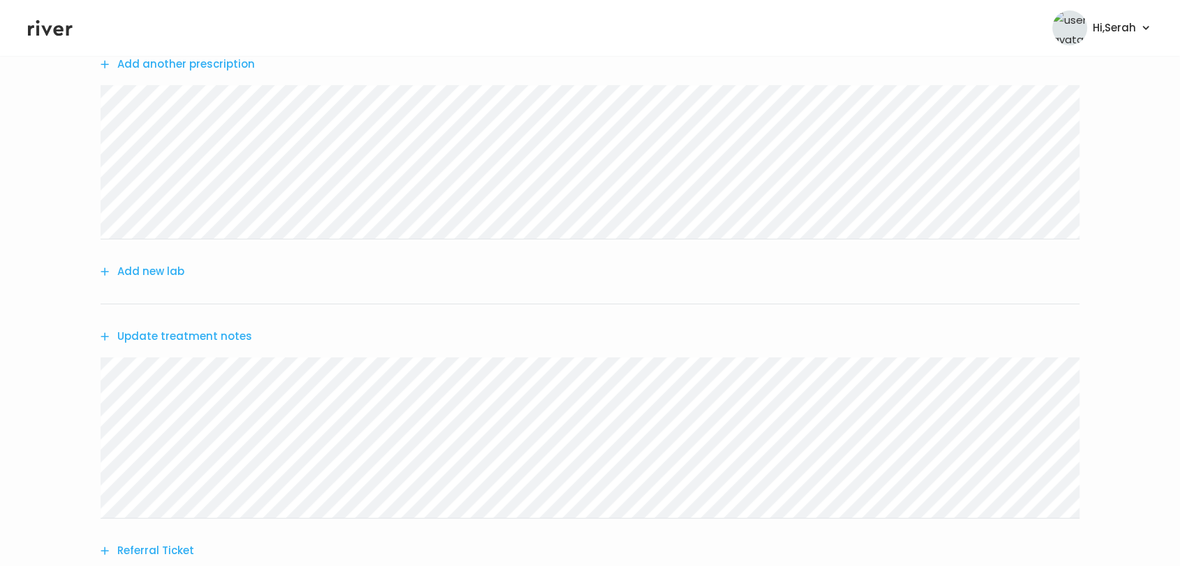
scroll to position [322, 0]
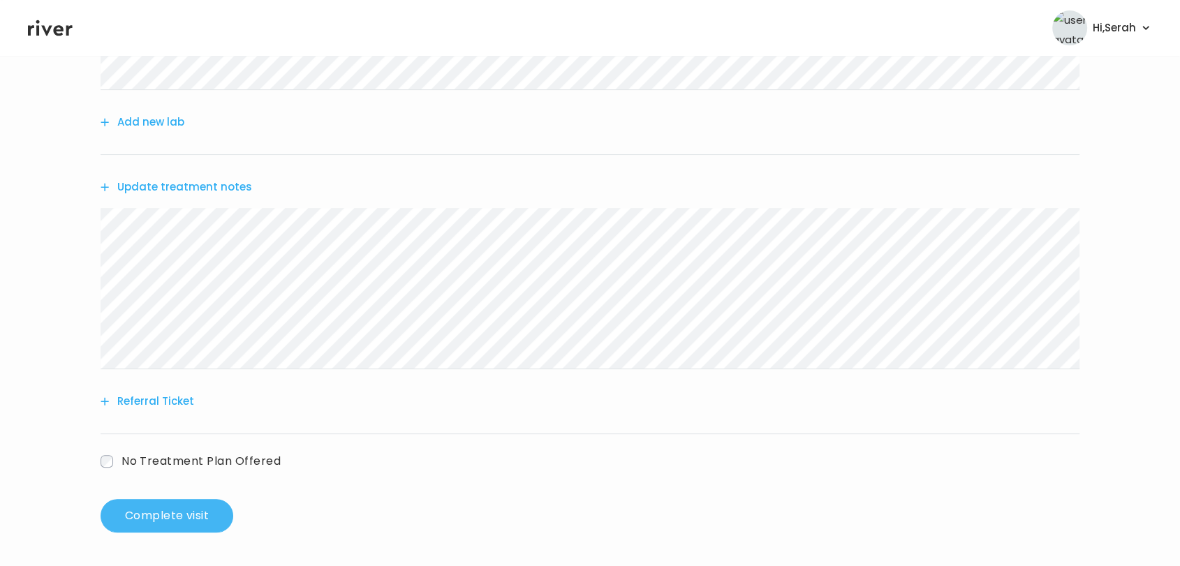
click at [142, 521] on button "Complete visit" at bounding box center [167, 516] width 133 height 34
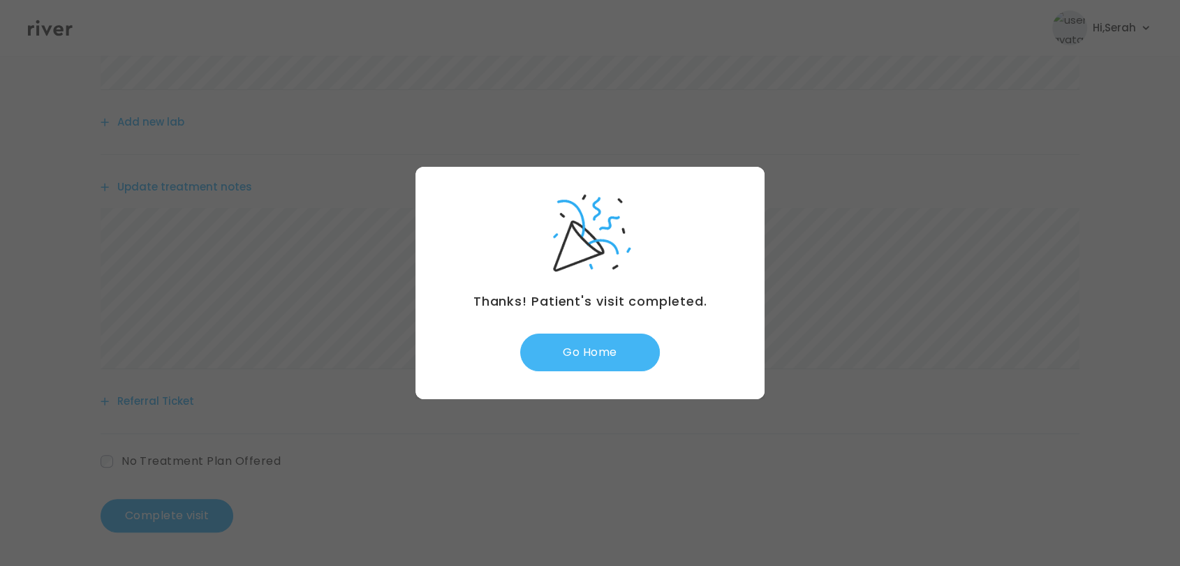
click at [605, 359] on button "Go Home" at bounding box center [590, 353] width 140 height 38
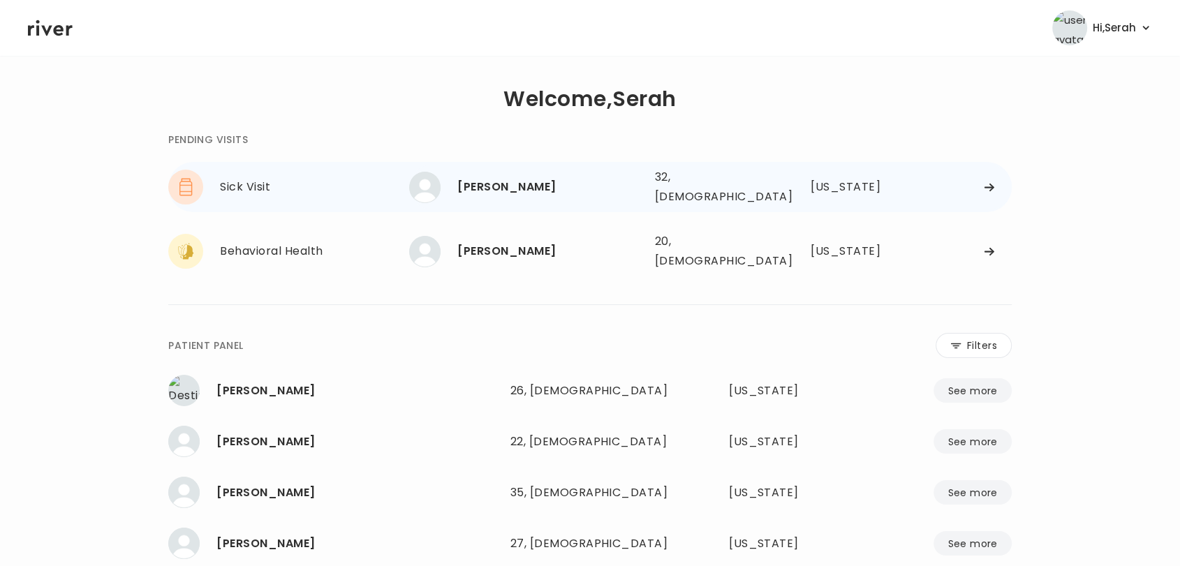
click at [517, 172] on div "BREEANA MICK 32, Female See more" at bounding box center [526, 187] width 234 height 31
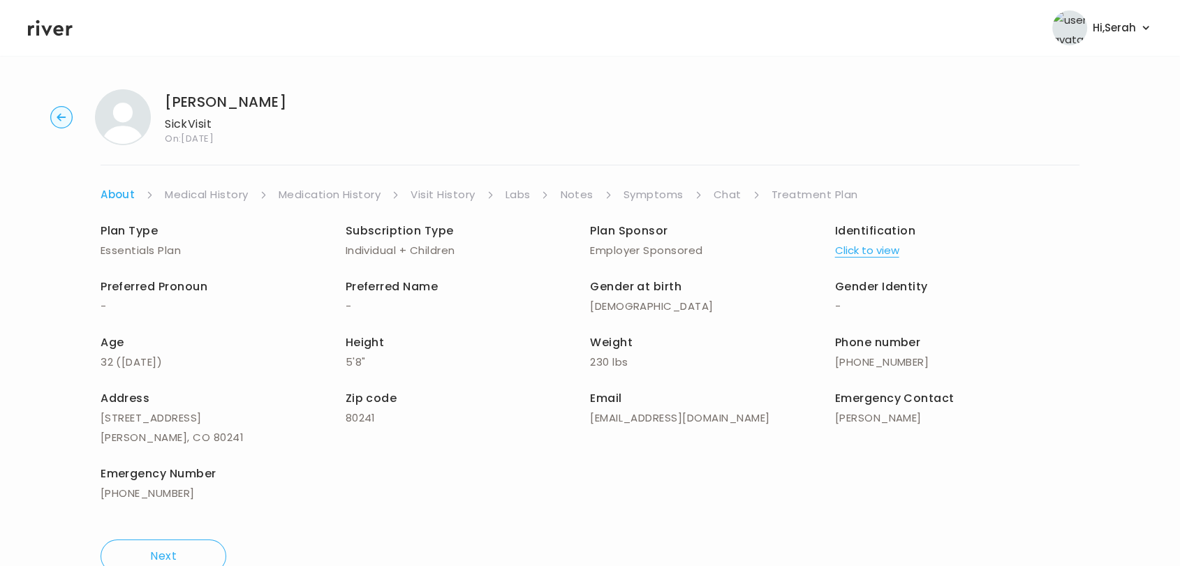
click at [715, 197] on link "Chat" at bounding box center [728, 195] width 28 height 20
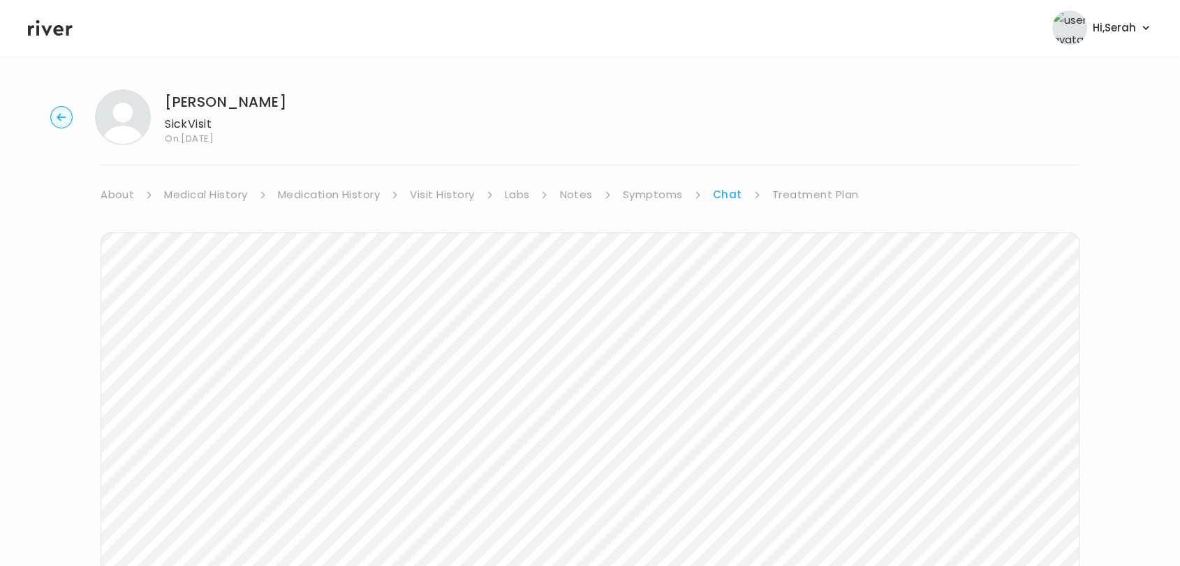
click at [783, 180] on div "BREEANA MICK Sick Visit On: 03 Sep 2025 About Medical History Medication Histor…" at bounding box center [590, 415] width 1180 height 675
click at [788, 196] on link "Treatment Plan" at bounding box center [815, 195] width 87 height 20
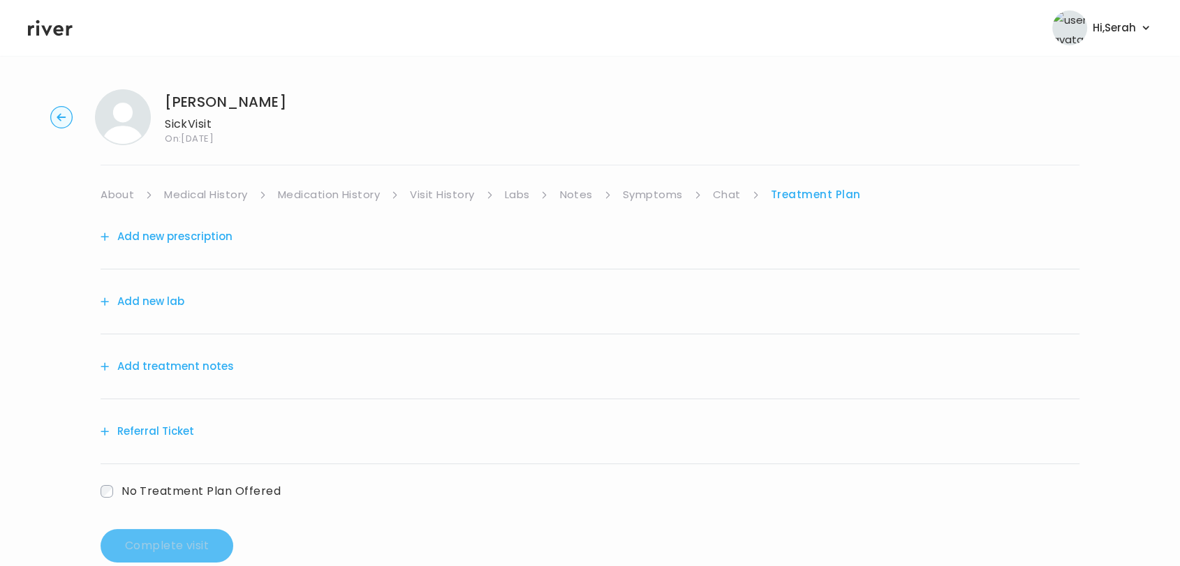
click at [721, 189] on link "Chat" at bounding box center [727, 195] width 28 height 20
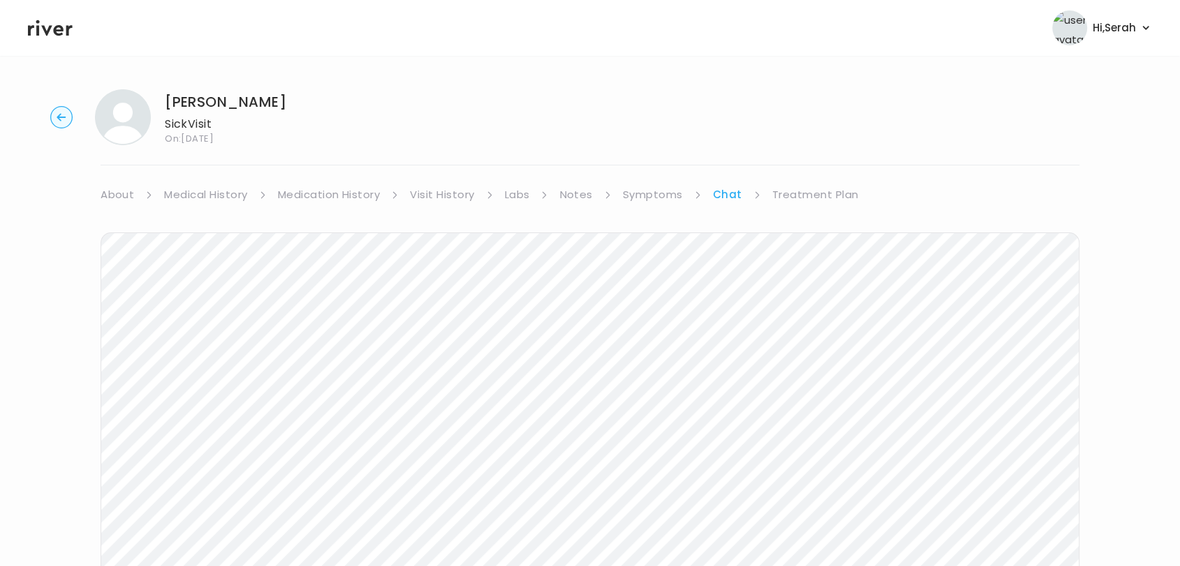
click at [792, 196] on link "Treatment Plan" at bounding box center [815, 195] width 87 height 20
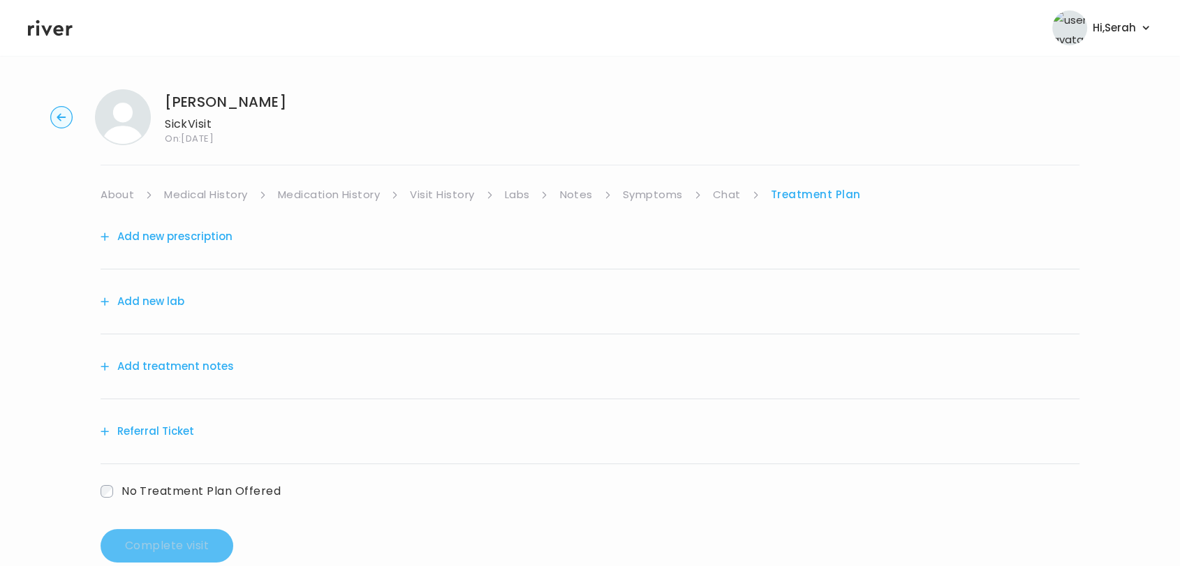
click at [200, 355] on div "Add treatment notes" at bounding box center [590, 366] width 979 height 65
click at [200, 365] on button "Add treatment notes" at bounding box center [167, 367] width 133 height 20
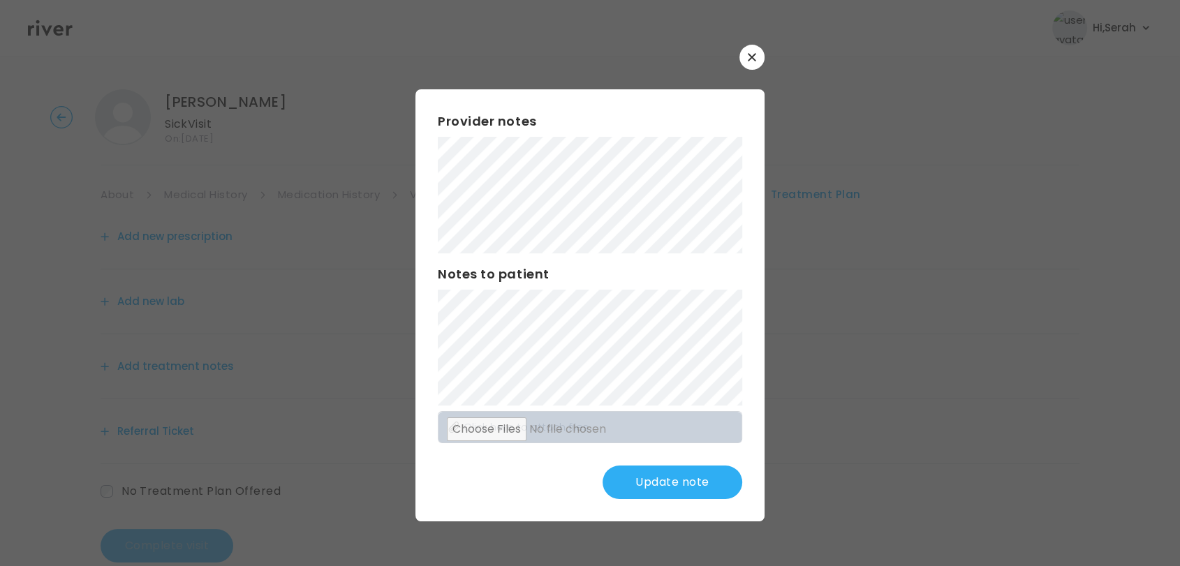
click at [670, 486] on button "Update note" at bounding box center [673, 483] width 140 height 34
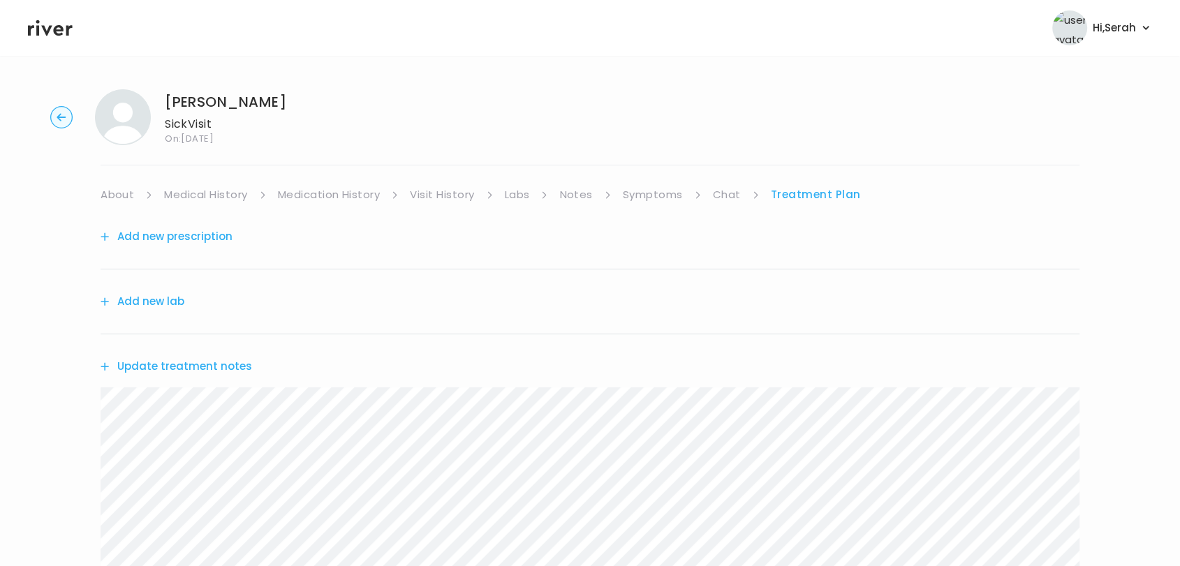
scroll to position [199, 0]
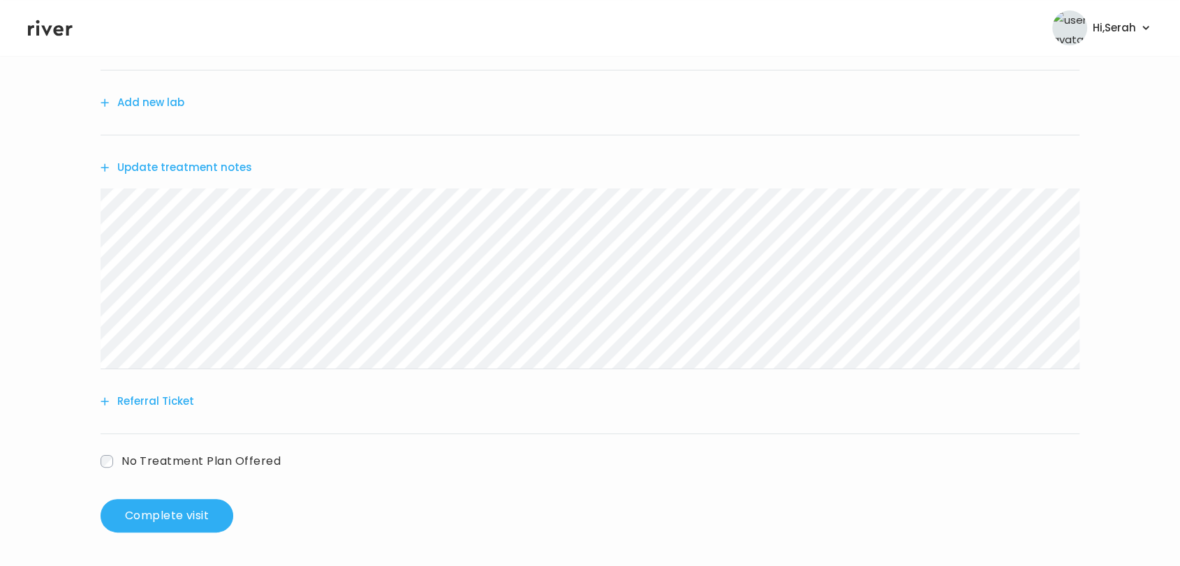
click at [198, 489] on div "Add new prescription Add new lab Update treatment notes Referral Ticket No Trea…" at bounding box center [590, 253] width 979 height 494
click at [173, 519] on button "Complete visit" at bounding box center [167, 516] width 133 height 34
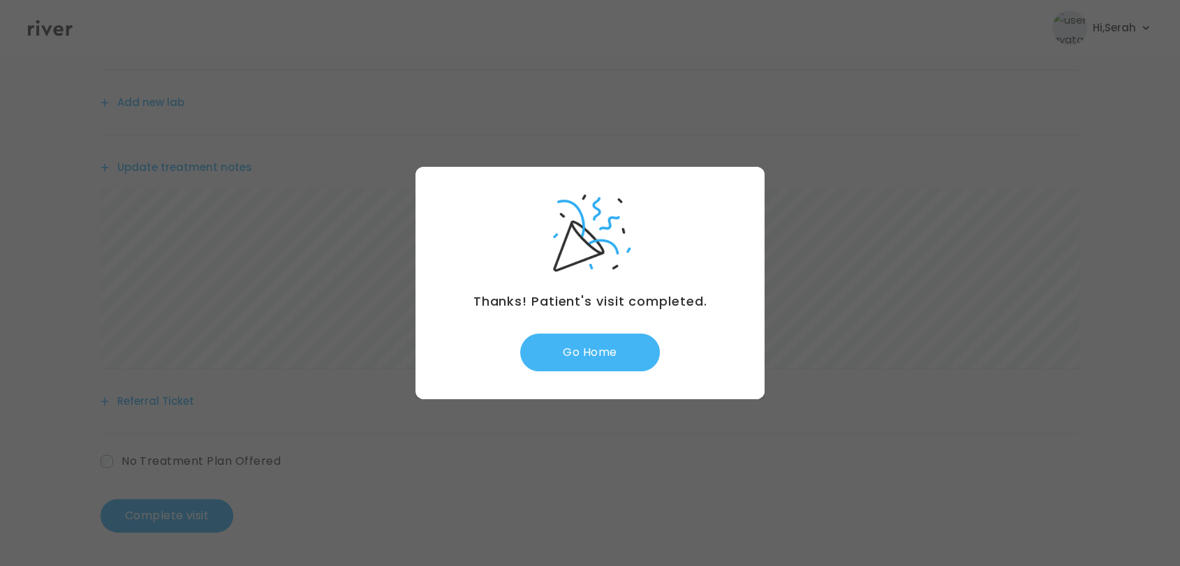
click at [579, 353] on button "Go Home" at bounding box center [590, 353] width 140 height 38
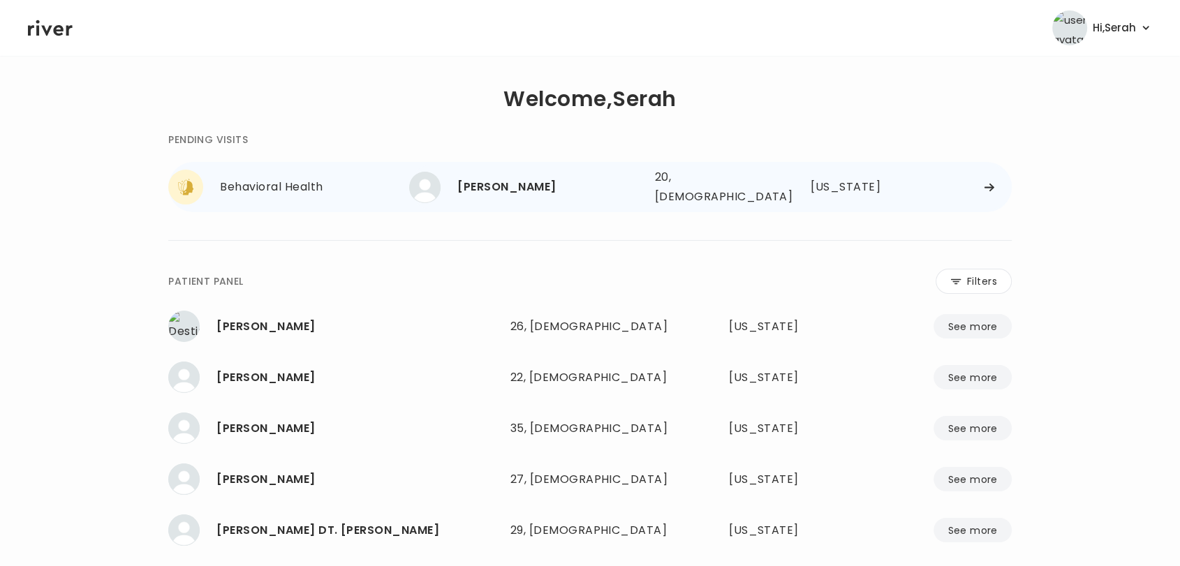
click at [556, 187] on div "[PERSON_NAME]" at bounding box center [550, 187] width 186 height 20
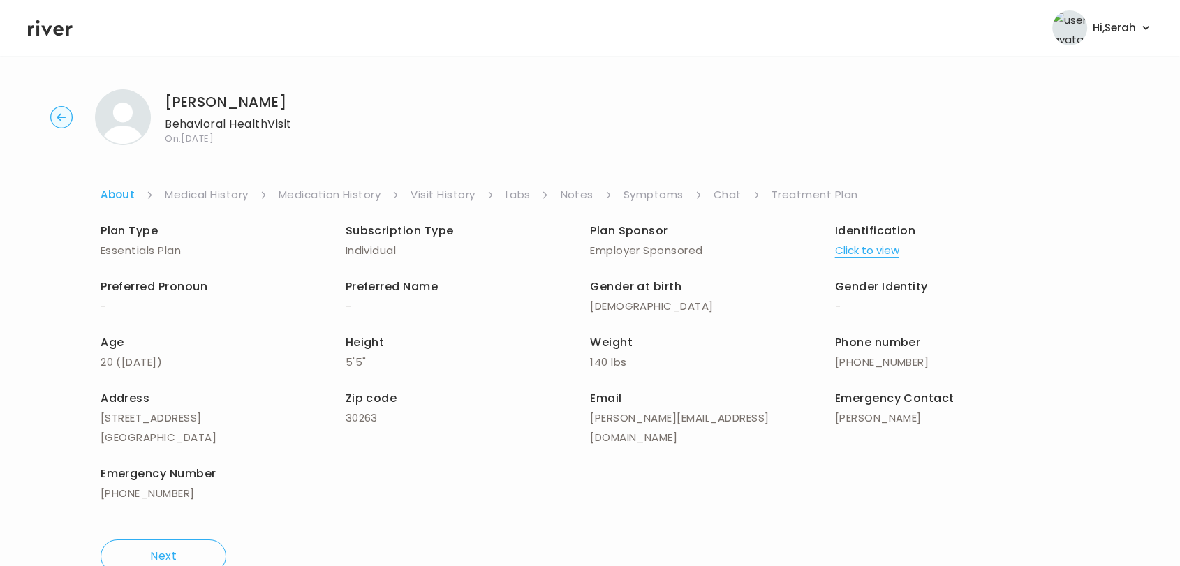
click at [649, 195] on link "Symptoms" at bounding box center [654, 195] width 60 height 20
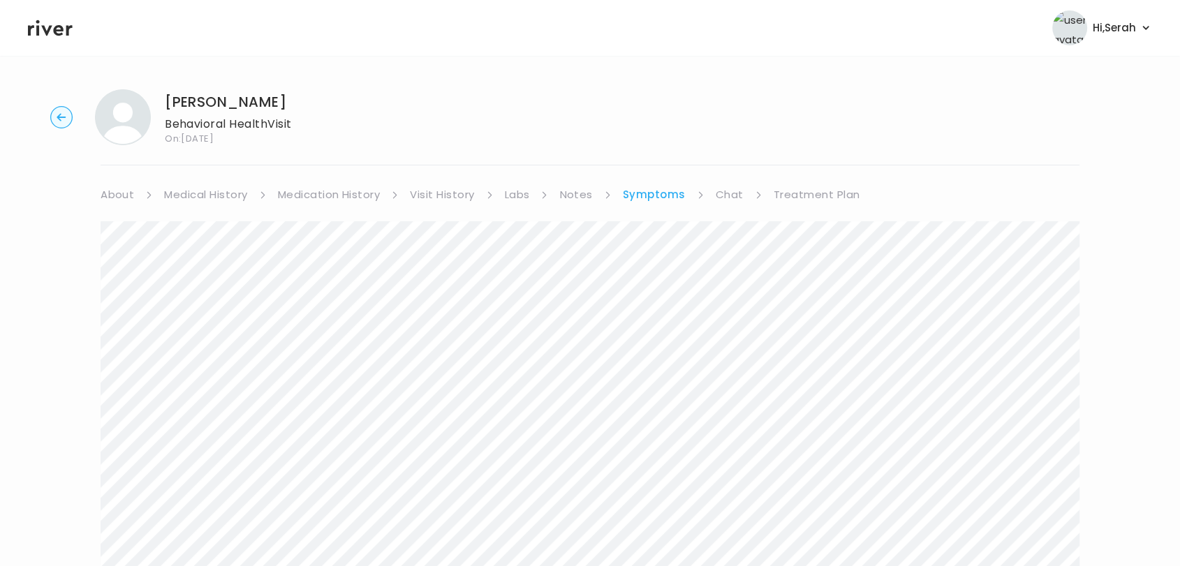
click at [727, 193] on link "Chat" at bounding box center [730, 195] width 28 height 20
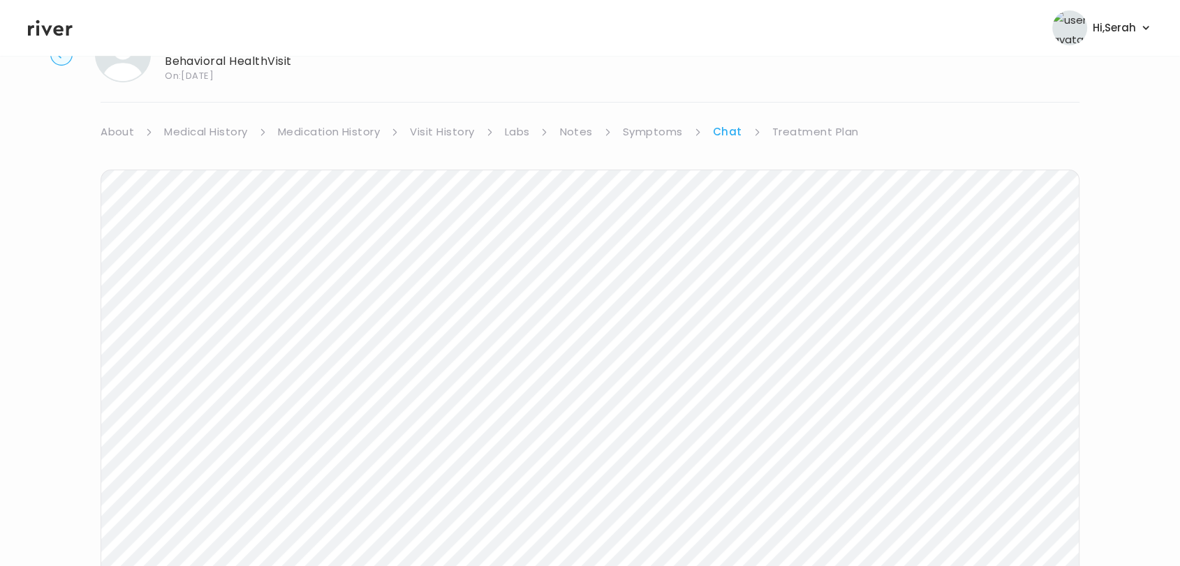
scroll to position [172, 0]
click at [57, 35] on icon at bounding box center [50, 28] width 45 height 16
